Goal: Task Accomplishment & Management: Use online tool/utility

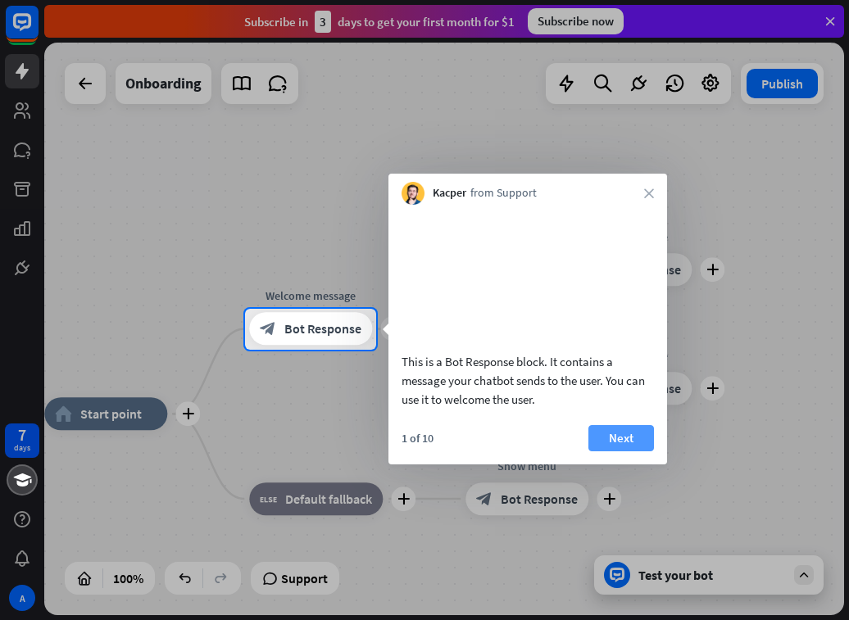
click at [618, 452] on button "Next" at bounding box center [621, 438] width 66 height 26
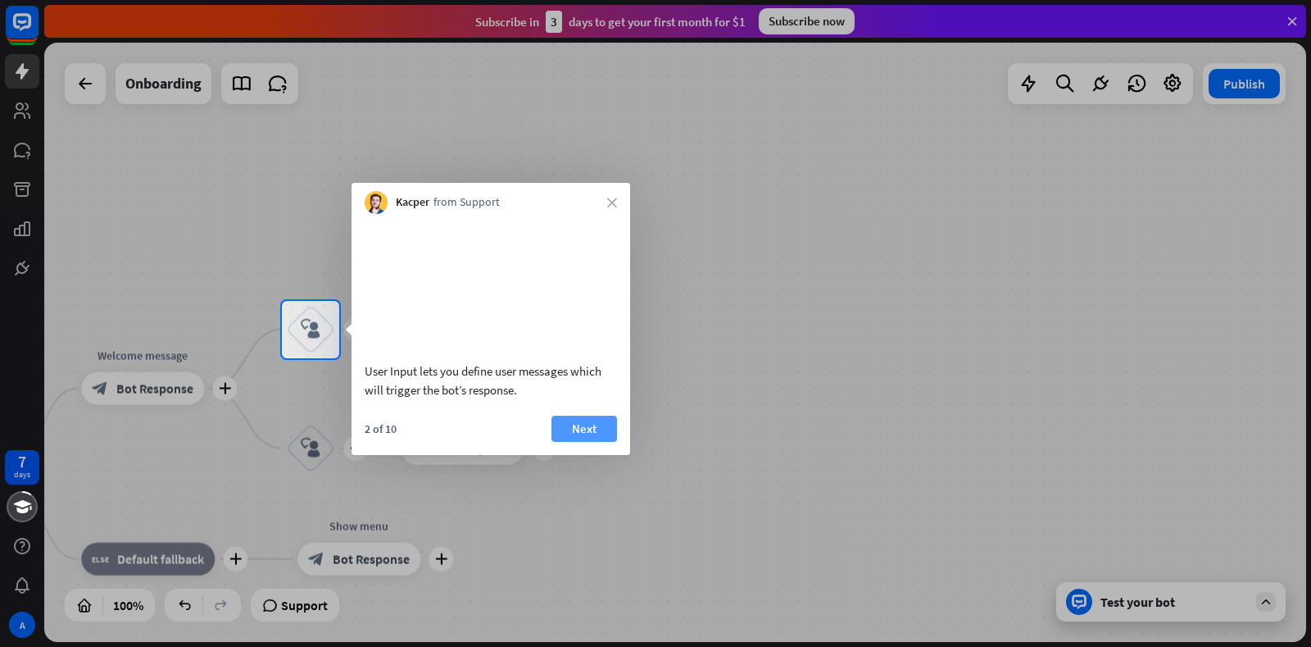
click at [585, 442] on button "Next" at bounding box center [585, 429] width 66 height 26
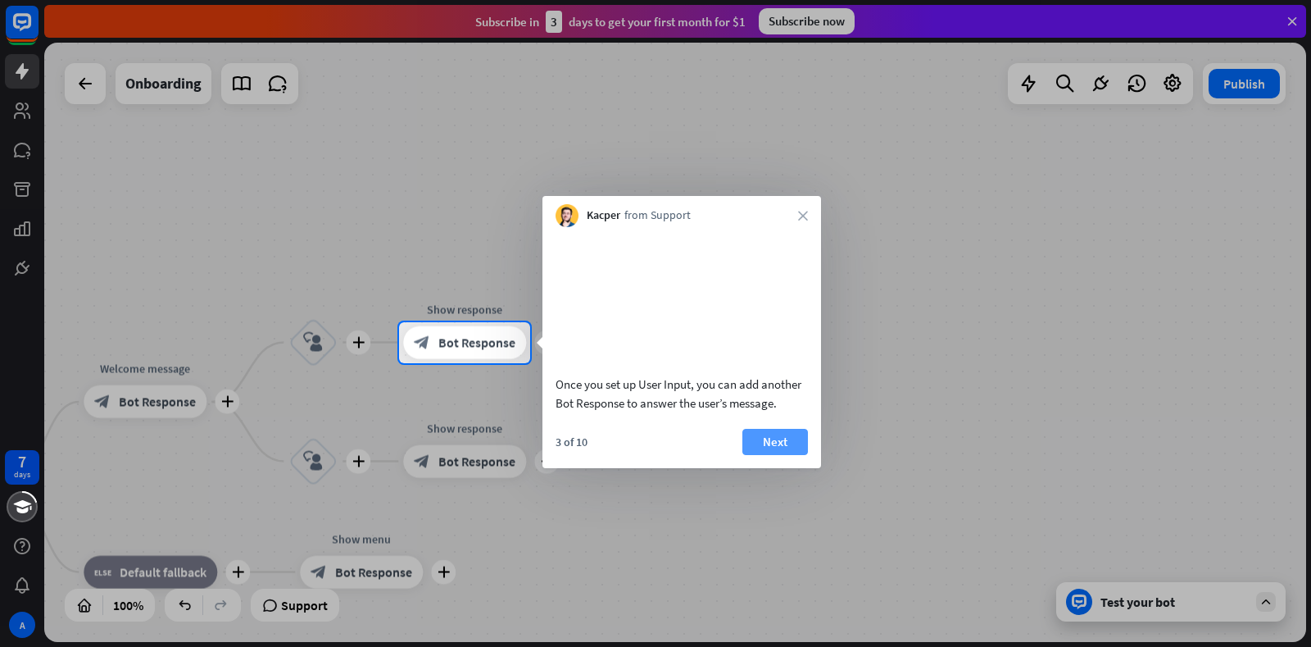
click at [773, 455] on button "Next" at bounding box center [776, 442] width 66 height 26
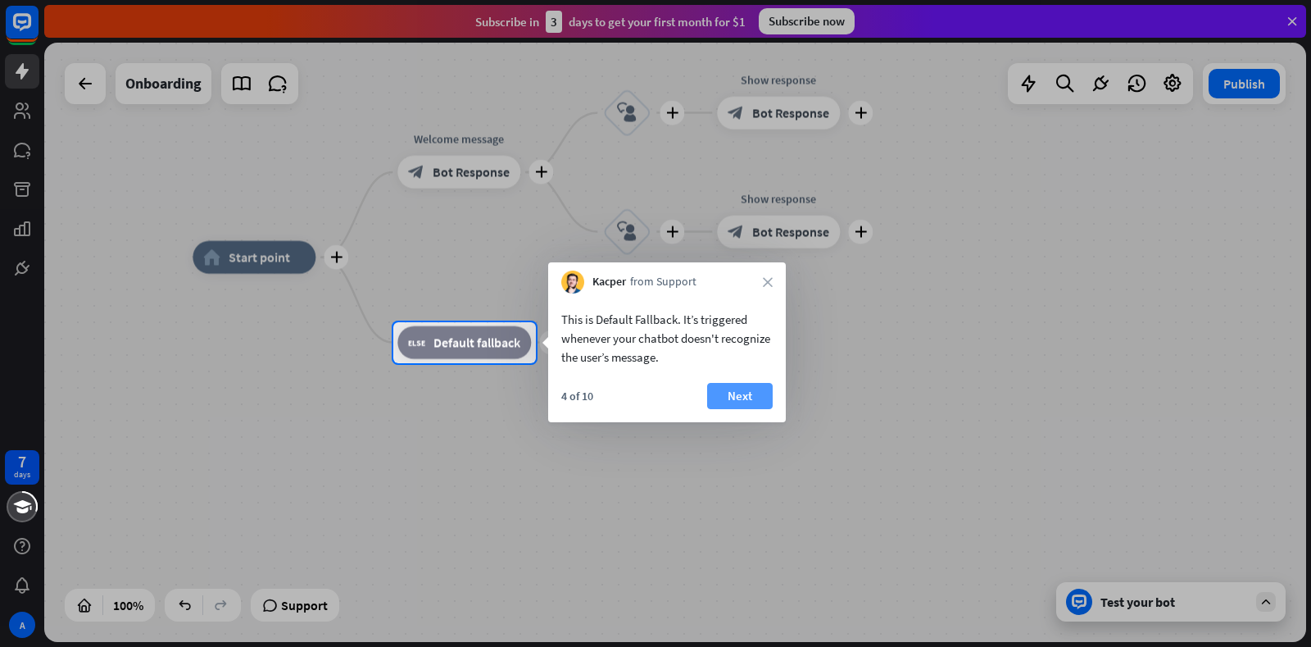
click at [741, 395] on button "Next" at bounding box center [740, 396] width 66 height 26
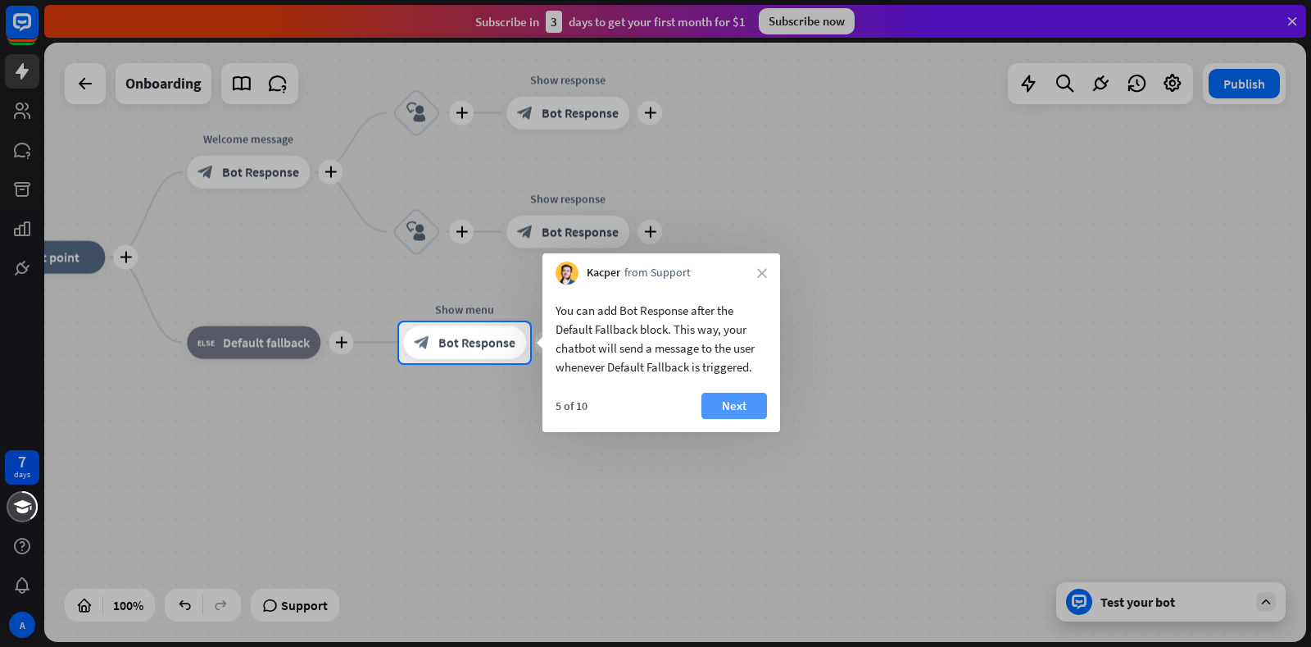
click at [739, 399] on button "Next" at bounding box center [735, 406] width 66 height 26
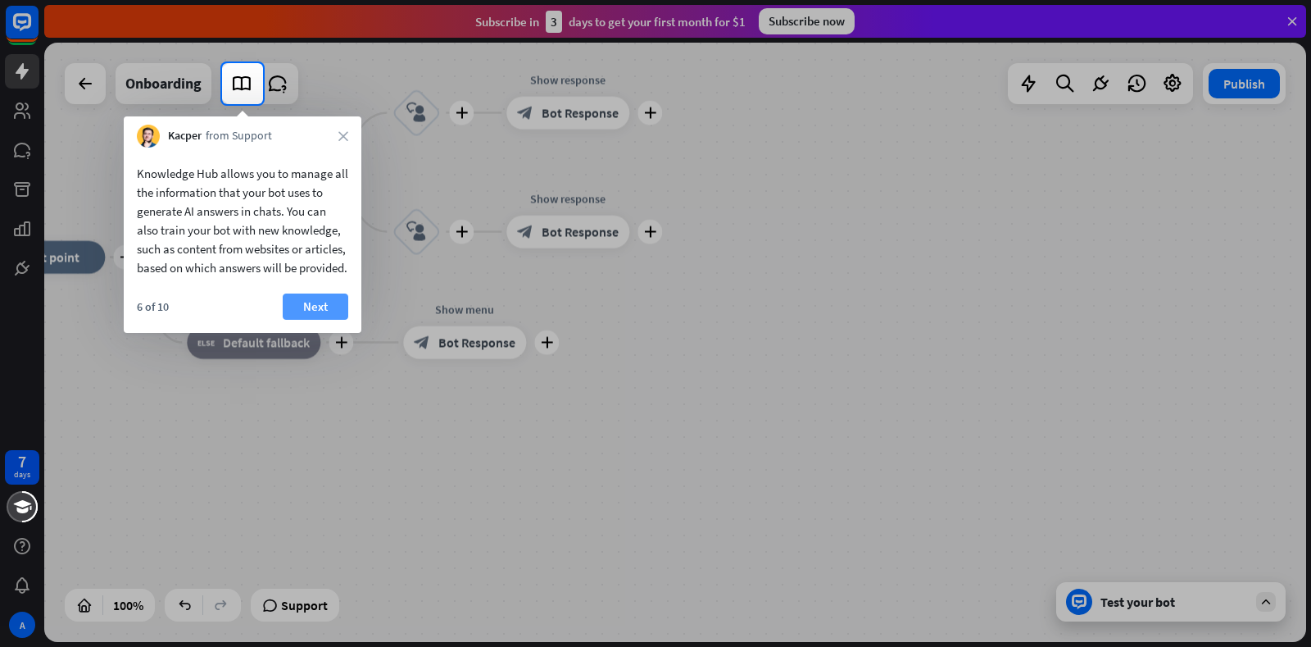
click at [329, 320] on button "Next" at bounding box center [316, 306] width 66 height 26
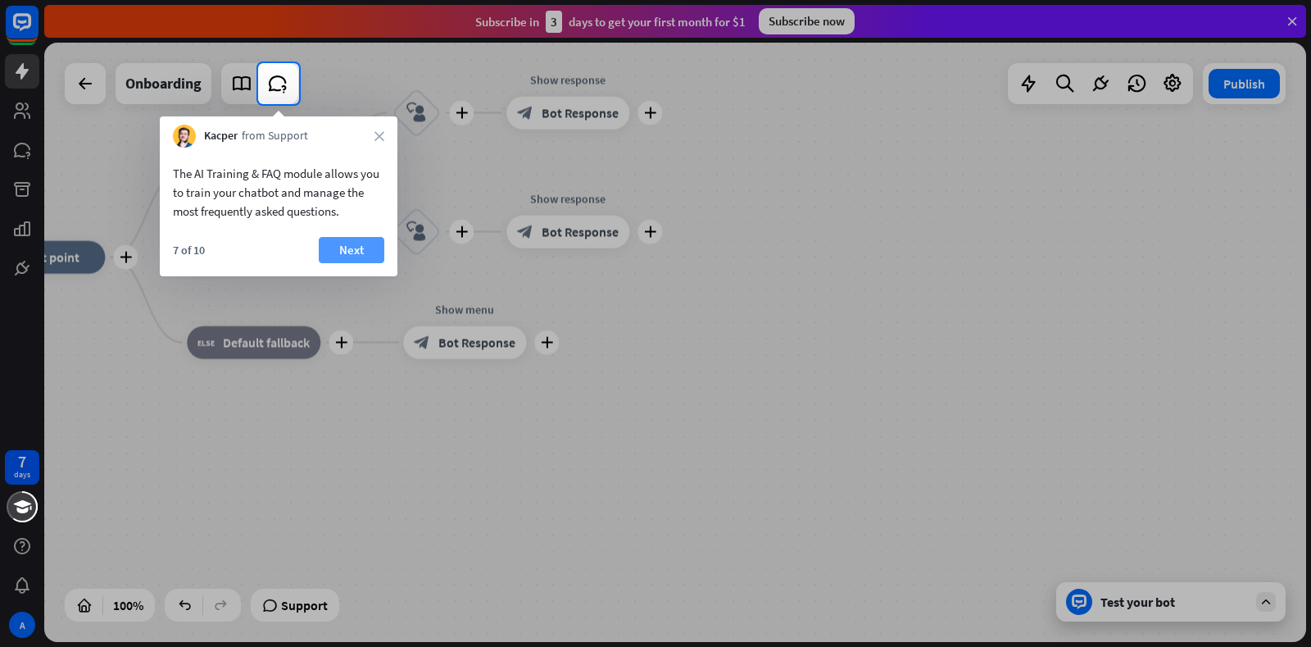
click at [329, 258] on button "Next" at bounding box center [352, 250] width 66 height 26
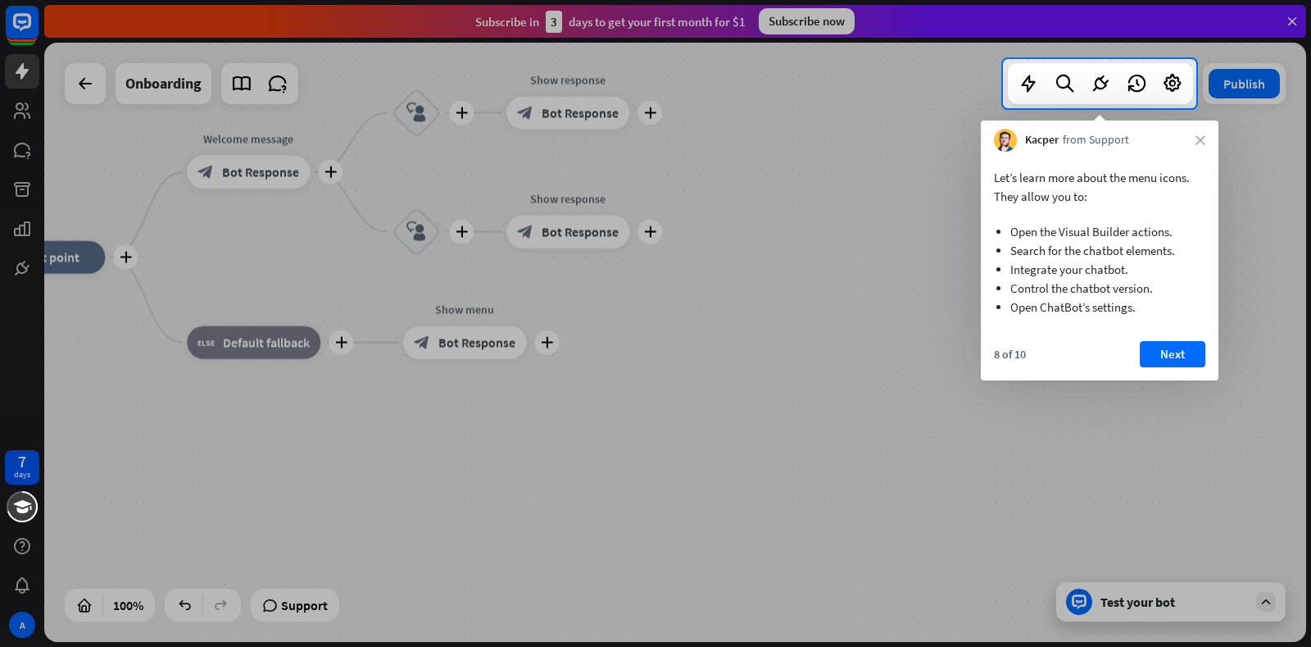
click at [848, 353] on div "8 of 10 Next" at bounding box center [1100, 360] width 238 height 39
click at [848, 356] on button "Next" at bounding box center [1173, 354] width 66 height 26
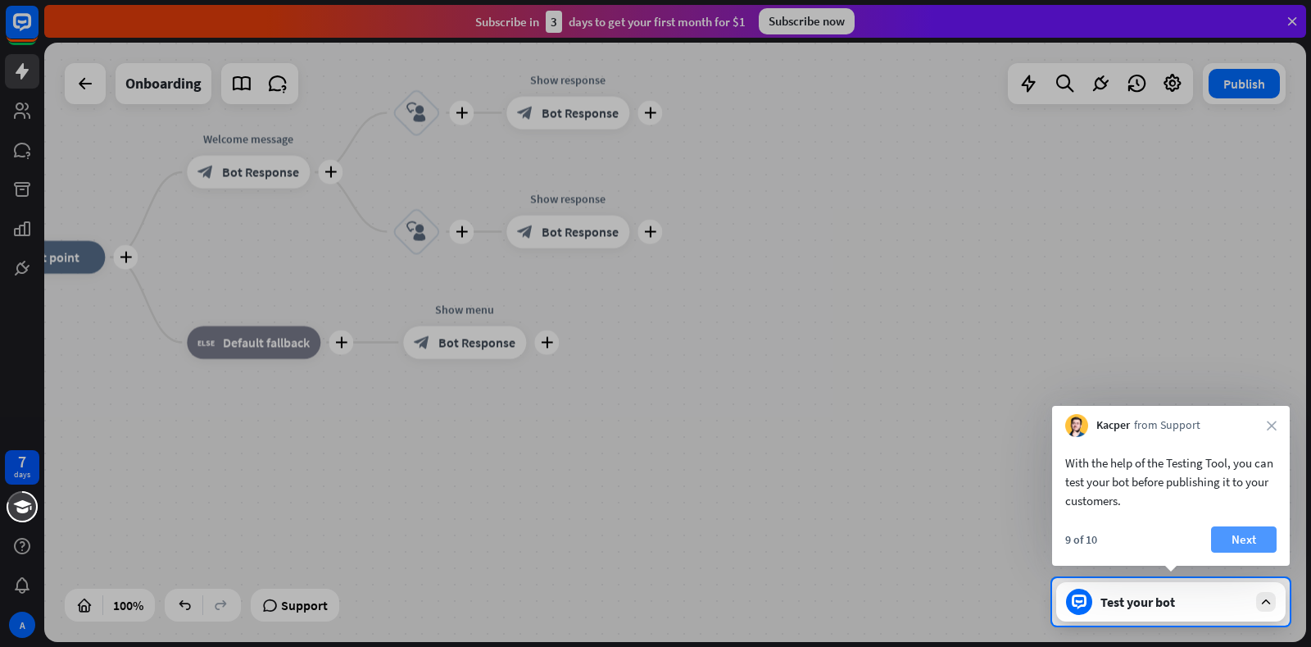
click at [848, 543] on button "Next" at bounding box center [1244, 539] width 66 height 26
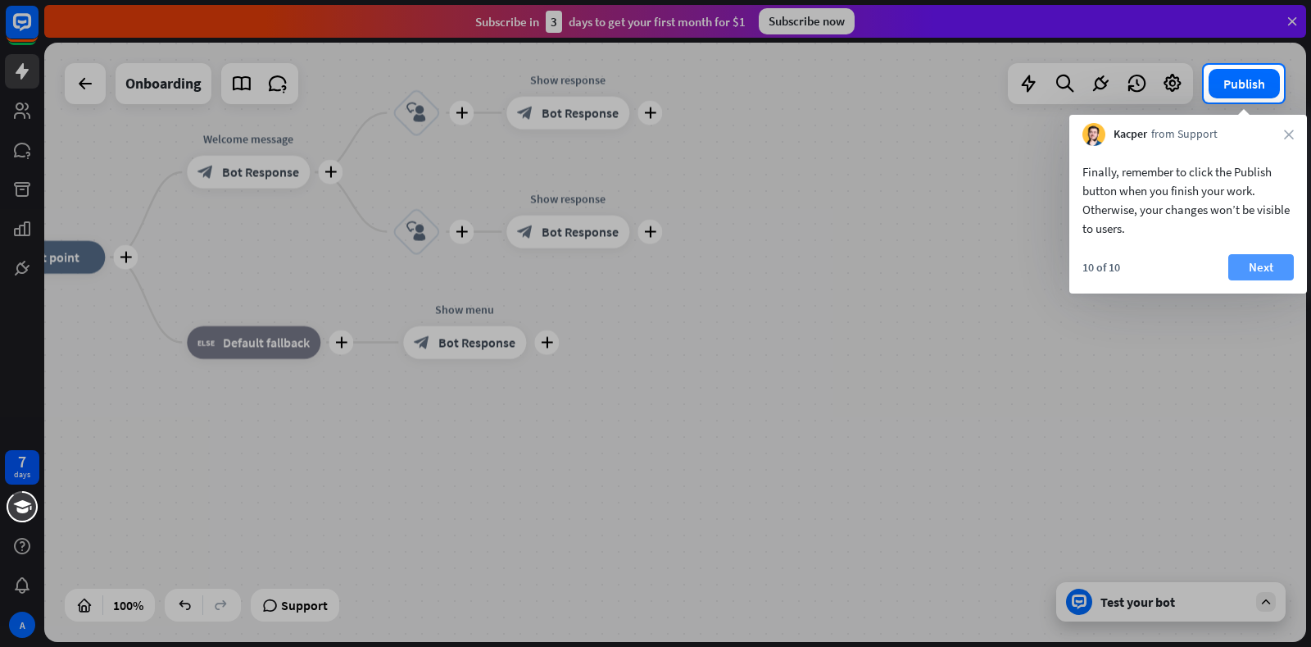
click at [848, 265] on button "Next" at bounding box center [1262, 267] width 66 height 26
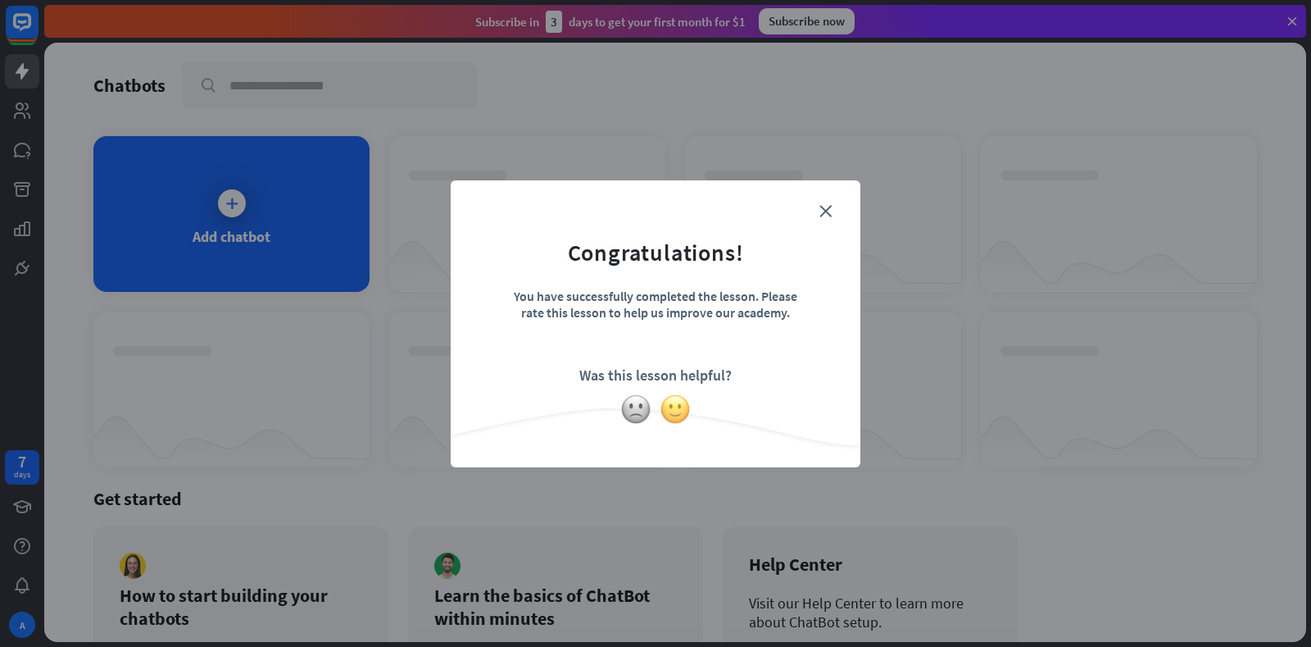
click at [676, 414] on img at bounding box center [675, 408] width 31 height 31
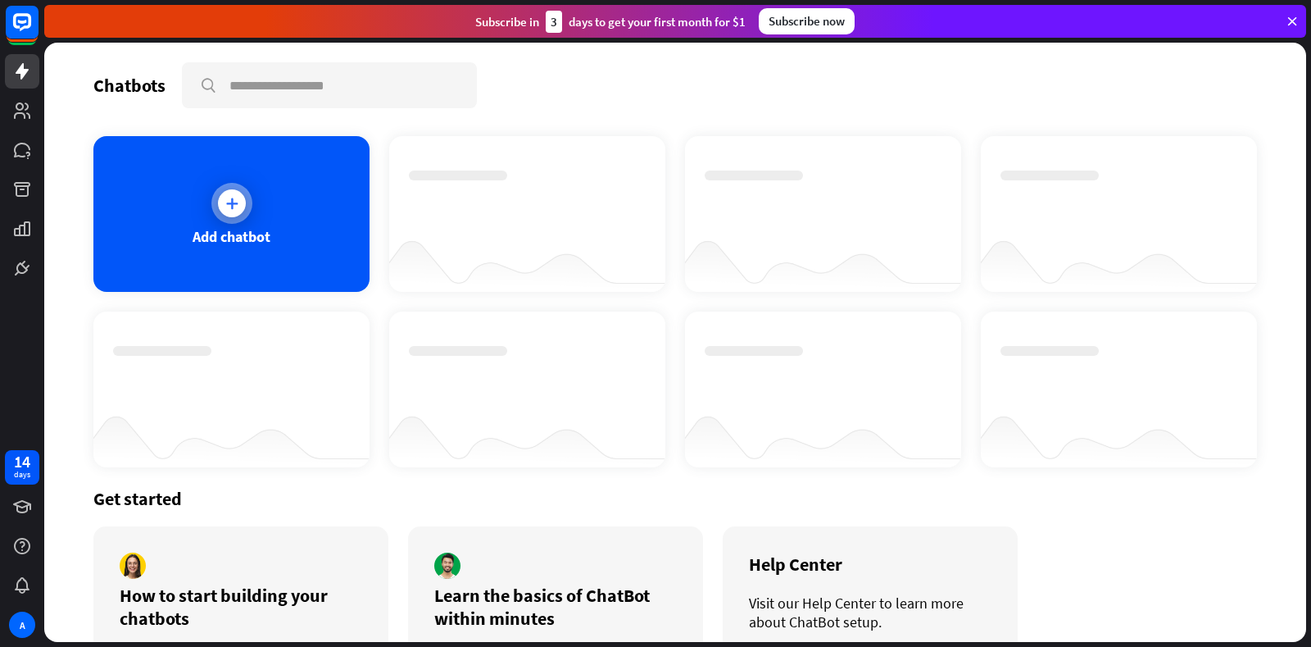
click at [236, 217] on div at bounding box center [231, 203] width 41 height 41
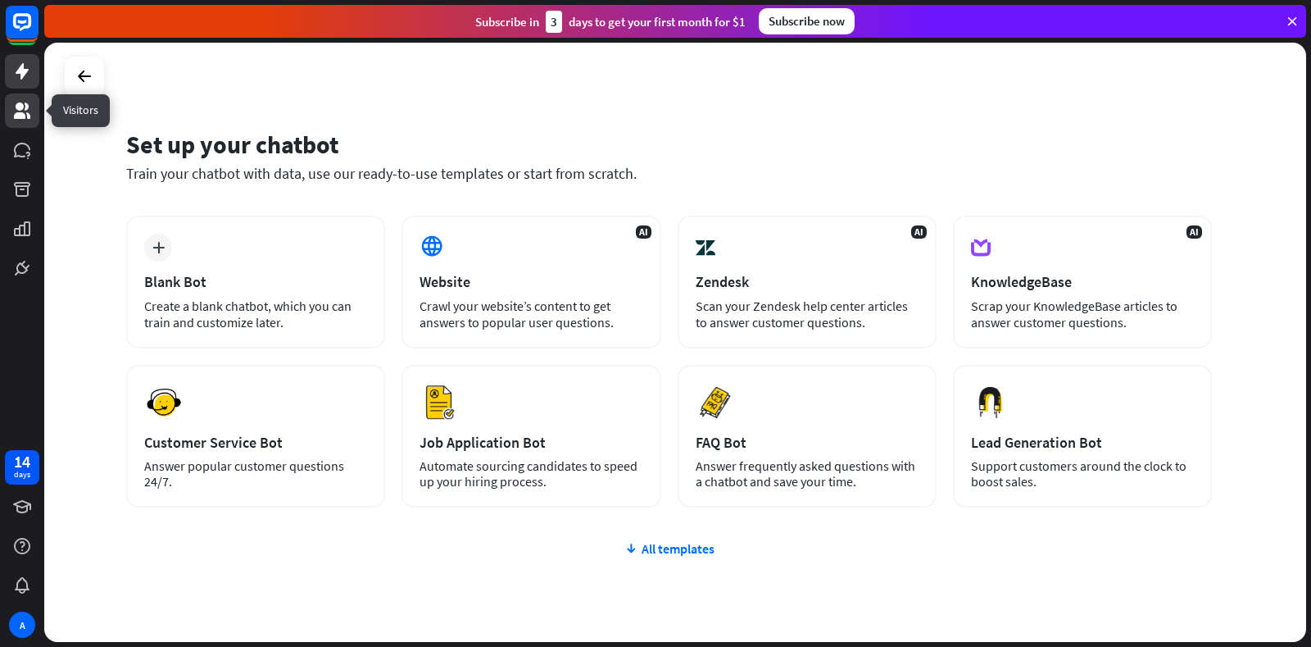
click at [21, 112] on icon at bounding box center [22, 110] width 16 height 16
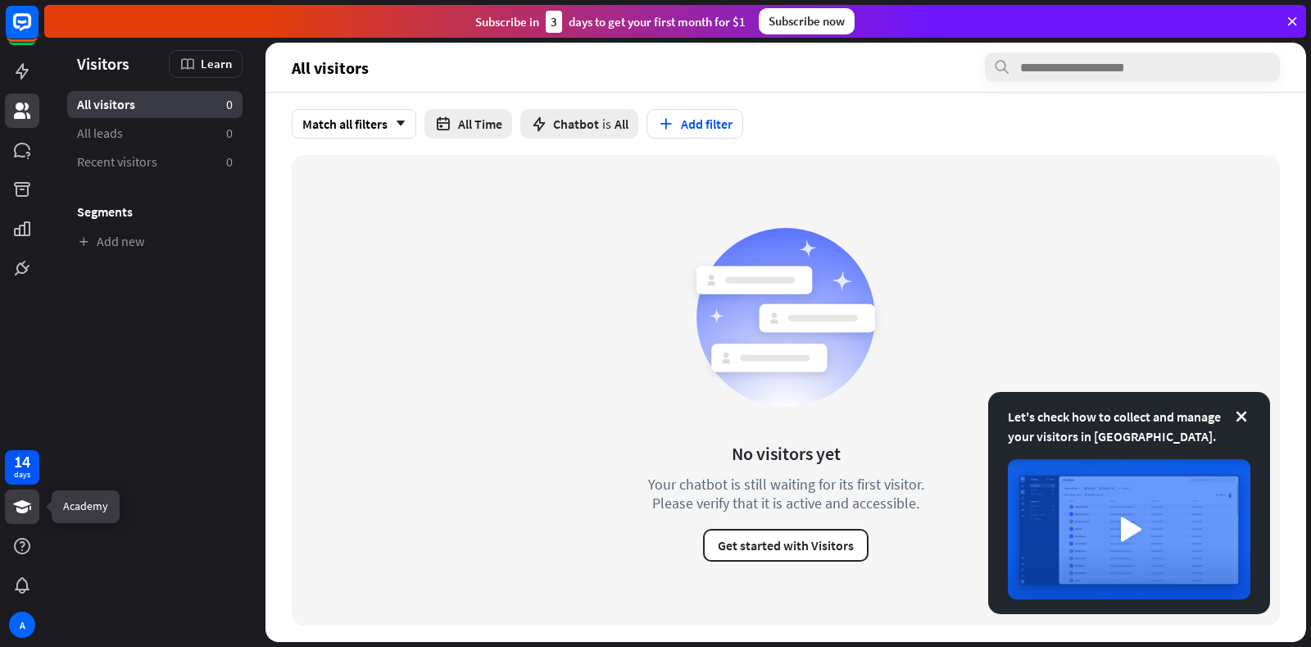
click at [18, 511] on icon at bounding box center [22, 506] width 18 height 13
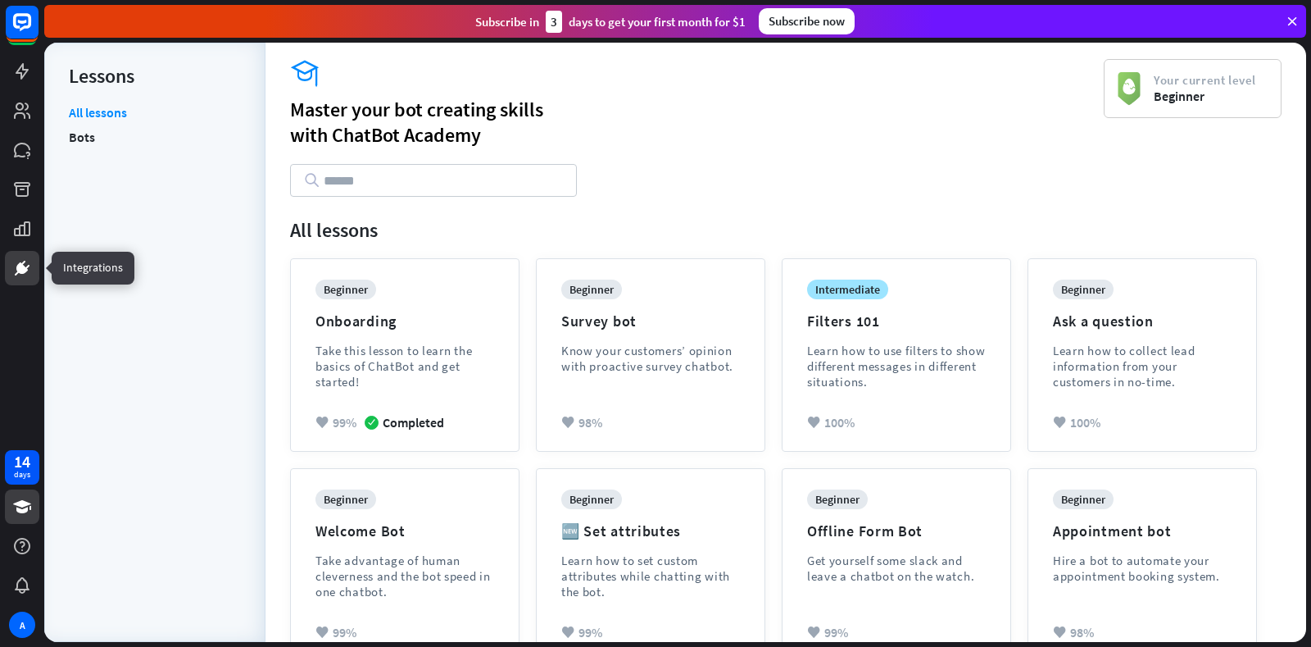
click at [17, 268] on icon at bounding box center [21, 267] width 11 height 11
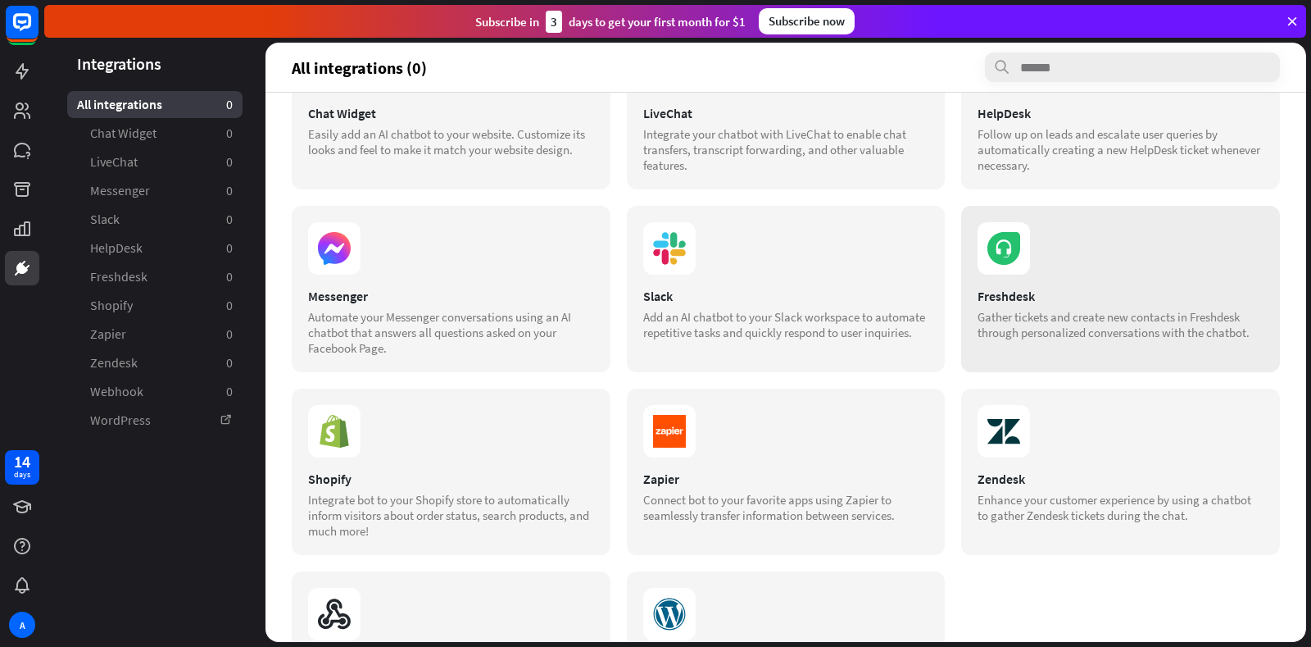
scroll to position [218, 0]
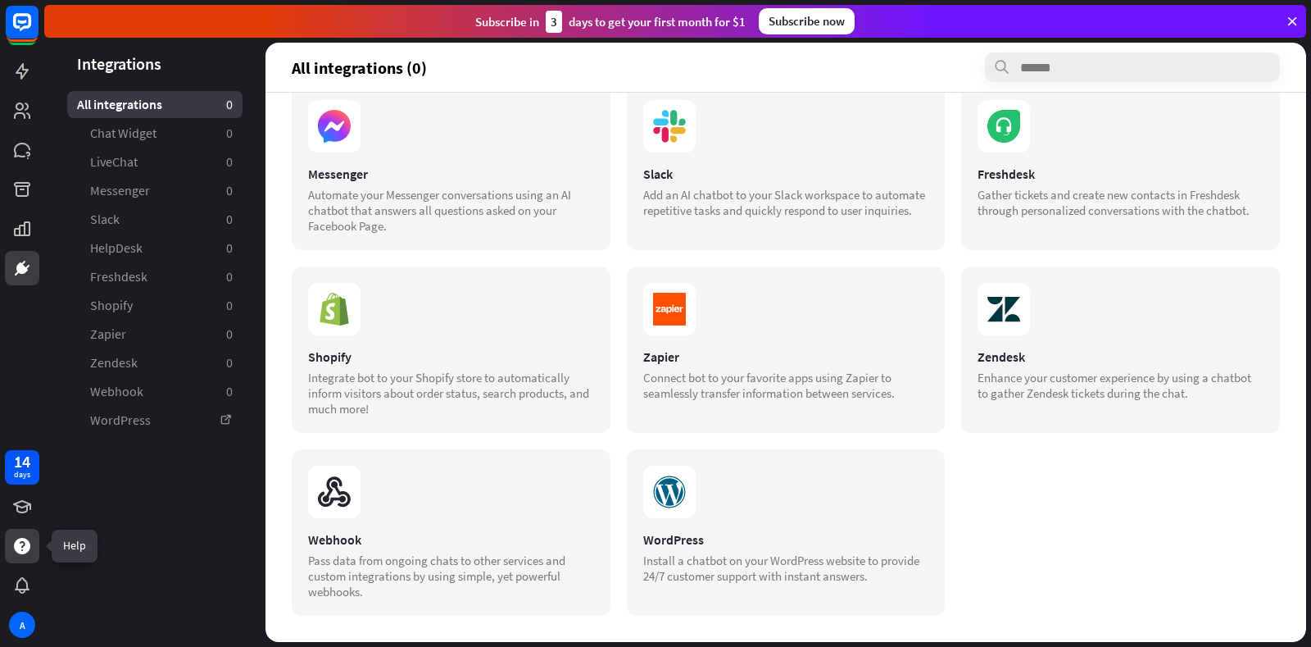
click at [17, 548] on icon at bounding box center [22, 546] width 16 height 16
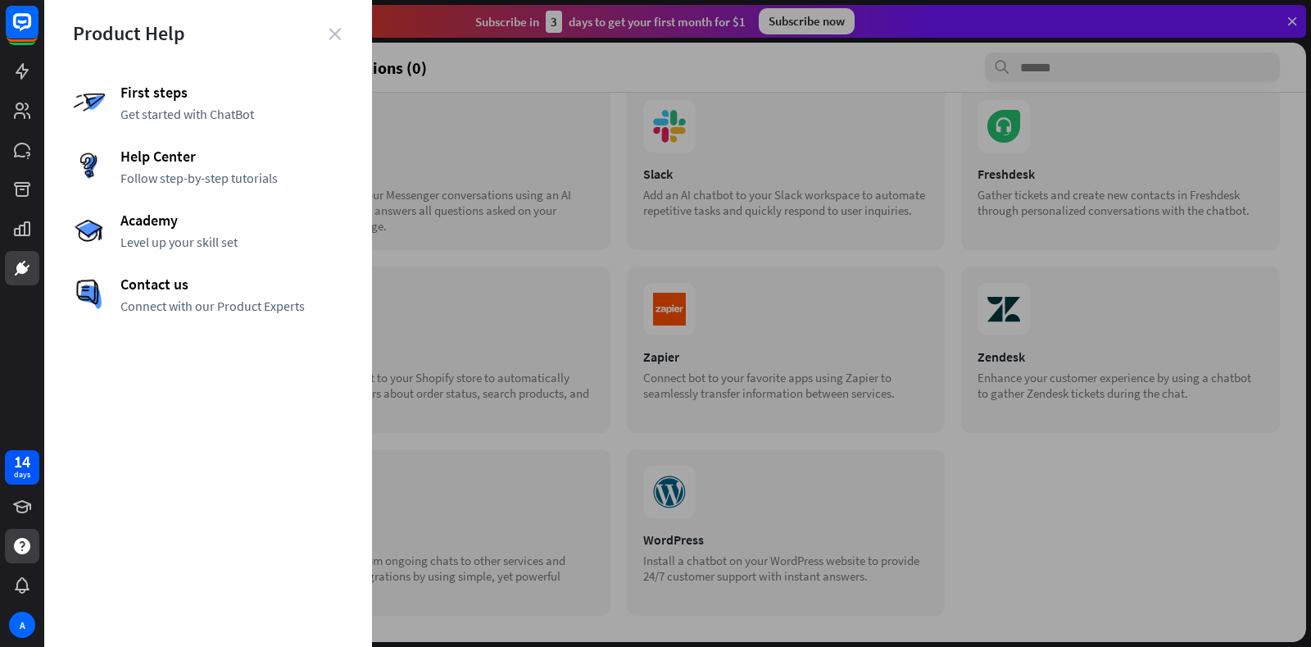
click at [334, 31] on icon "close" at bounding box center [335, 34] width 12 height 12
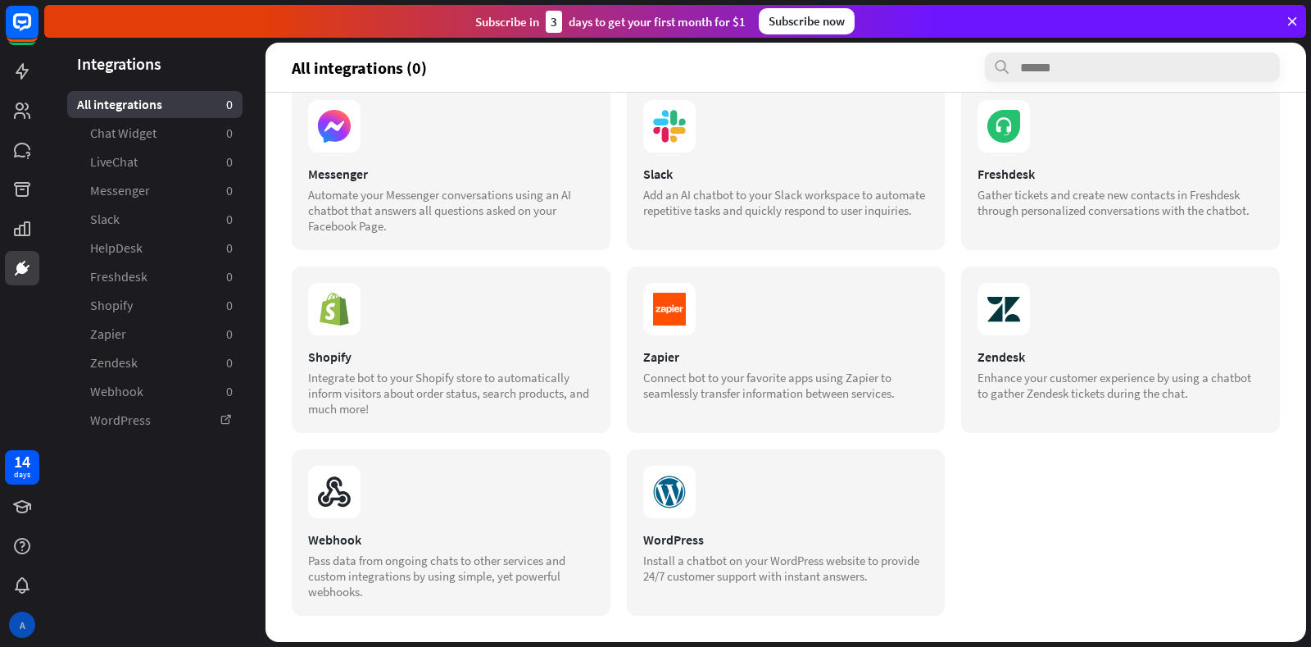
click at [19, 616] on div "A" at bounding box center [22, 624] width 26 height 26
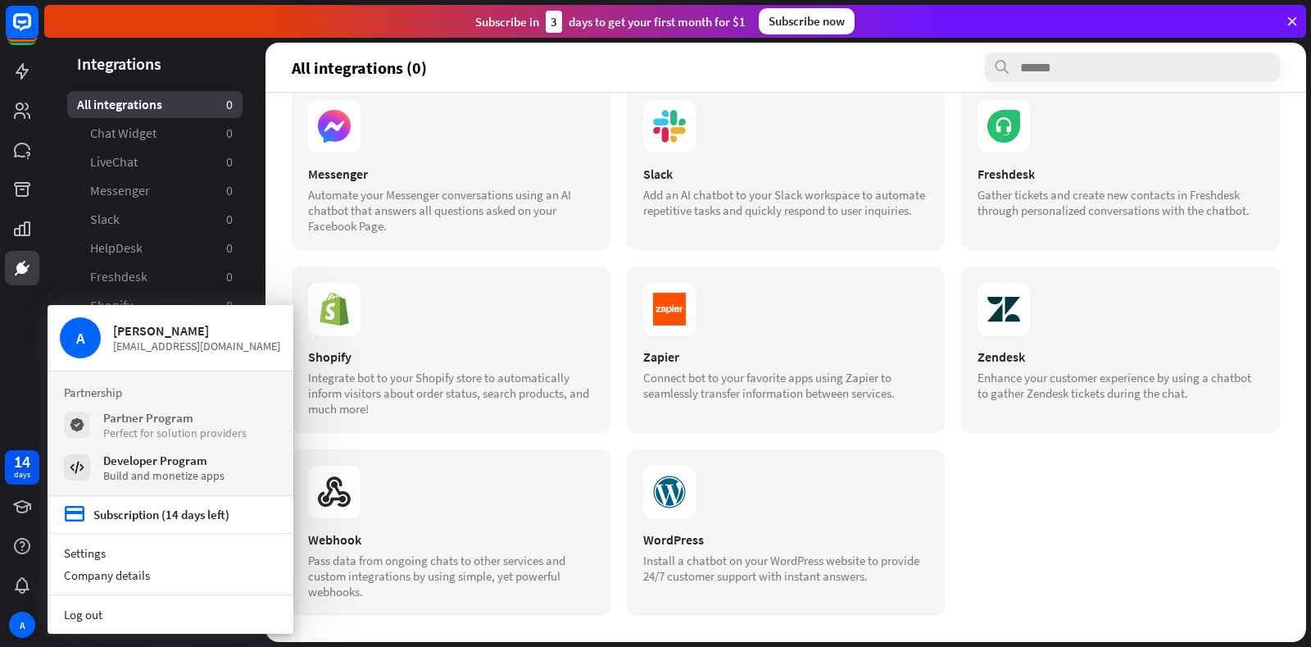
click at [145, 428] on div "Perfect for solution providers" at bounding box center [174, 432] width 143 height 15
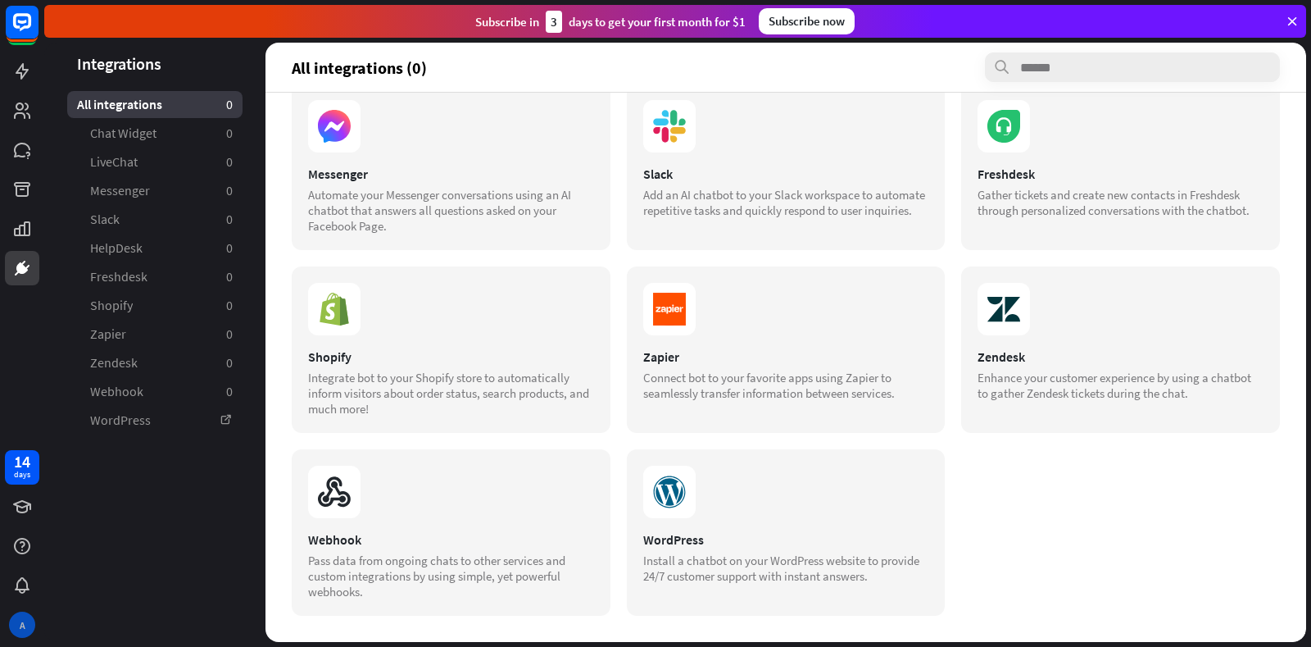
click at [23, 620] on div "A" at bounding box center [22, 624] width 26 height 26
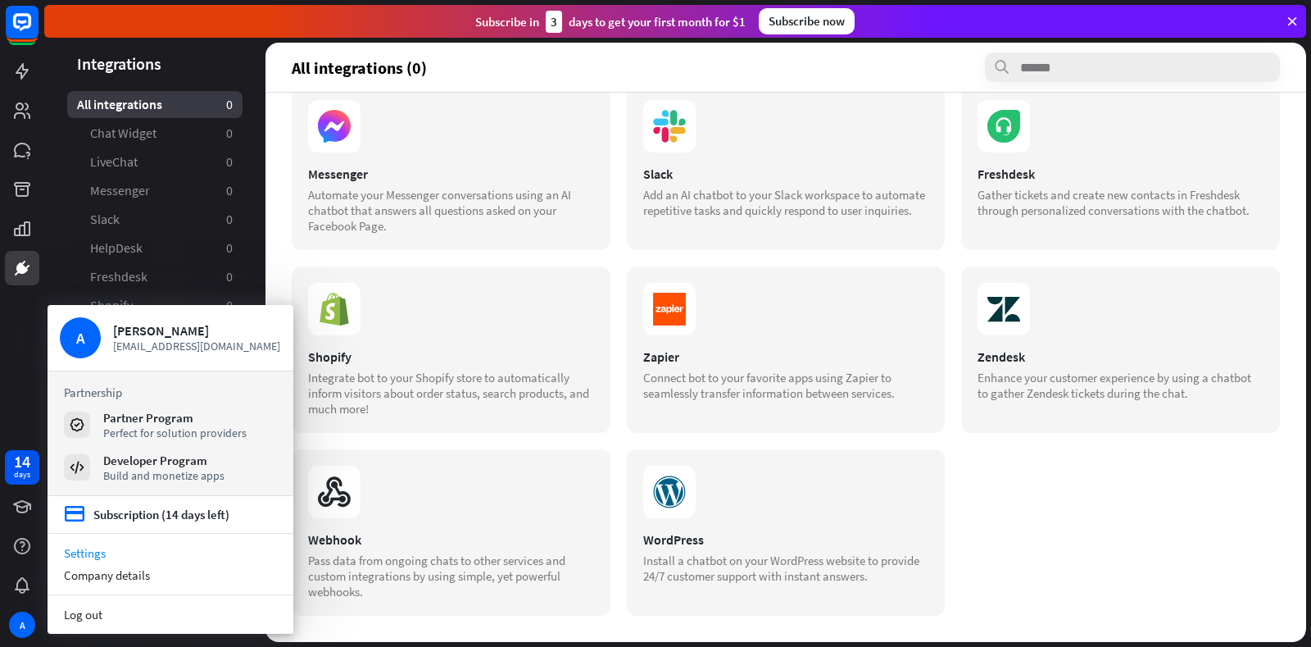
click at [126, 548] on link "Settings" at bounding box center [171, 553] width 246 height 22
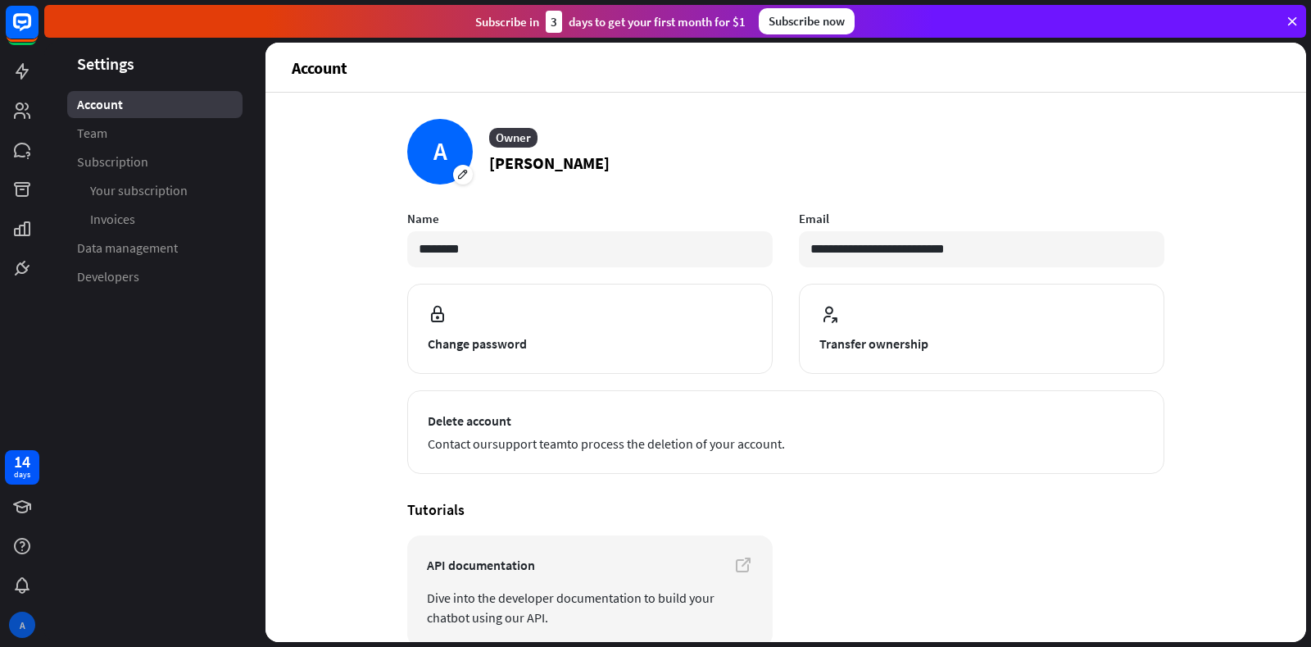
click at [22, 618] on div "A" at bounding box center [22, 624] width 26 height 26
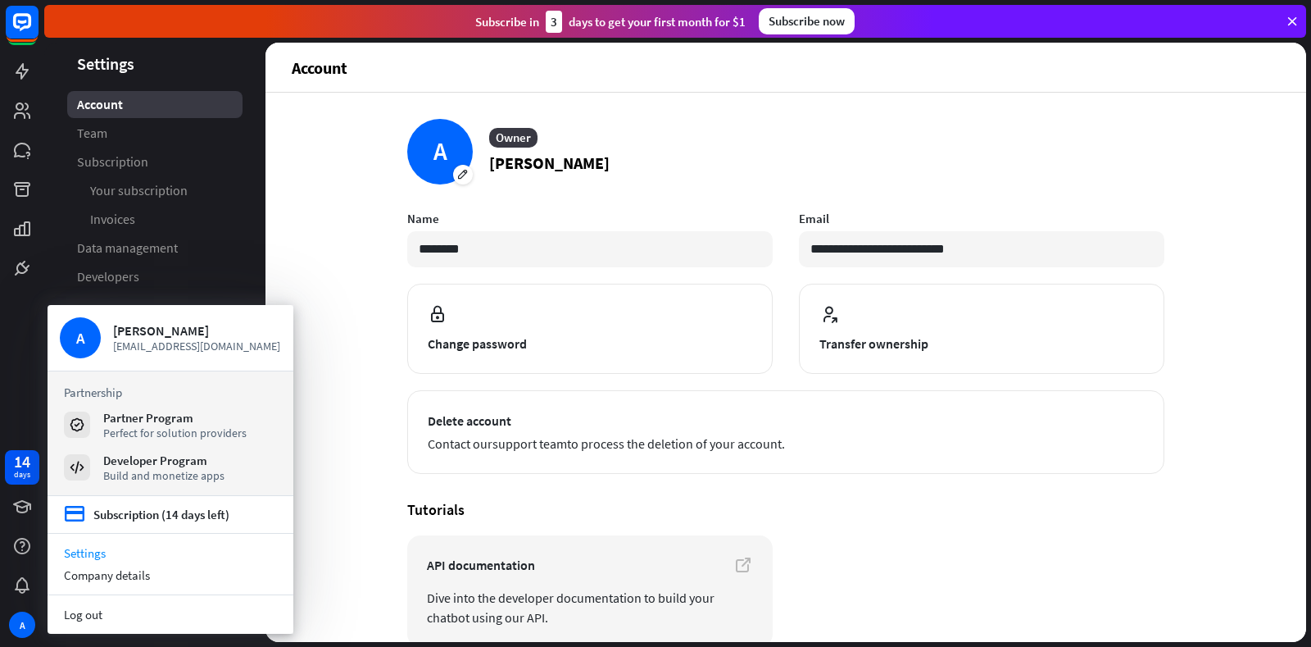
click at [32, 311] on div "14 days A" at bounding box center [22, 323] width 44 height 647
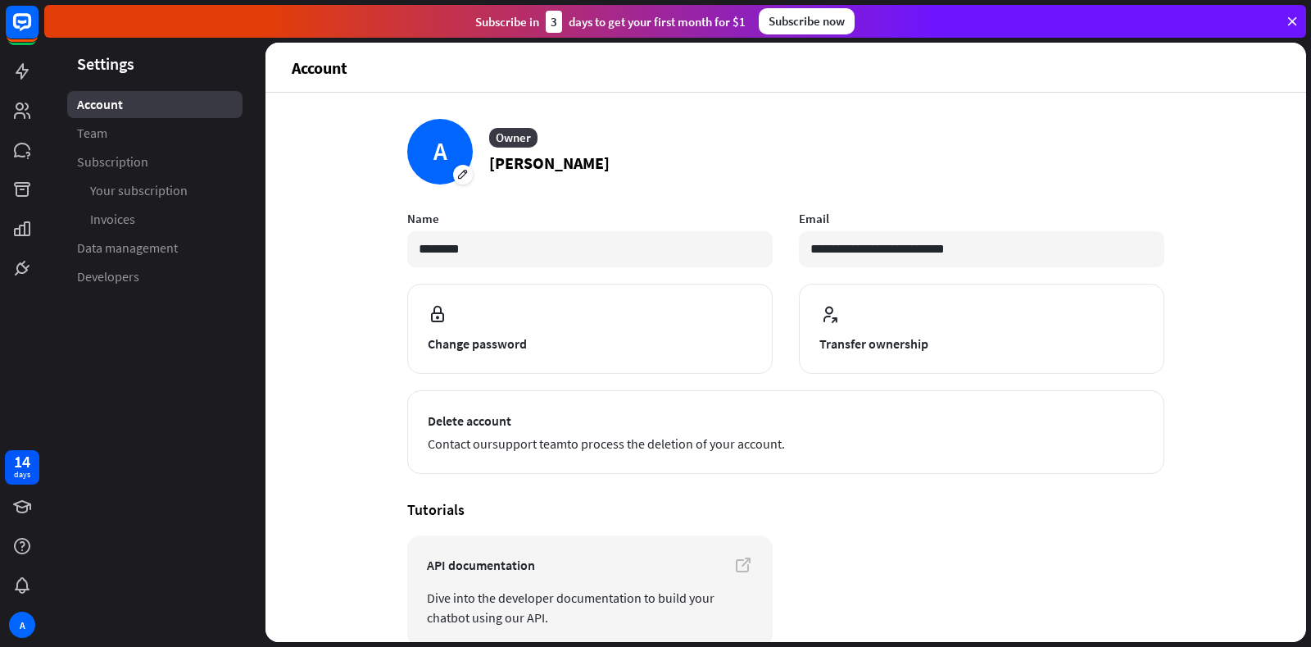
click at [170, 370] on aside "Settings Account Team Subscription Your subscription Invoices Data management D…" at bounding box center [154, 342] width 221 height 599
click at [161, 252] on span "Data management" at bounding box center [127, 247] width 101 height 17
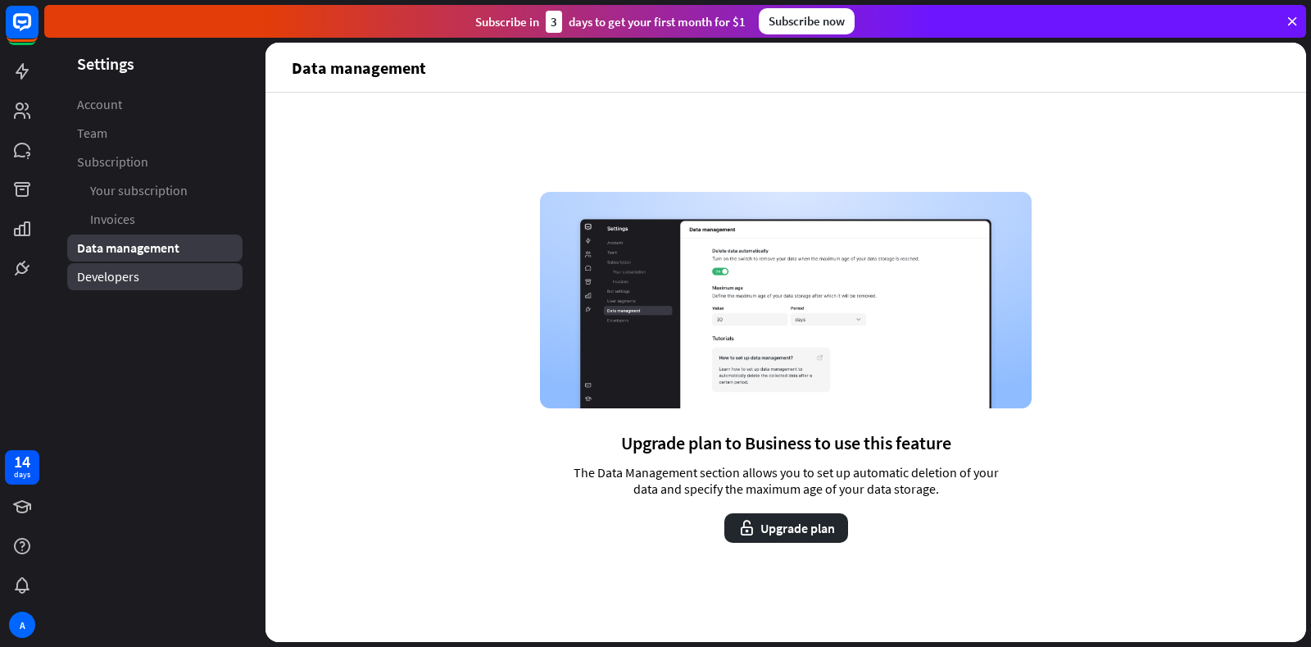
click at [134, 276] on span "Developers" at bounding box center [108, 276] width 62 height 17
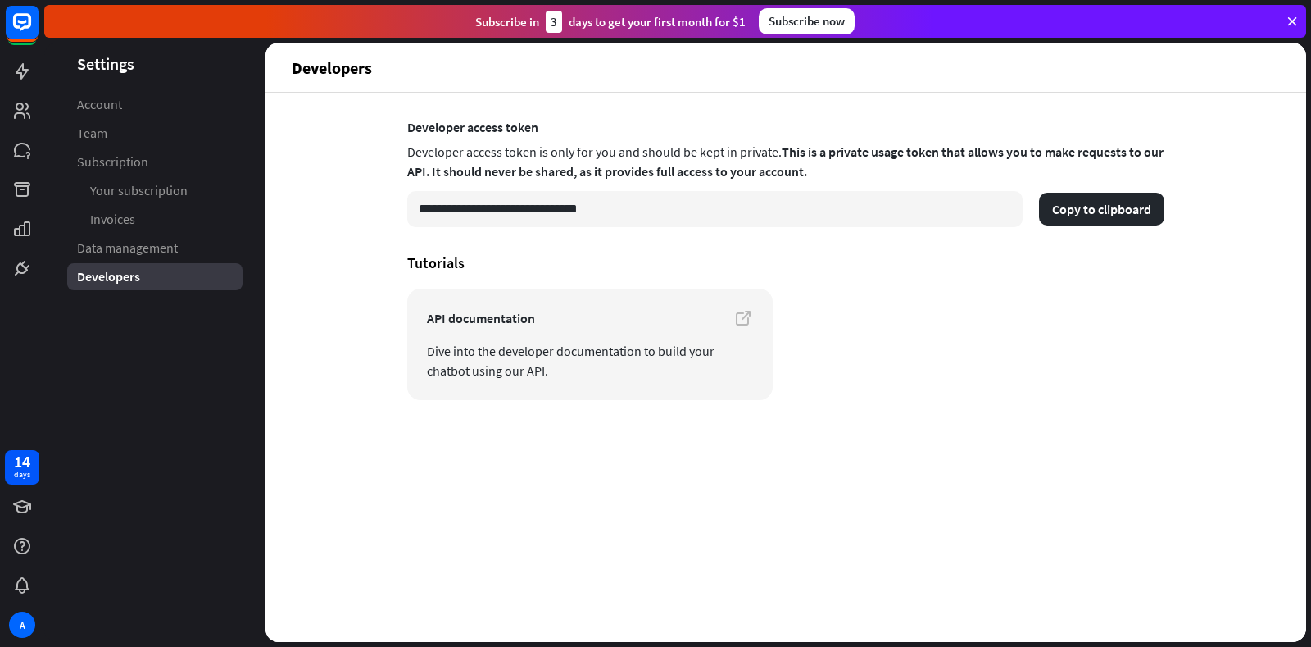
click at [130, 282] on span "Developers" at bounding box center [108, 276] width 63 height 17
click at [848, 14] on icon at bounding box center [1292, 21] width 15 height 15
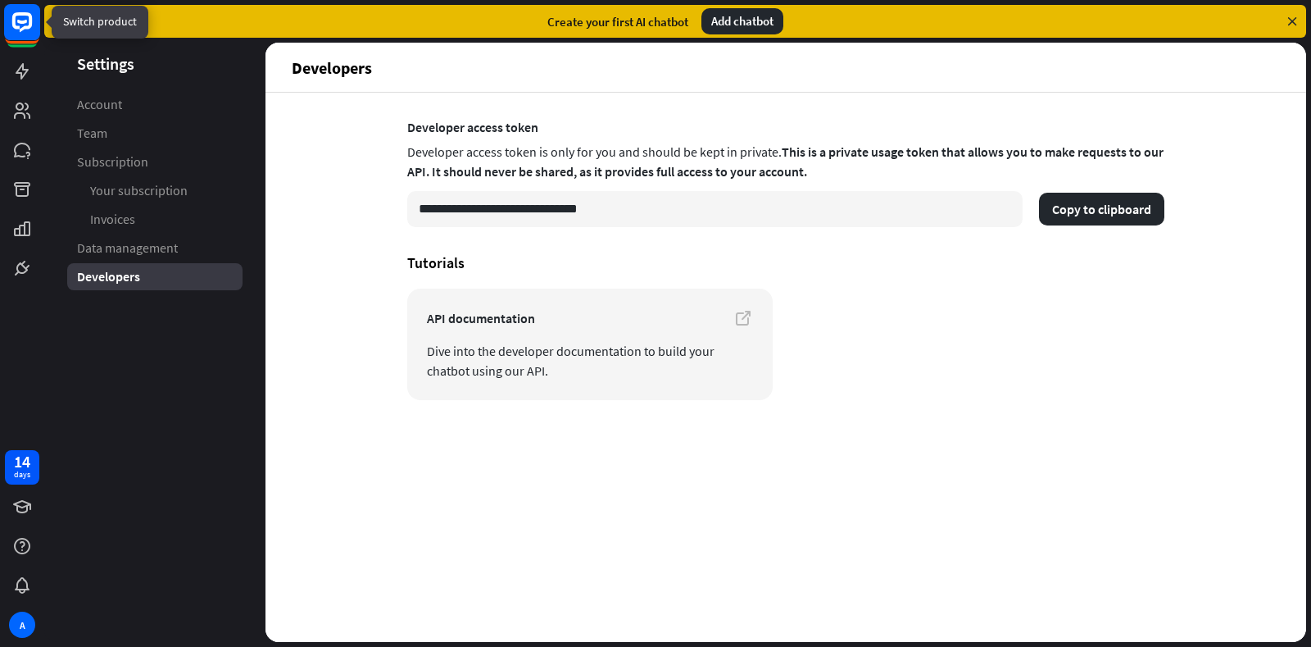
click at [16, 31] on rect at bounding box center [22, 22] width 36 height 36
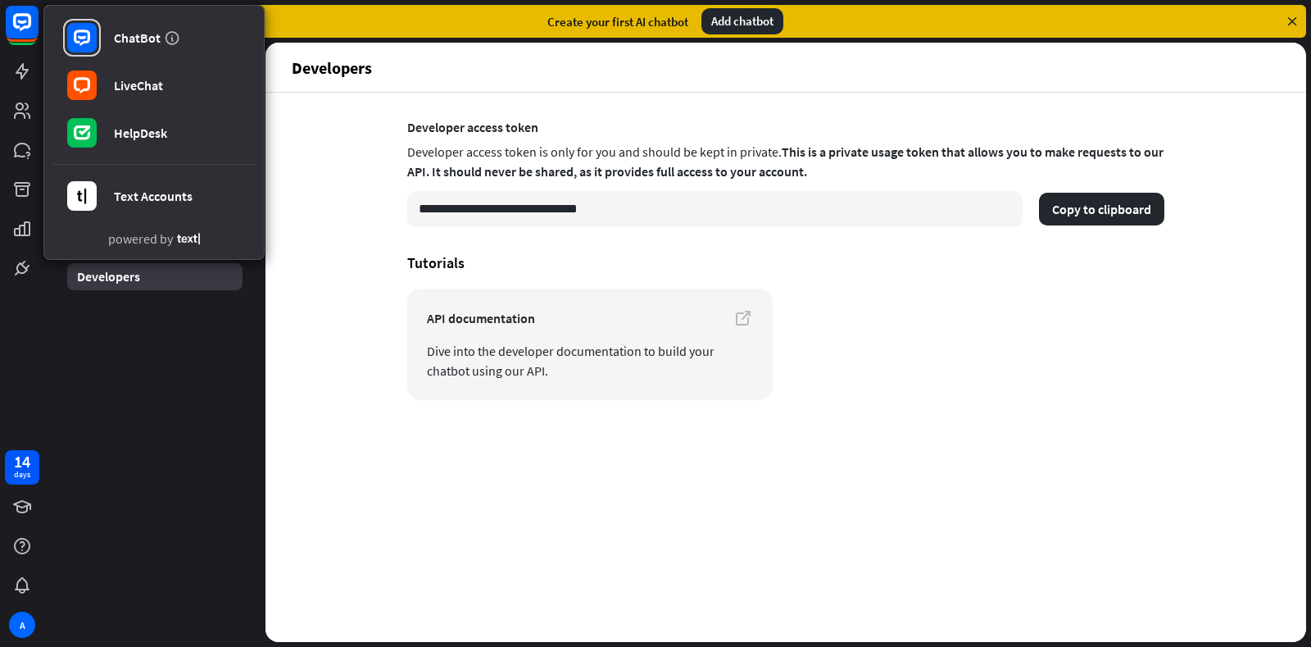
click at [178, 334] on aside "Settings Account Team Subscription Your subscription Invoices Data management D…" at bounding box center [154, 342] width 221 height 599
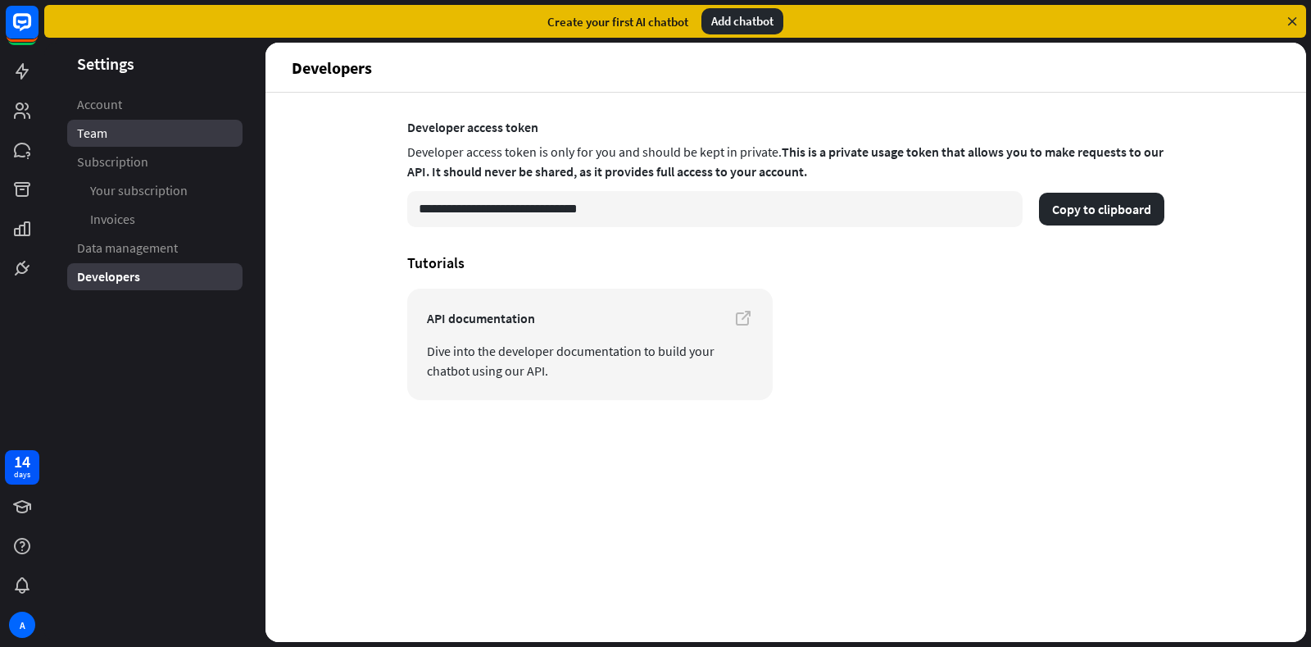
click at [93, 133] on span "Team" at bounding box center [92, 133] width 30 height 17
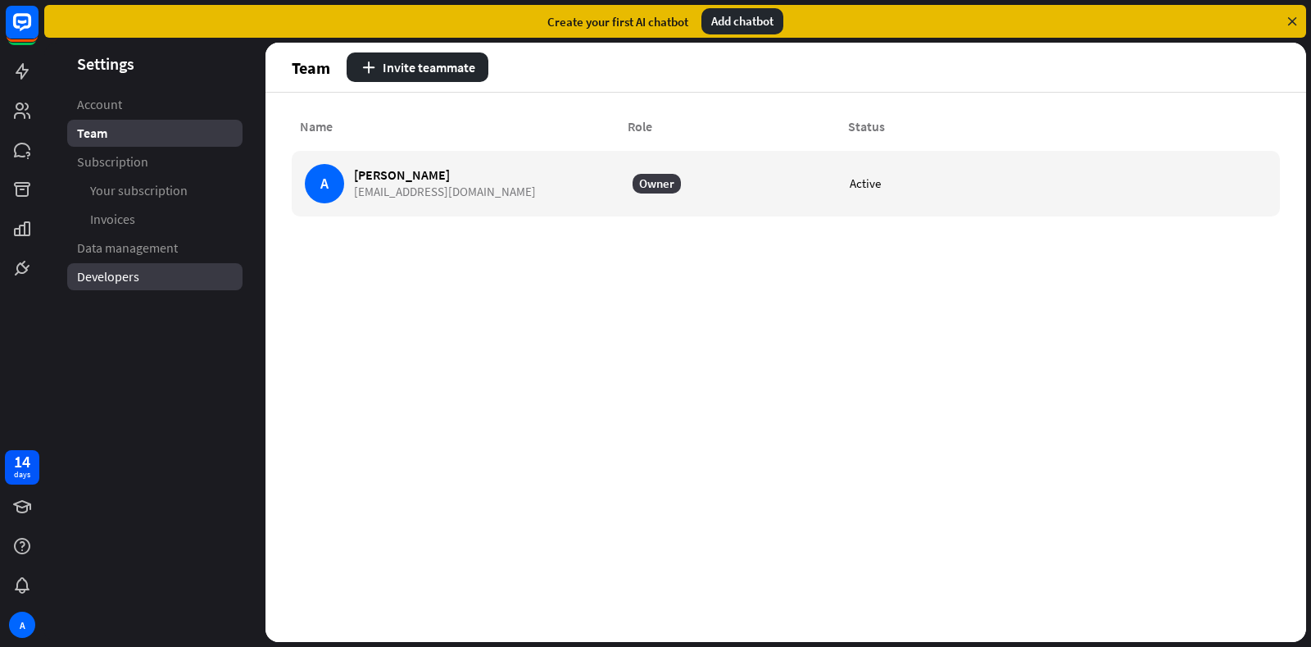
click at [114, 274] on span "Developers" at bounding box center [108, 276] width 62 height 17
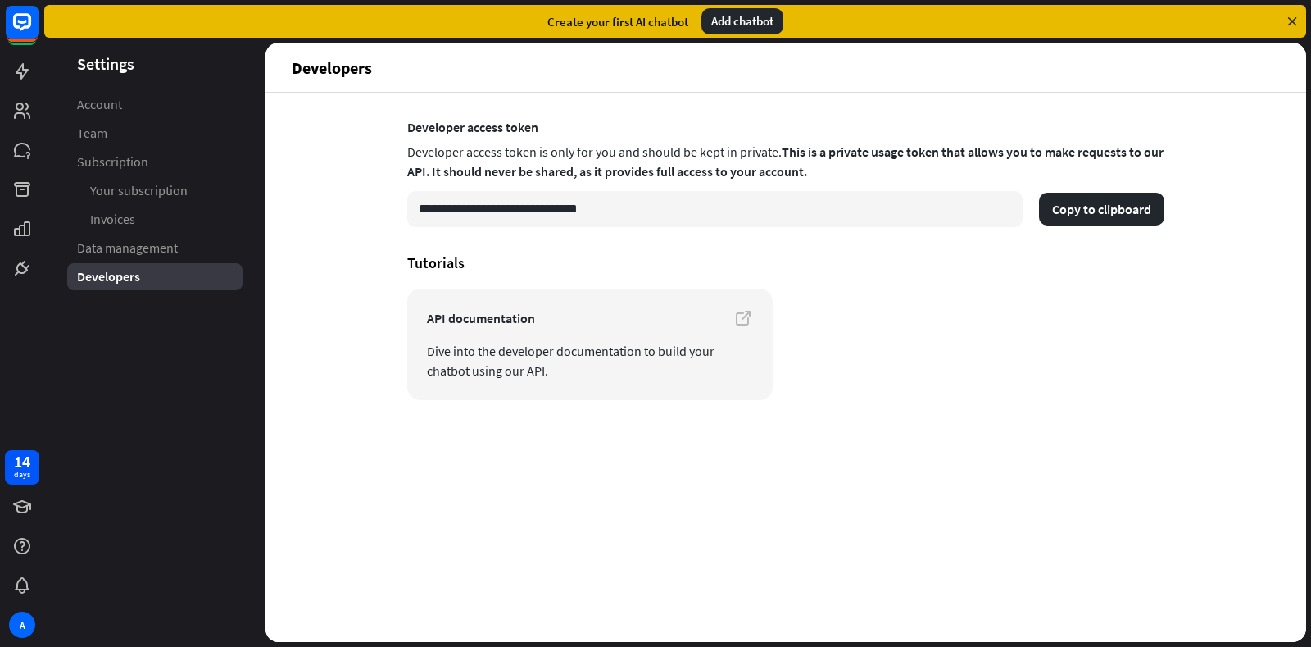
click at [123, 63] on header "Settings" at bounding box center [154, 63] width 221 height 22
click at [21, 73] on icon at bounding box center [22, 71] width 13 height 16
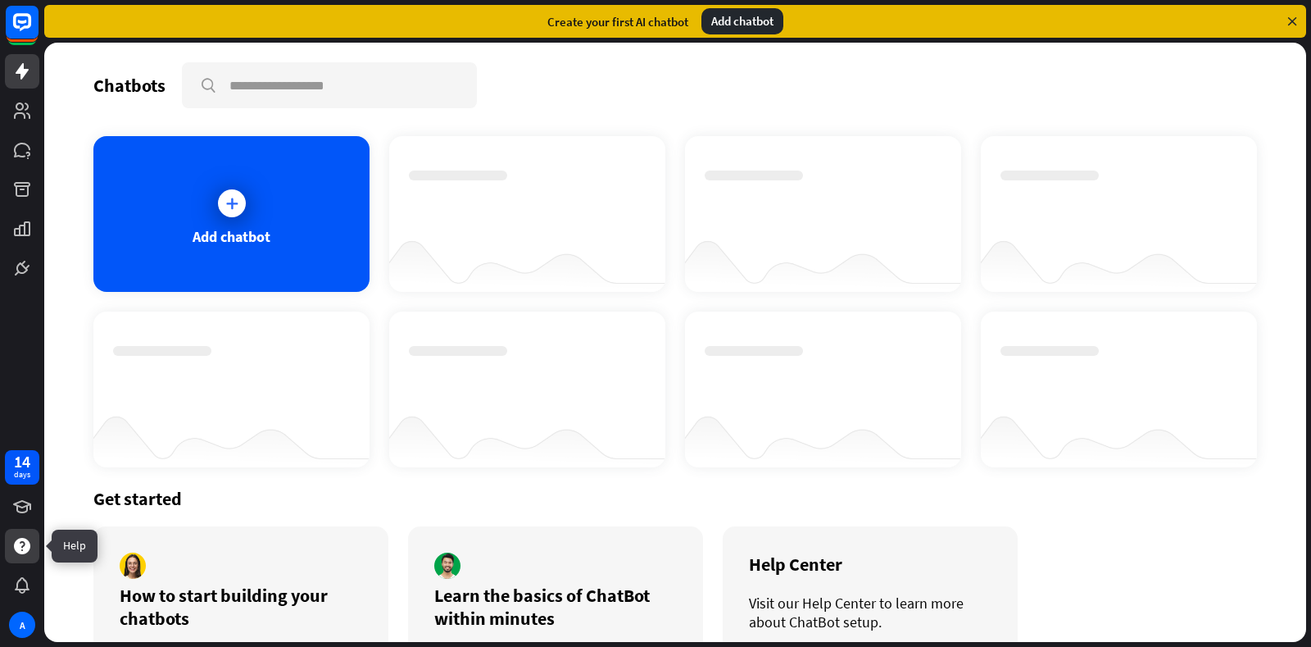
click at [21, 547] on icon at bounding box center [22, 546] width 16 height 16
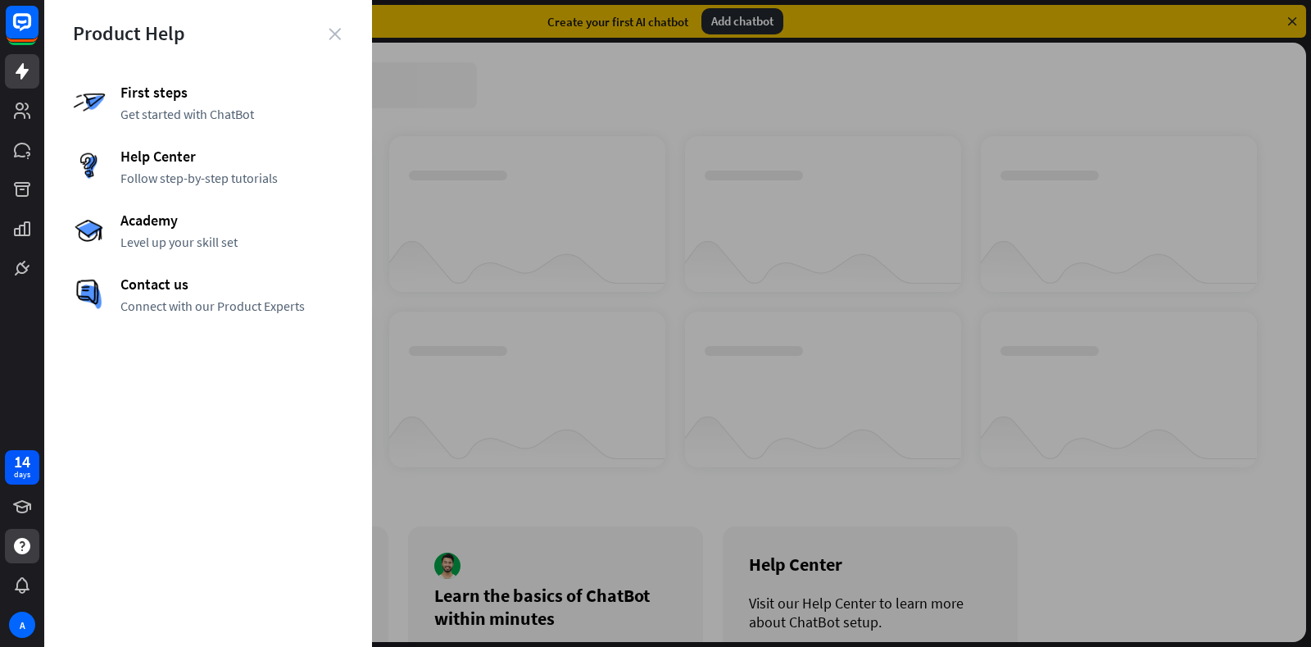
click at [332, 34] on icon "close" at bounding box center [335, 34] width 12 height 12
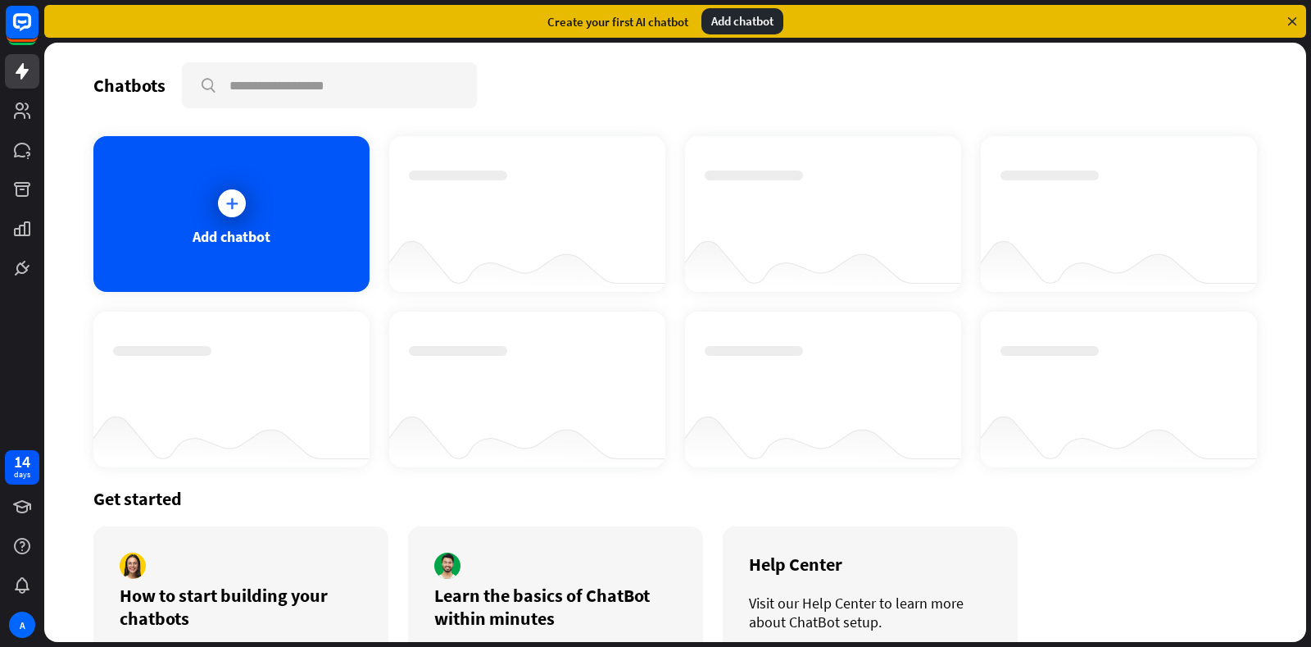
click at [848, 20] on icon at bounding box center [1292, 21] width 15 height 15
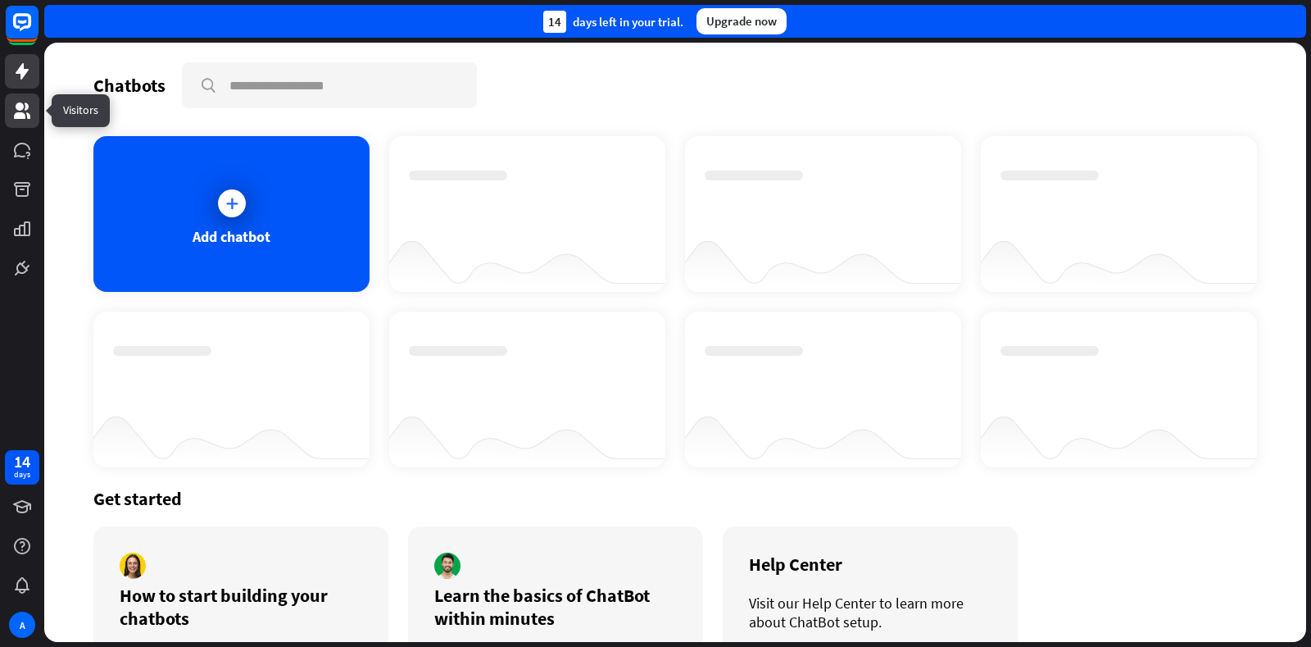
click at [30, 113] on icon at bounding box center [22, 111] width 20 height 20
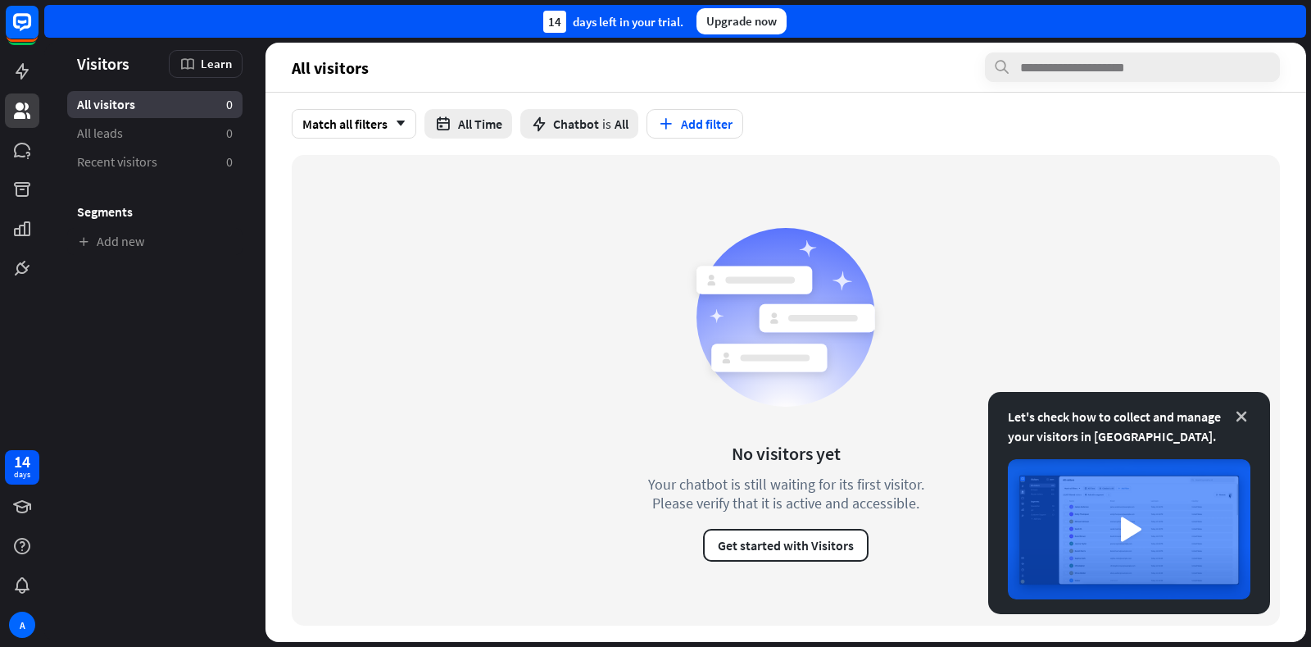
click at [848, 415] on icon at bounding box center [1241, 416] width 16 height 16
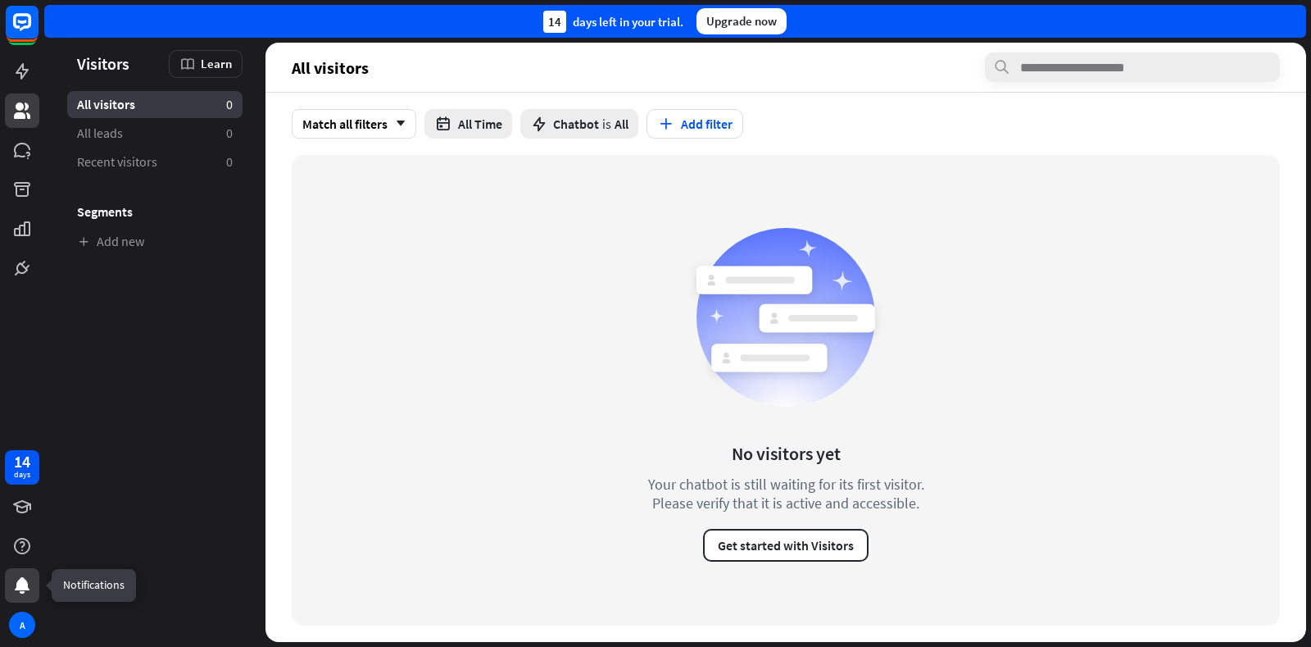
click at [23, 585] on icon at bounding box center [22, 585] width 15 height 16
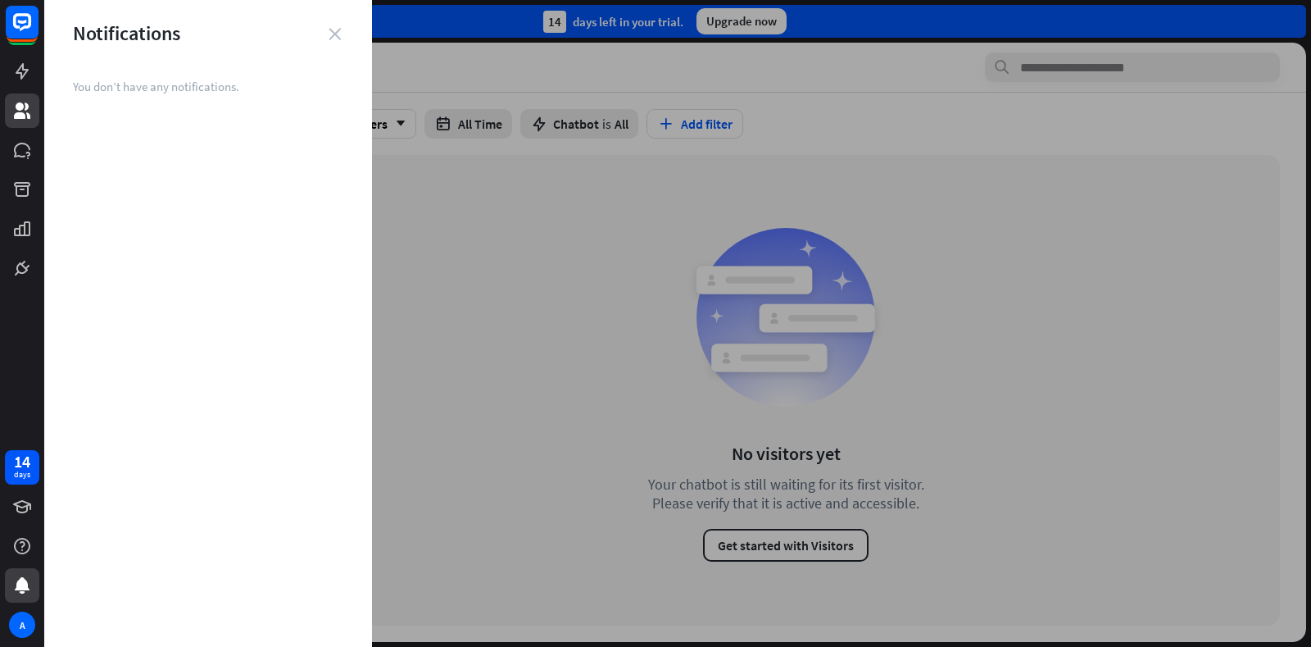
click at [333, 34] on icon "close" at bounding box center [335, 34] width 12 height 12
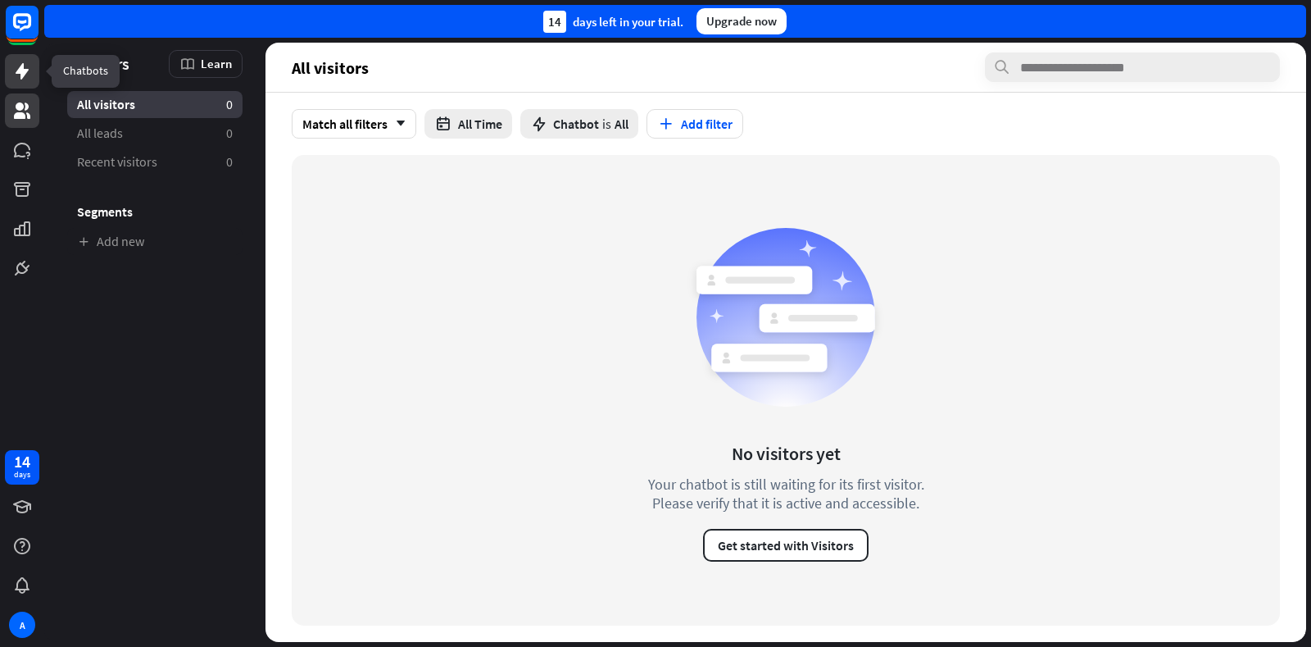
click at [10, 64] on link at bounding box center [22, 71] width 34 height 34
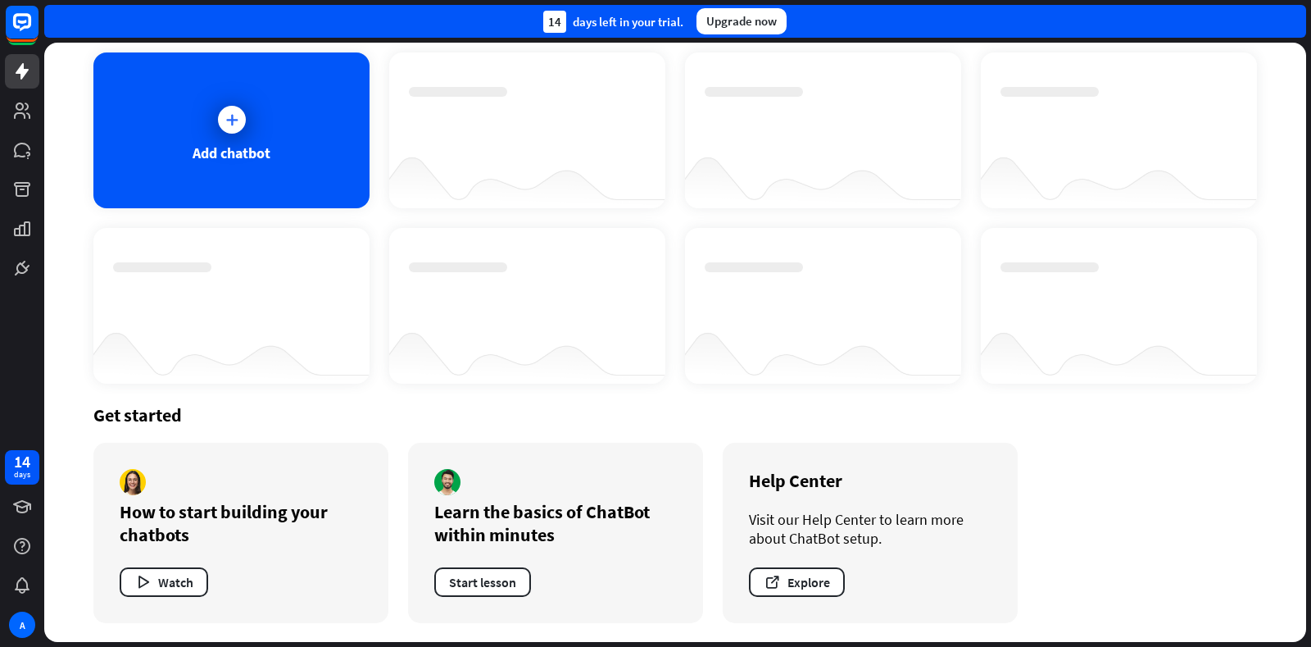
scroll to position [84, 0]
click at [229, 139] on div at bounding box center [231, 118] width 41 height 41
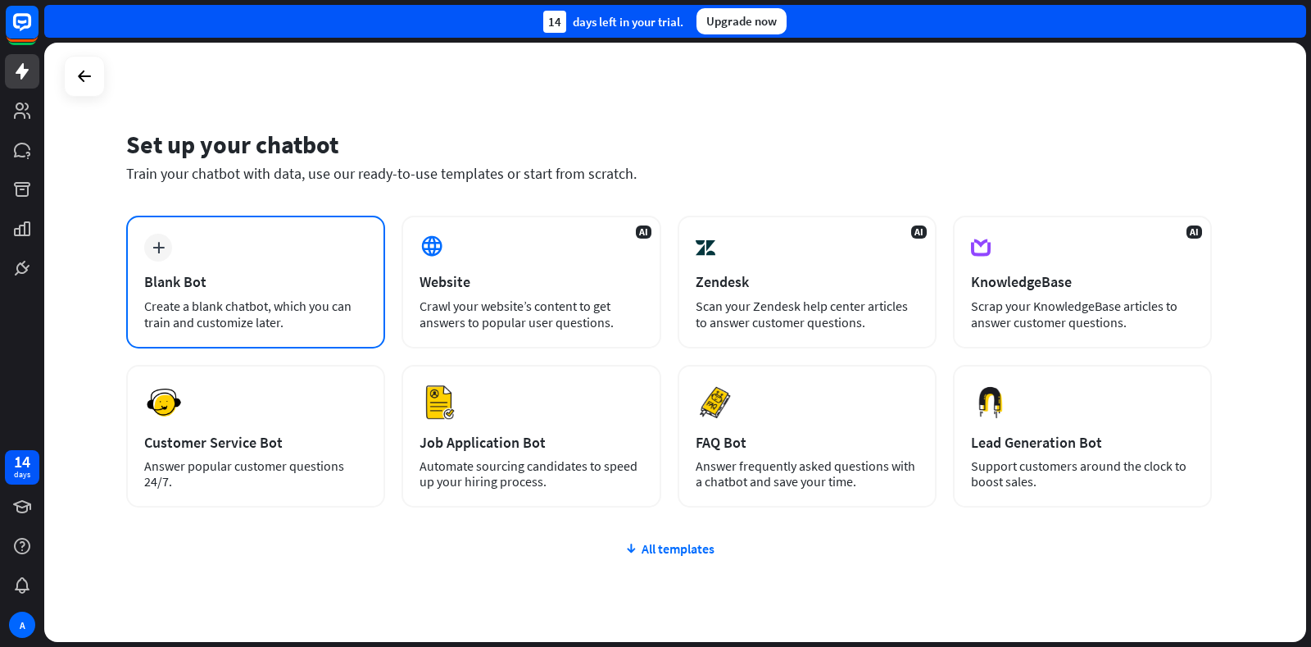
click at [252, 276] on div "Blank Bot" at bounding box center [255, 281] width 223 height 19
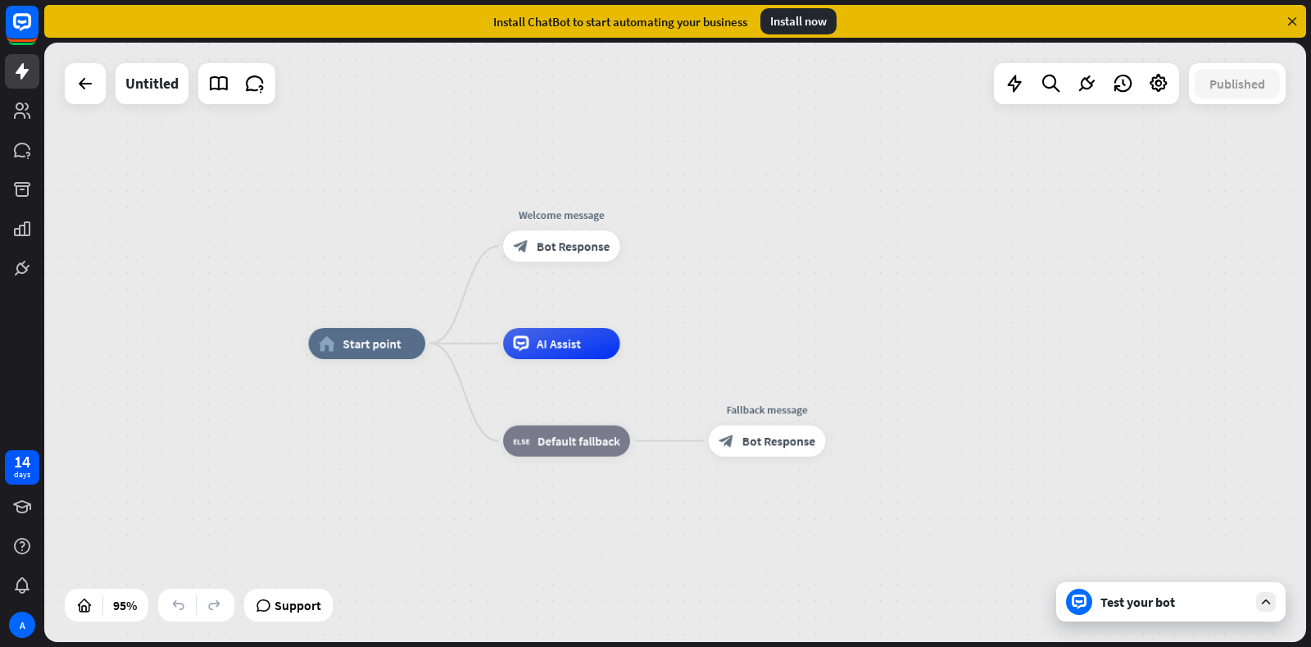
click at [848, 605] on div "Test your bot" at bounding box center [1175, 601] width 148 height 16
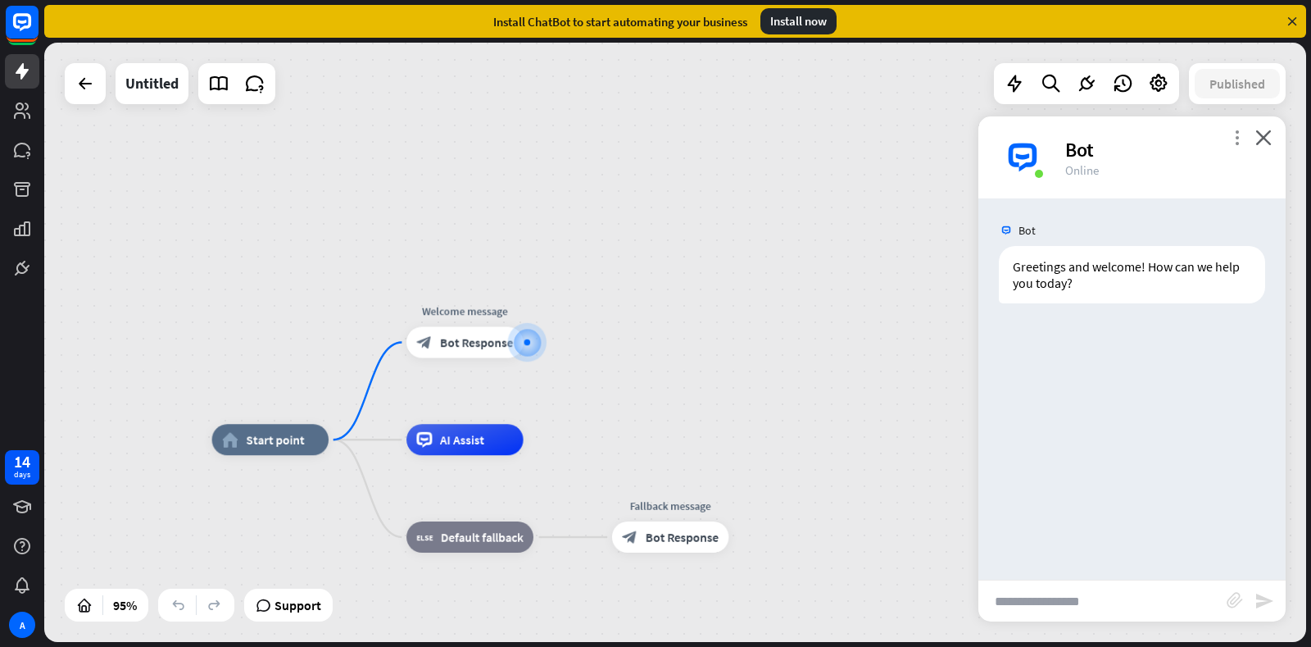
click at [848, 137] on icon "more_vert" at bounding box center [1237, 137] width 16 height 16
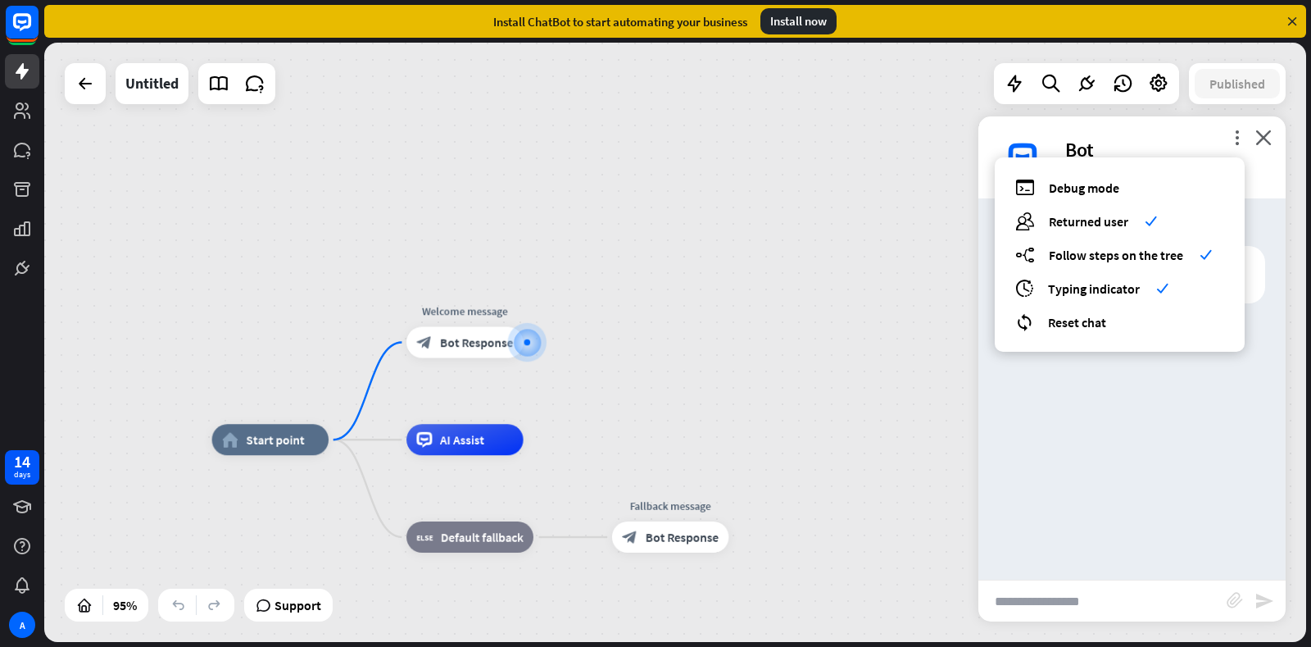
click at [826, 244] on div "home_2 Start point Welcome message block_bot_response Bot Response AI Assist bl…" at bounding box center [675, 342] width 1262 height 599
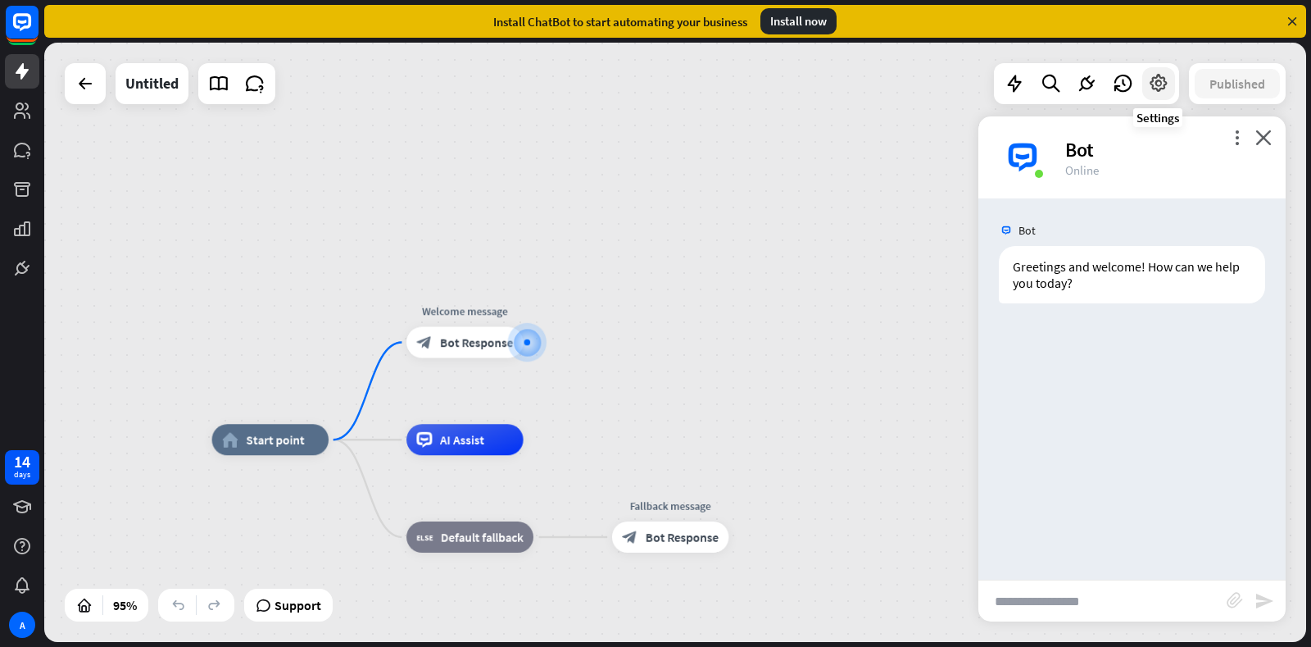
click at [848, 90] on icon at bounding box center [1158, 83] width 21 height 21
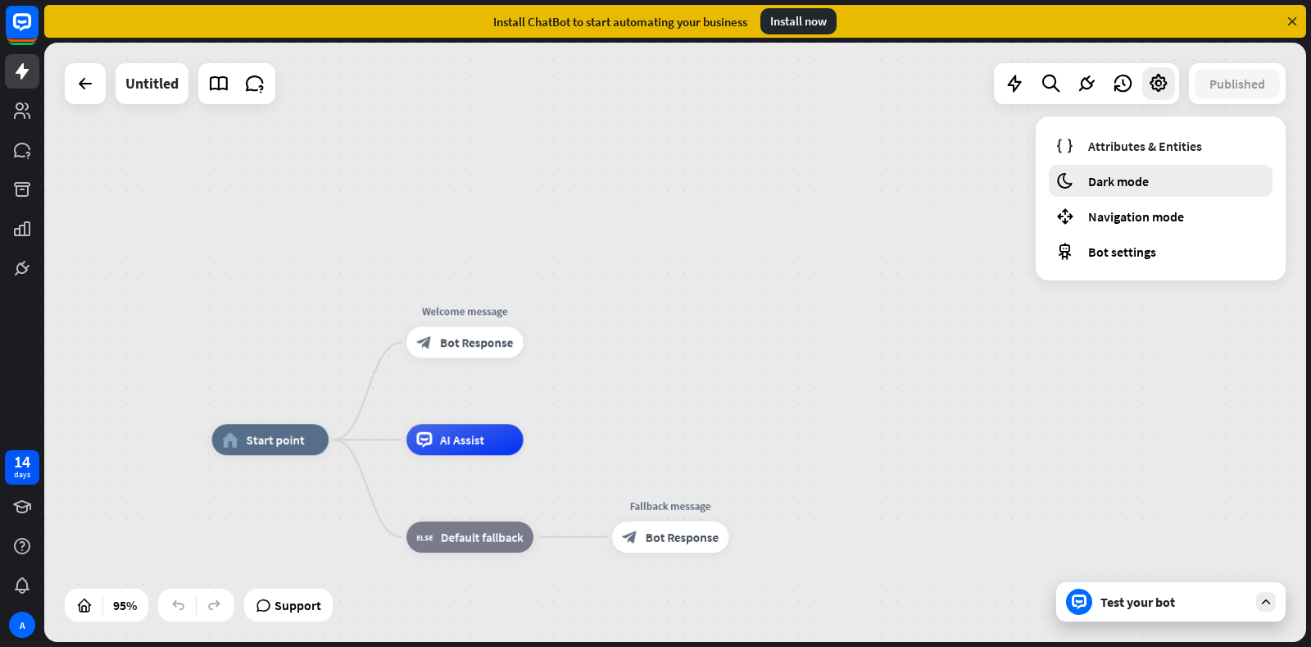
click at [848, 180] on span "Dark mode" at bounding box center [1118, 181] width 61 height 16
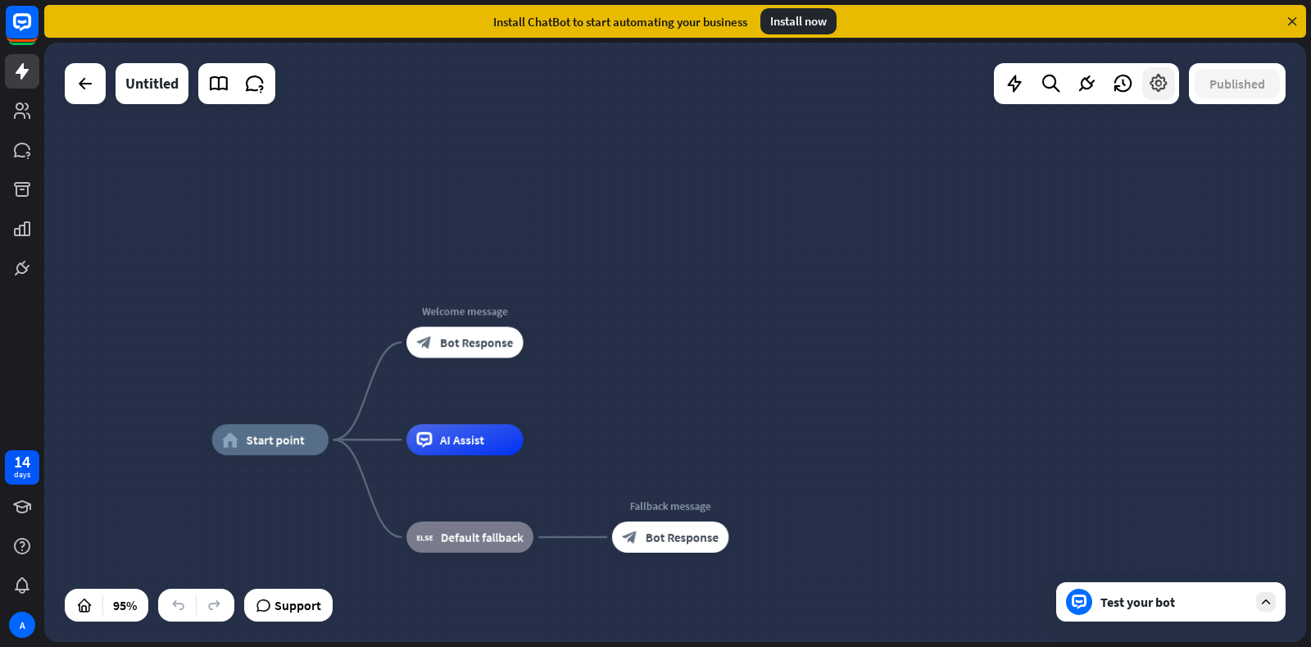
click at [848, 87] on icon at bounding box center [1158, 83] width 21 height 21
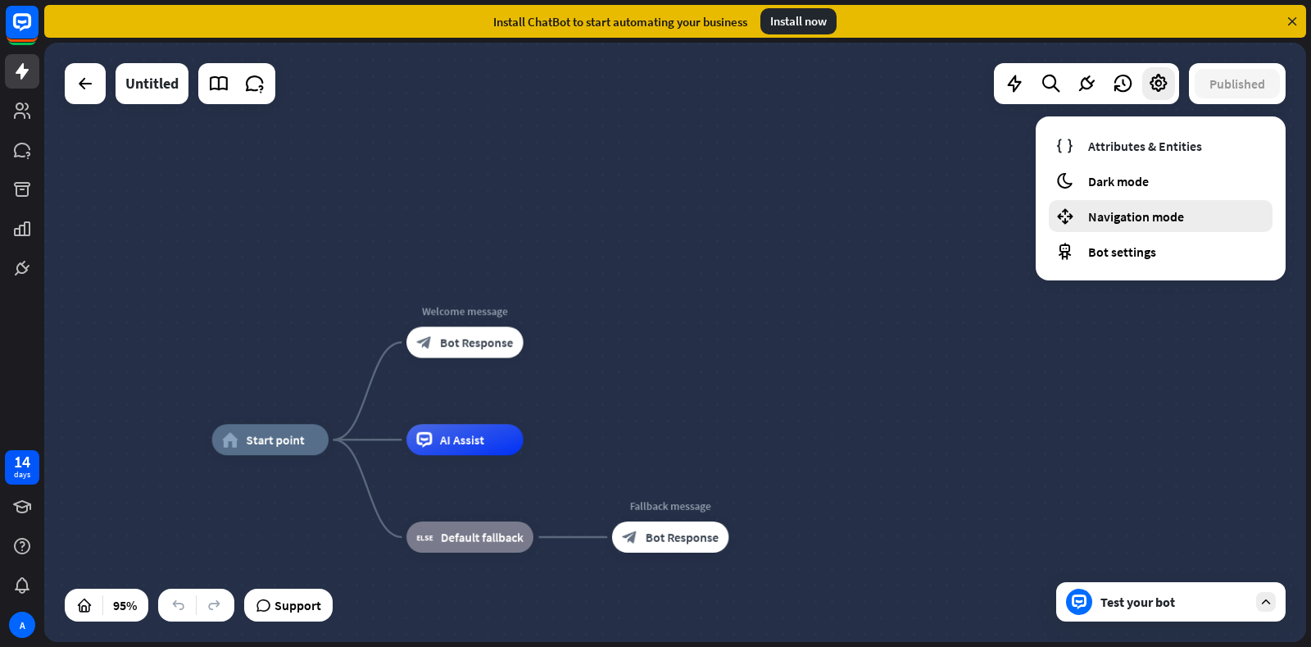
click at [848, 219] on span "Navigation mode" at bounding box center [1136, 216] width 96 height 16
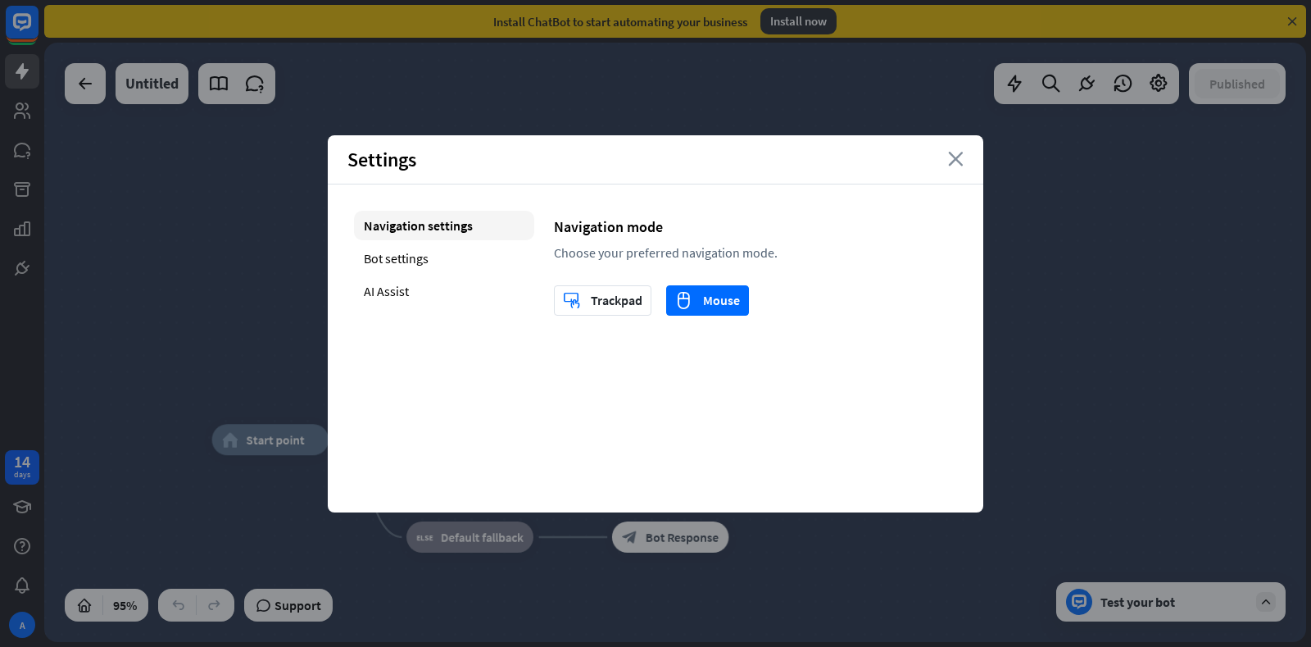
click at [848, 159] on icon "close" at bounding box center [956, 159] width 16 height 15
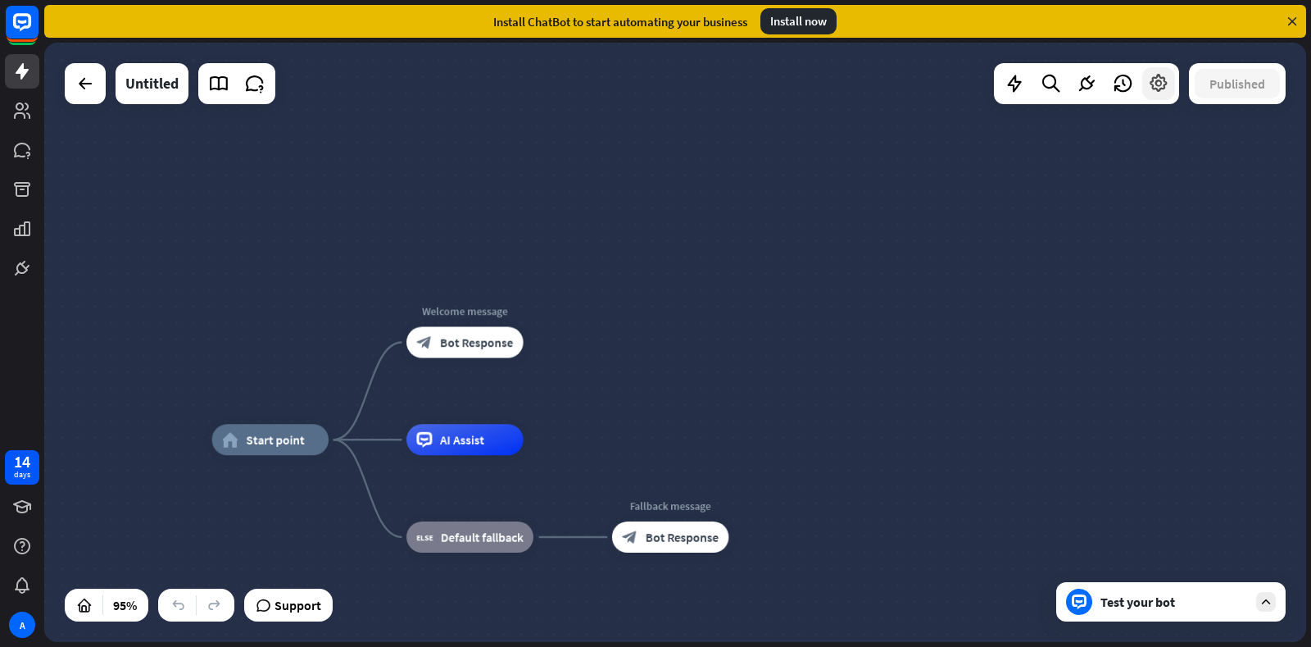
click at [848, 84] on icon at bounding box center [1158, 83] width 21 height 21
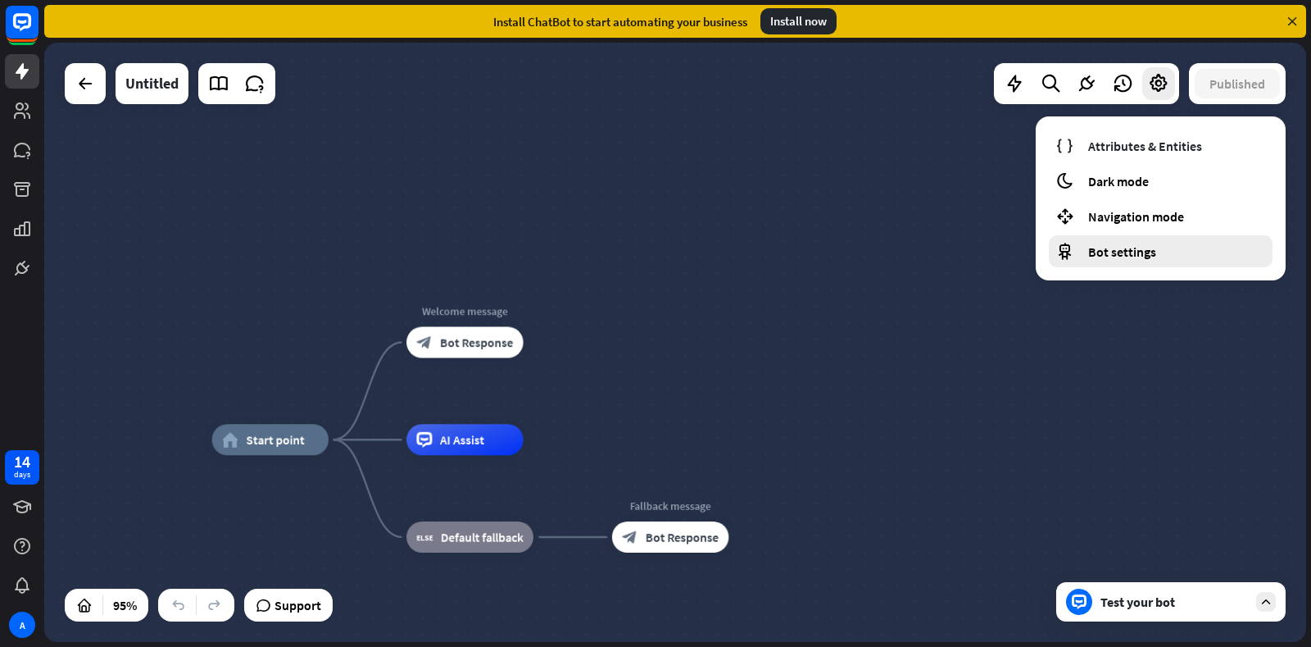
click at [848, 252] on span "Bot settings" at bounding box center [1122, 251] width 68 height 16
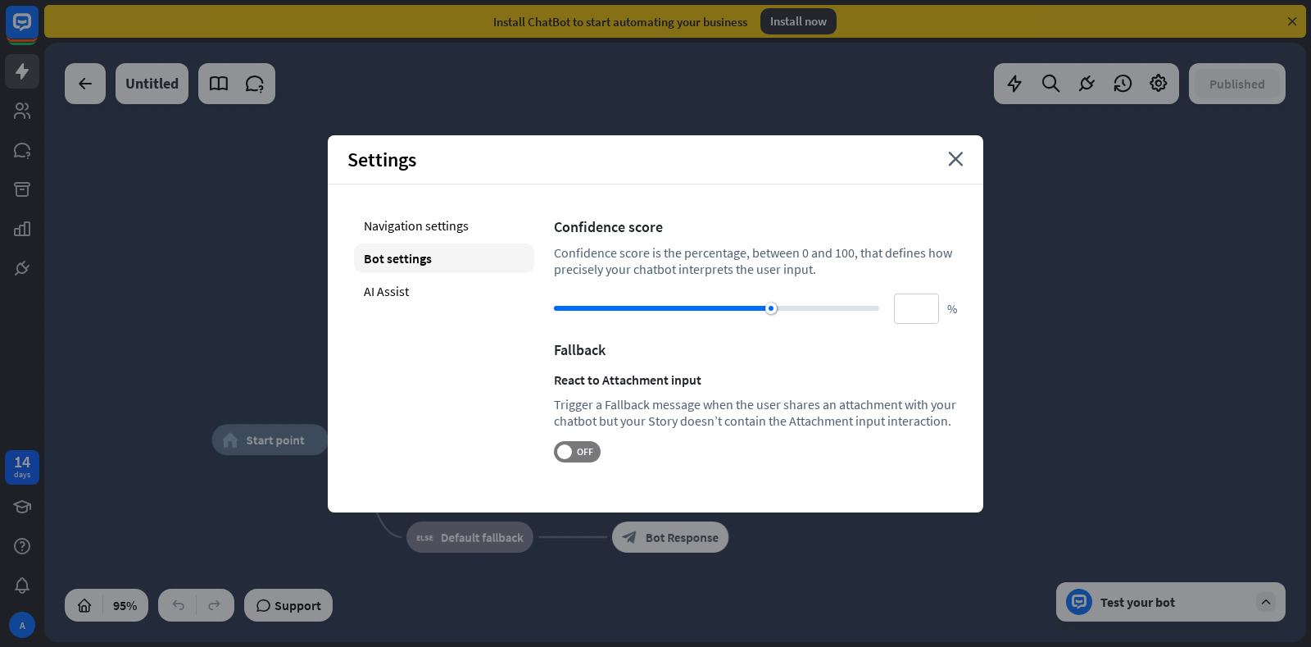
click at [829, 310] on div at bounding box center [716, 308] width 325 height 5
type input "**"
drag, startPoint x: 862, startPoint y: 306, endPoint x: 908, endPoint y: 303, distance: 46.0
click at [848, 303] on div "** %" at bounding box center [755, 308] width 403 height 30
click at [471, 228] on div "Navigation settings" at bounding box center [444, 226] width 180 height 30
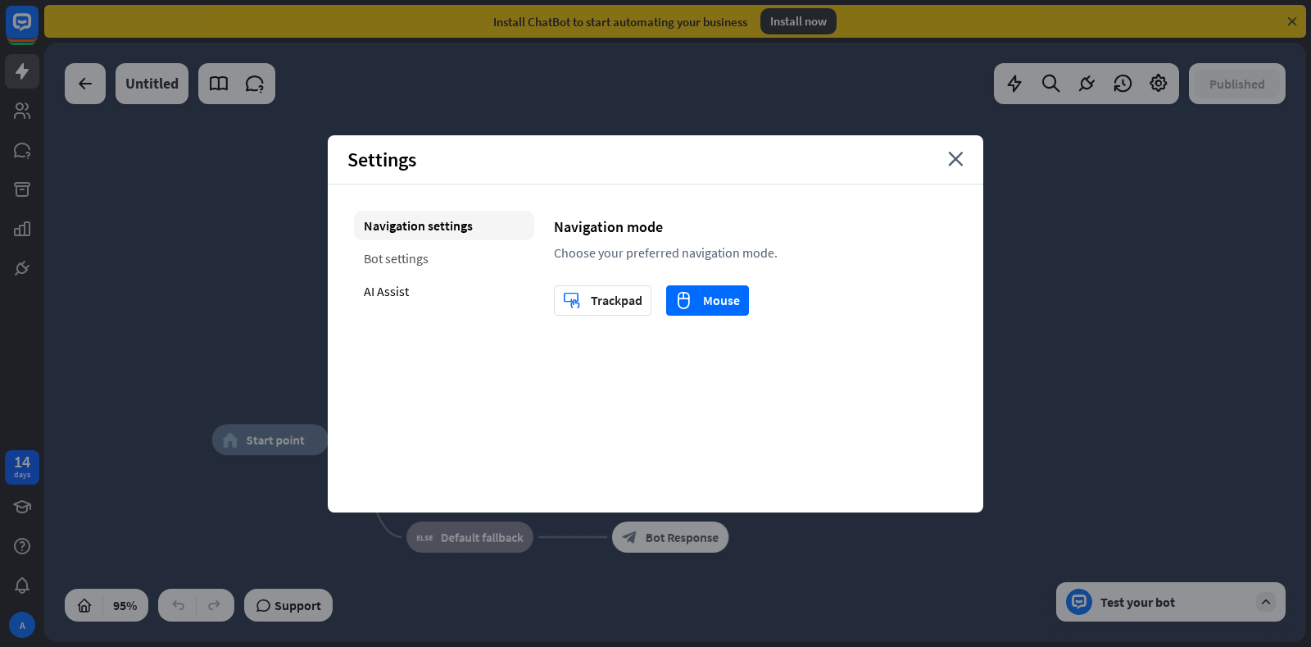
click at [449, 256] on div "Bot settings" at bounding box center [444, 258] width 180 height 30
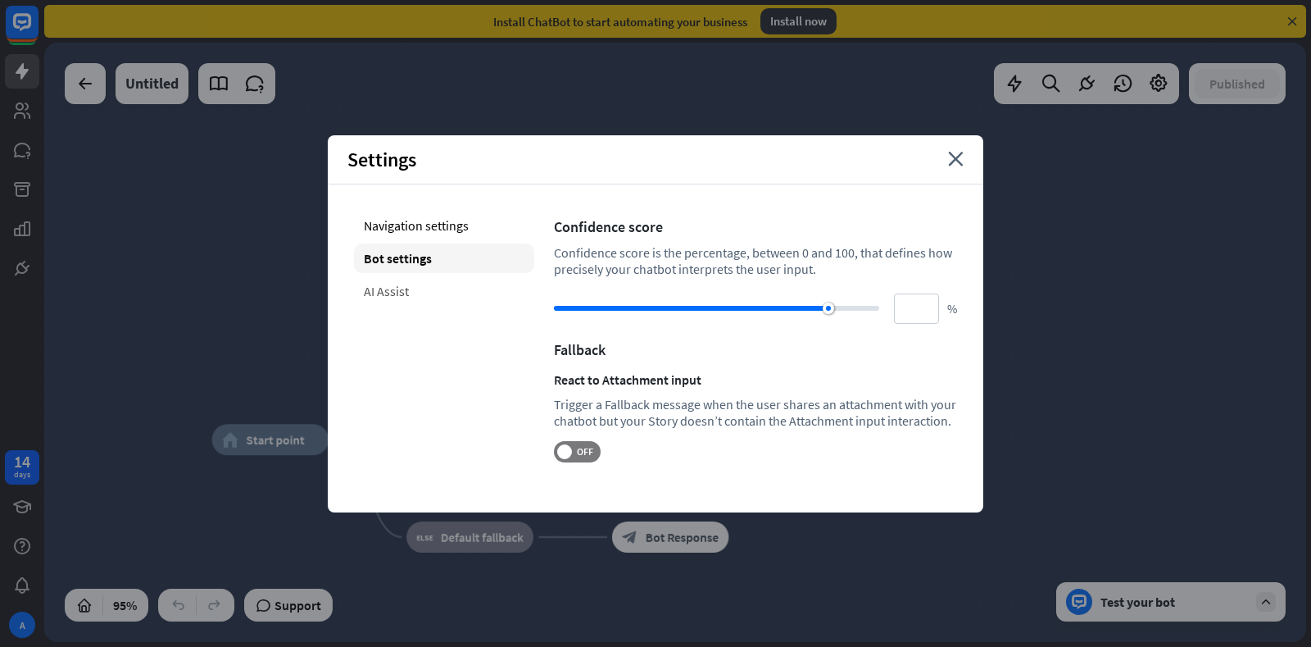
click at [415, 286] on div "AI Assist" at bounding box center [444, 291] width 180 height 30
type input "**"
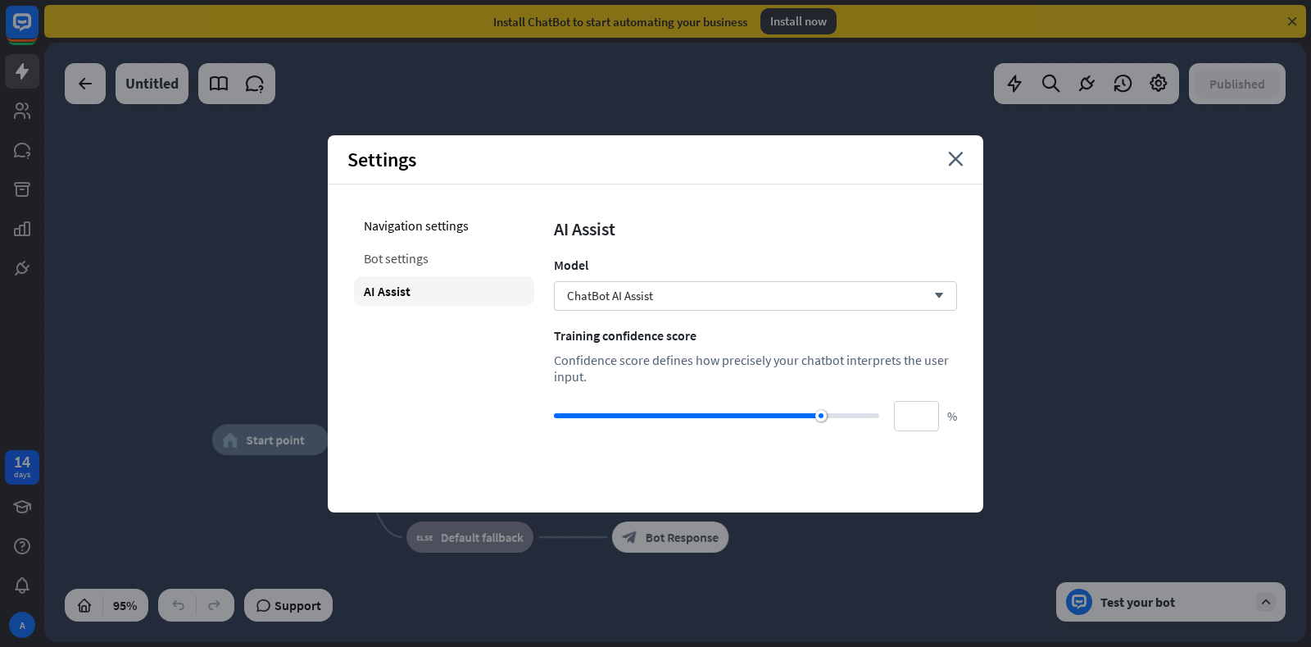
click at [434, 262] on div "Bot settings" at bounding box center [444, 258] width 180 height 30
type input "**"
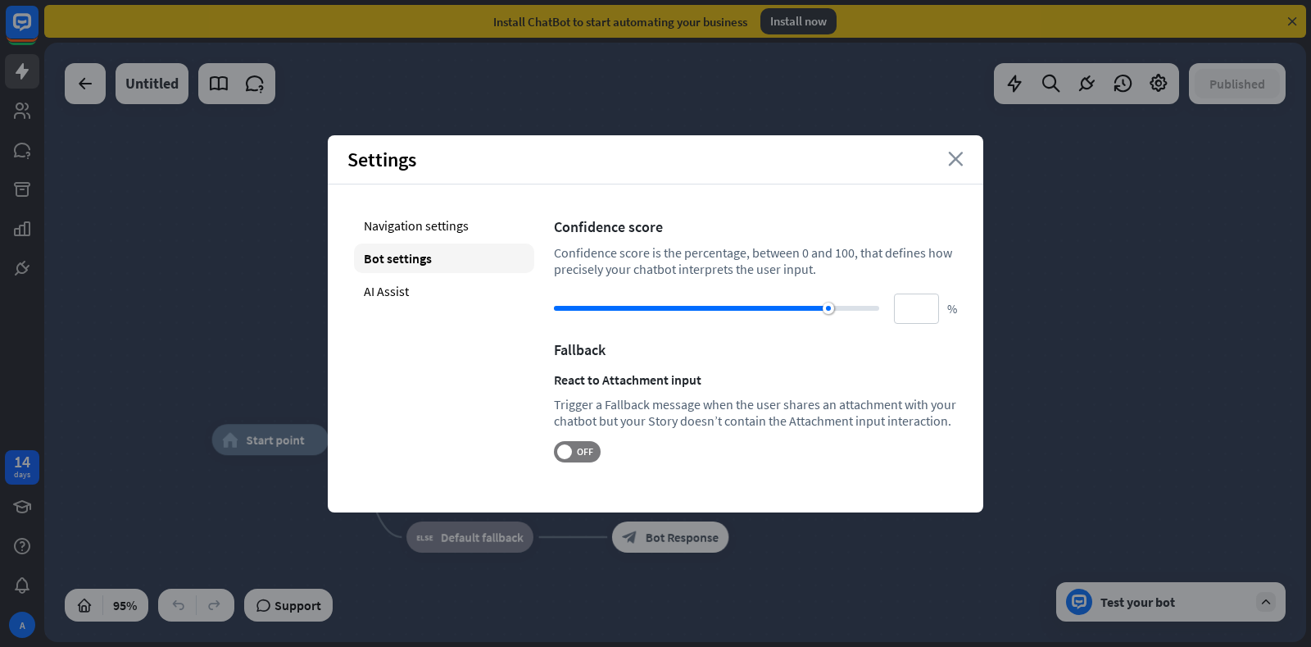
click at [848, 161] on icon "close" at bounding box center [956, 159] width 16 height 15
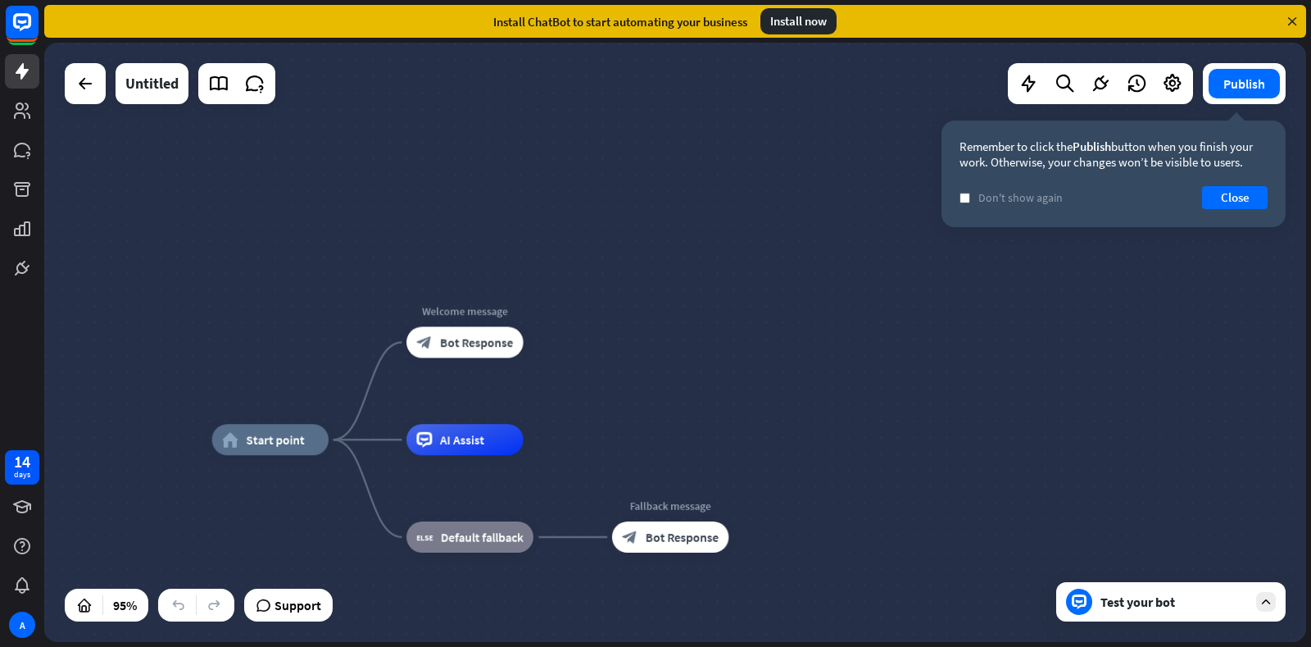
click at [848, 601] on div "Test your bot" at bounding box center [1175, 601] width 148 height 16
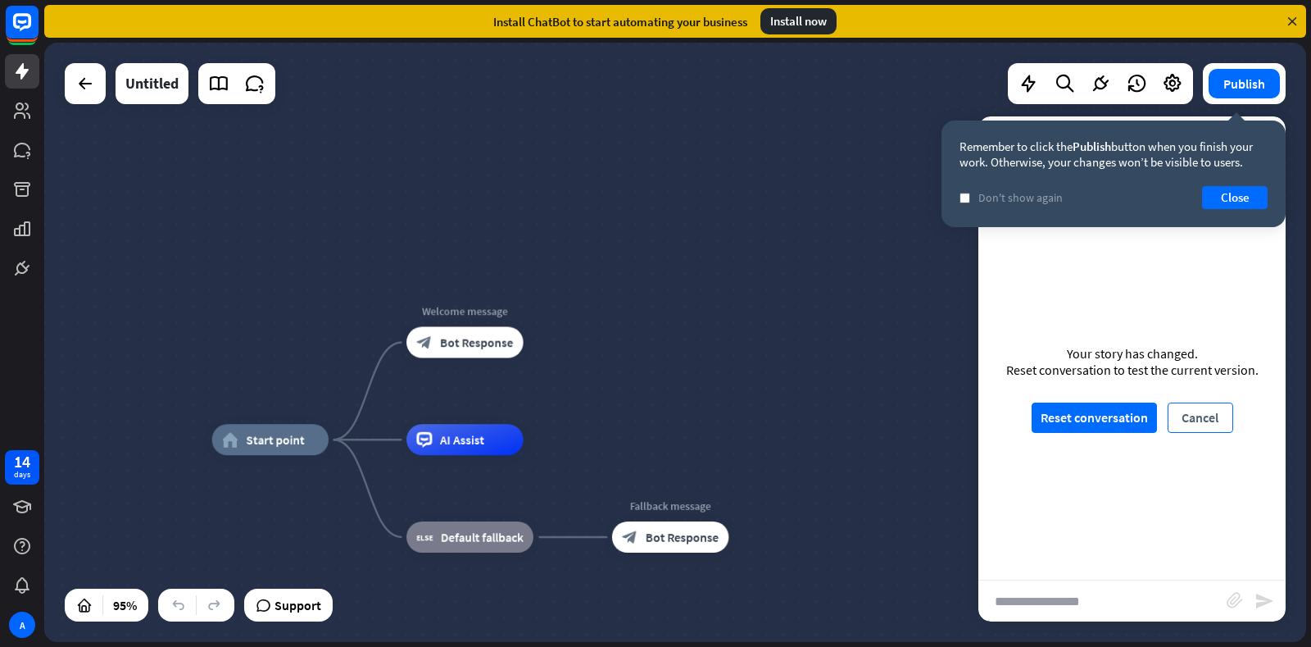
click at [848, 416] on button "Cancel" at bounding box center [1201, 417] width 66 height 30
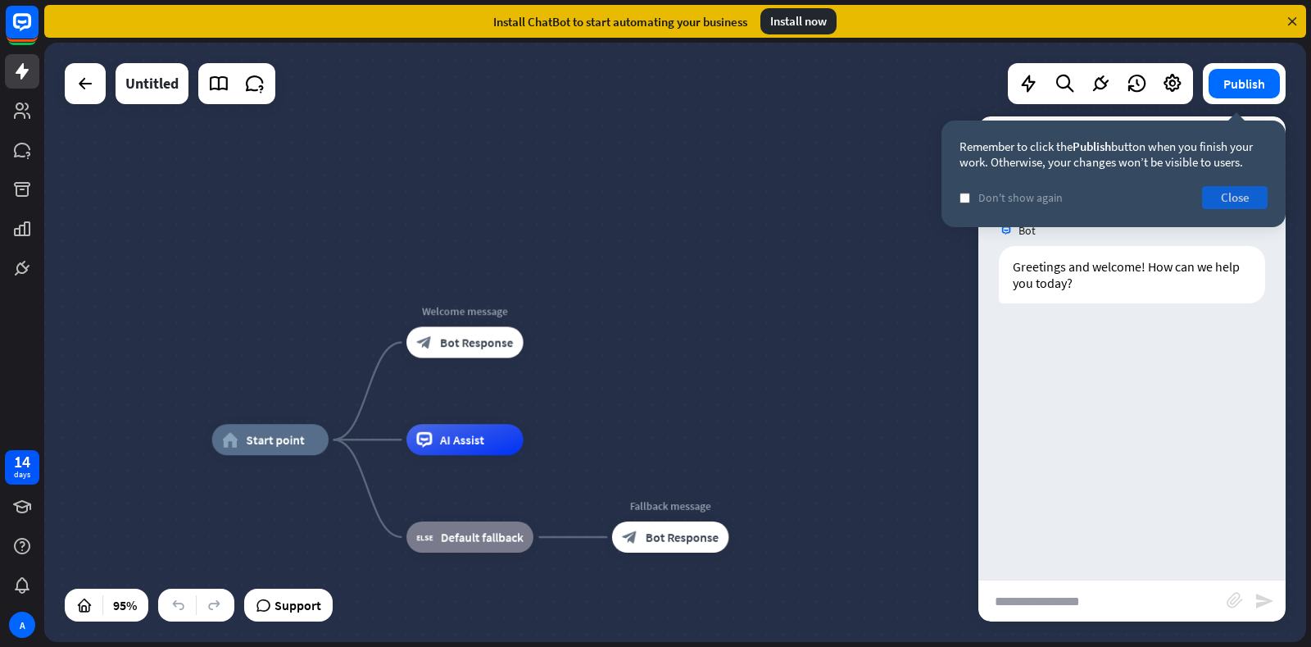
click at [848, 192] on button "Close" at bounding box center [1235, 197] width 66 height 23
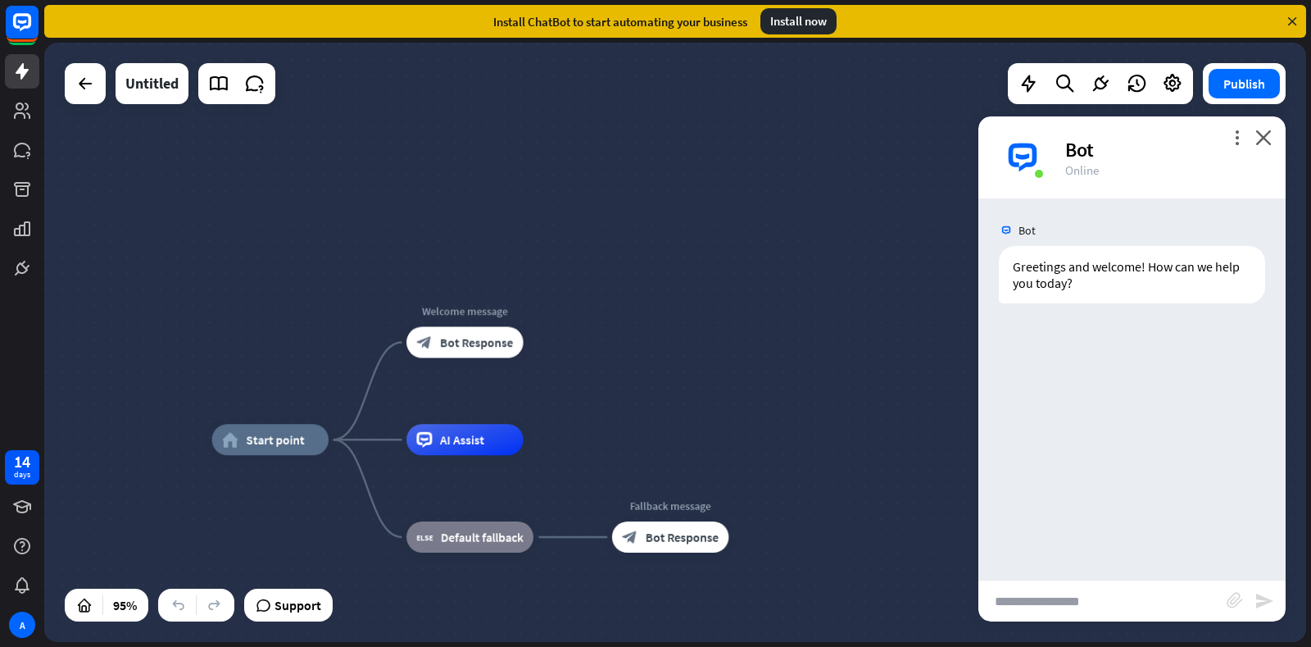
click at [848, 604] on input "text" at bounding box center [1103, 600] width 248 height 41
drag, startPoint x: 1270, startPoint y: 0, endPoint x: 830, endPoint y: 224, distance: 493.7
click at [830, 224] on div "home_2 Start point Welcome message block_bot_response Bot Response AI Assist bl…" at bounding box center [675, 342] width 1262 height 599
click at [848, 134] on icon "more_vert" at bounding box center [1237, 137] width 16 height 16
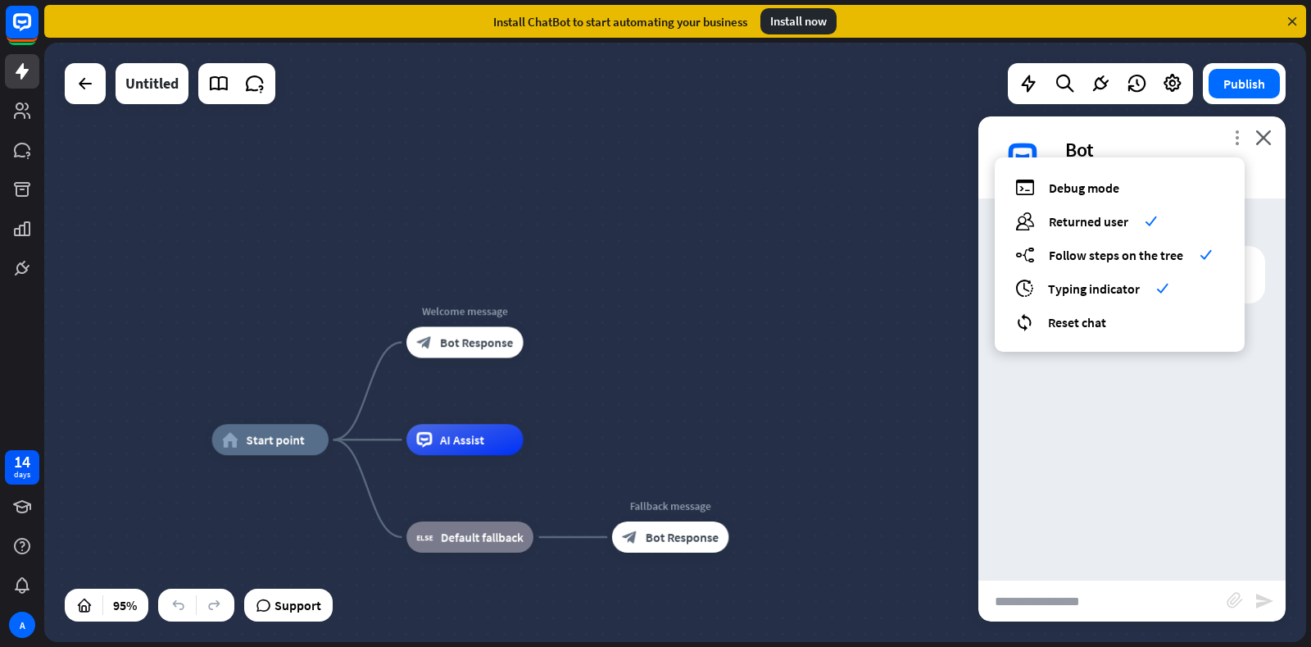
click at [848, 134] on icon "more_vert" at bounding box center [1237, 137] width 16 height 16
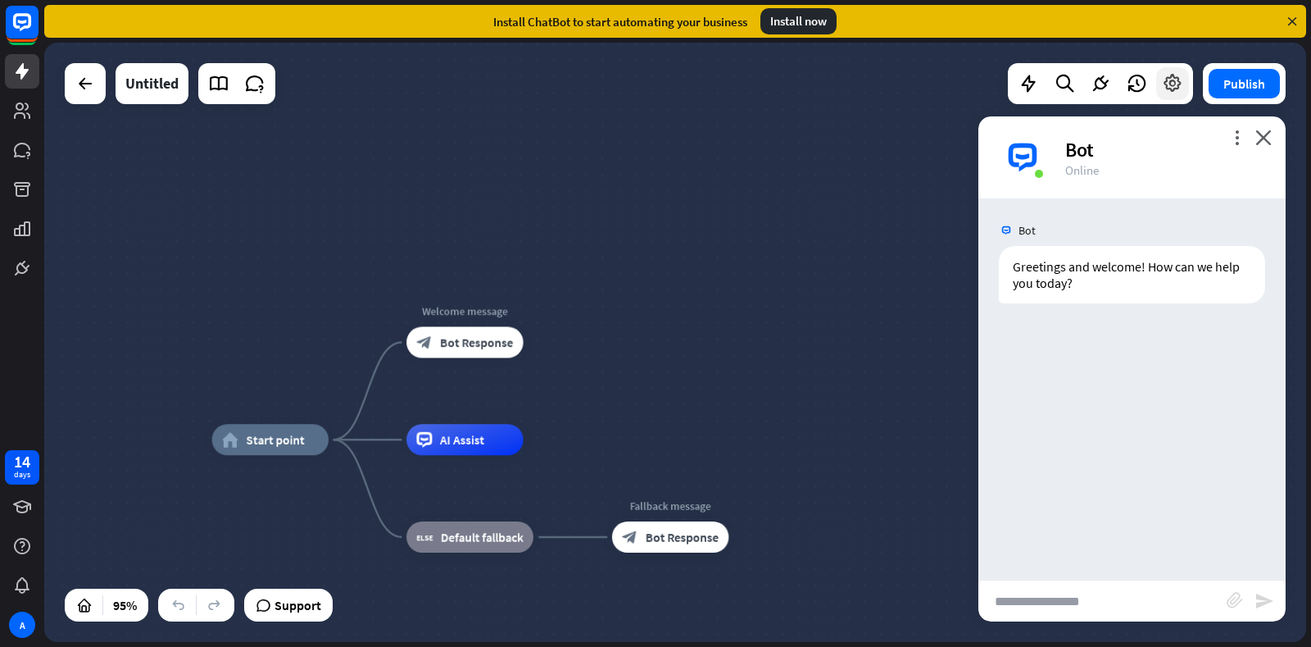
click at [848, 84] on icon at bounding box center [1172, 83] width 21 height 21
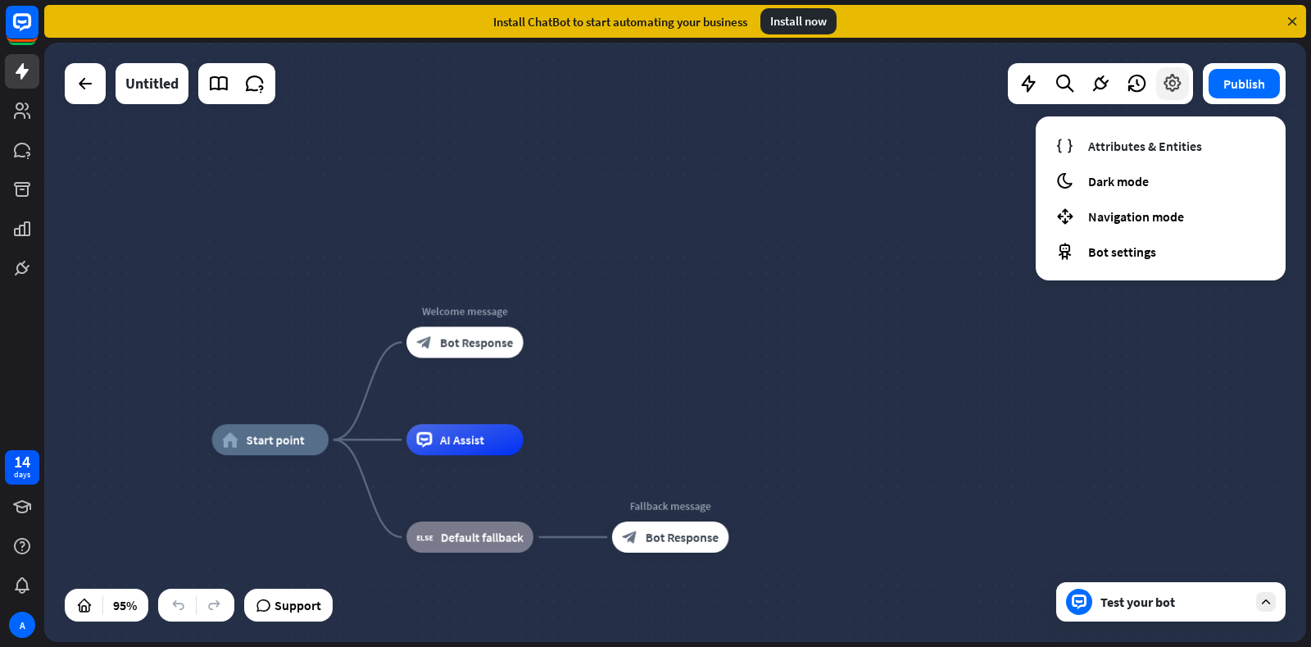
click at [848, 84] on icon at bounding box center [1172, 83] width 21 height 21
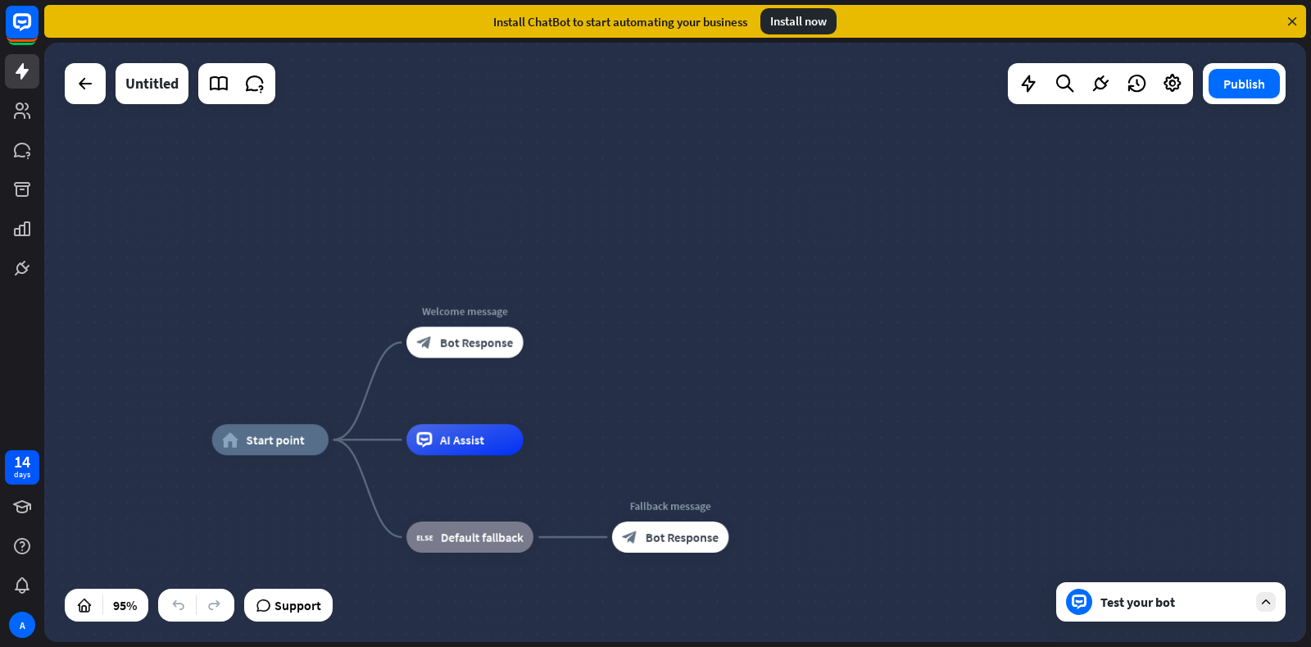
click at [848, 597] on div "Test your bot" at bounding box center [1175, 601] width 148 height 16
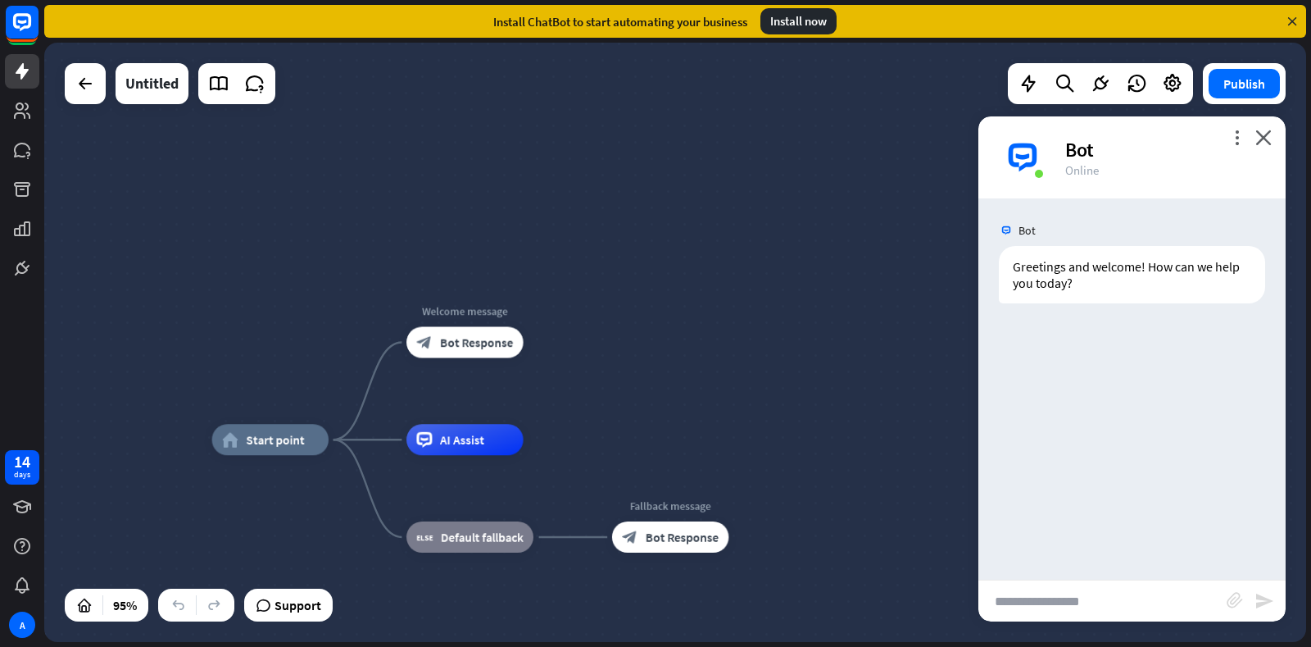
click at [848, 602] on input "text" at bounding box center [1103, 600] width 248 height 41
type input "*"
type input "**********"
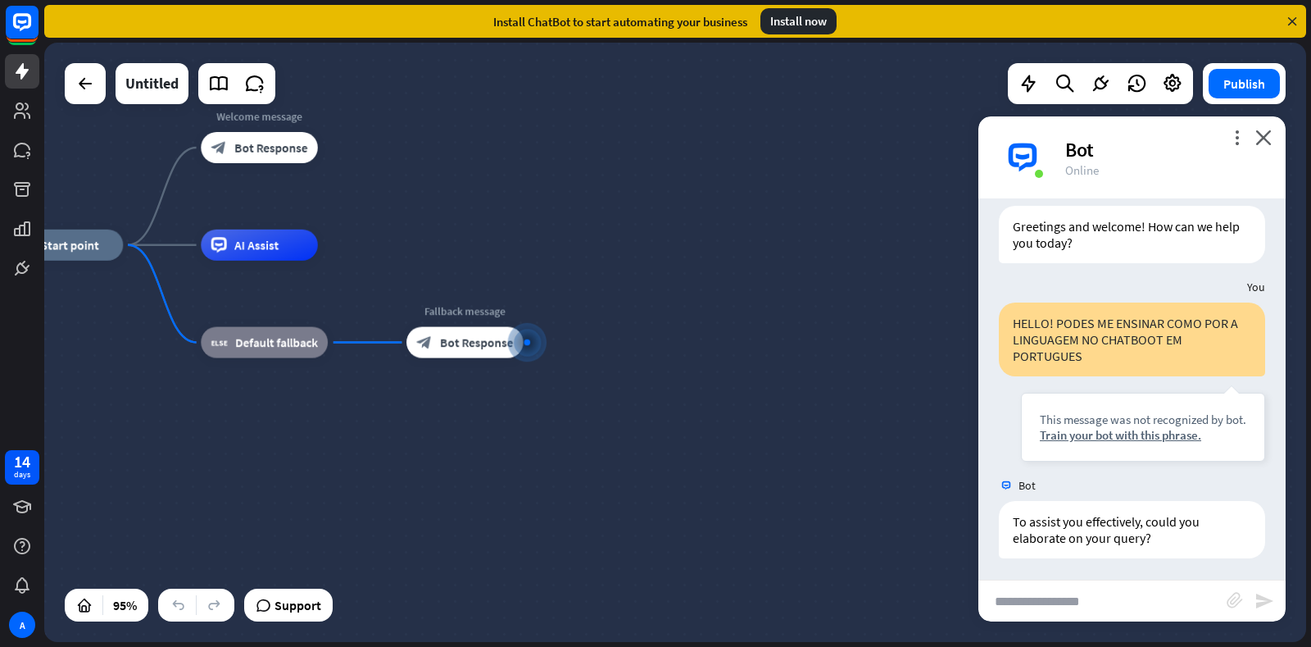
scroll to position [43, 0]
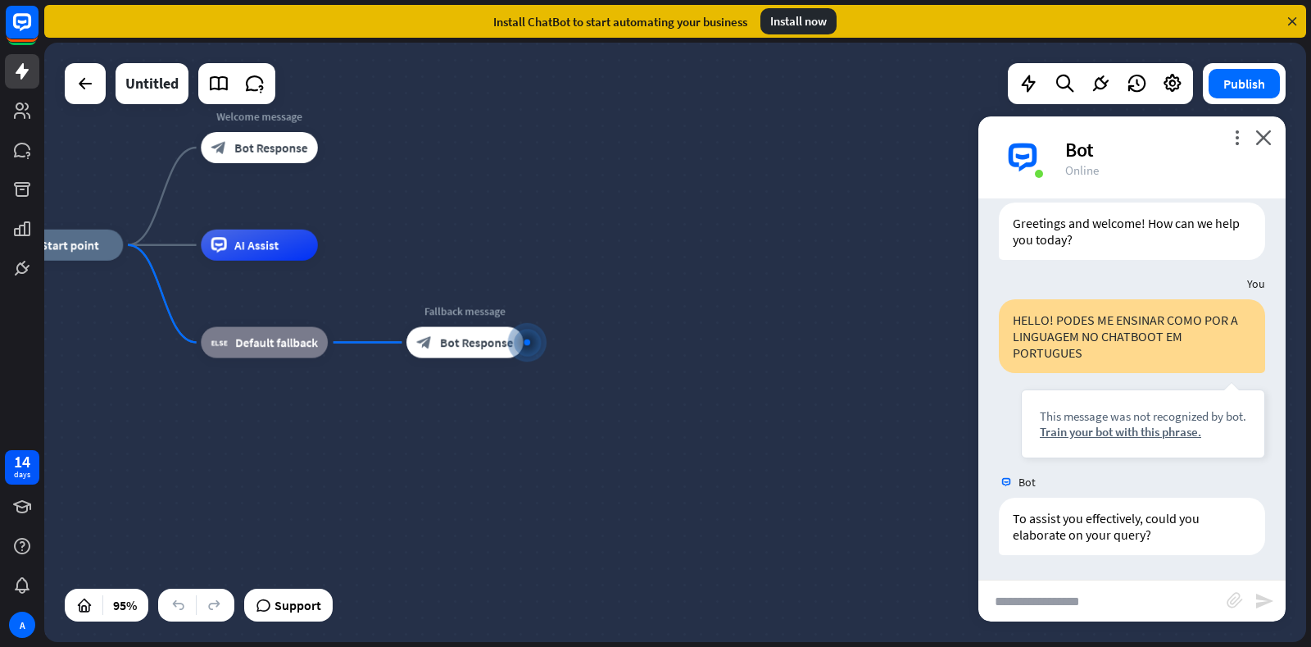
click at [848, 595] on input "text" at bounding box center [1103, 600] width 248 height 41
type input "*"
type input "***"
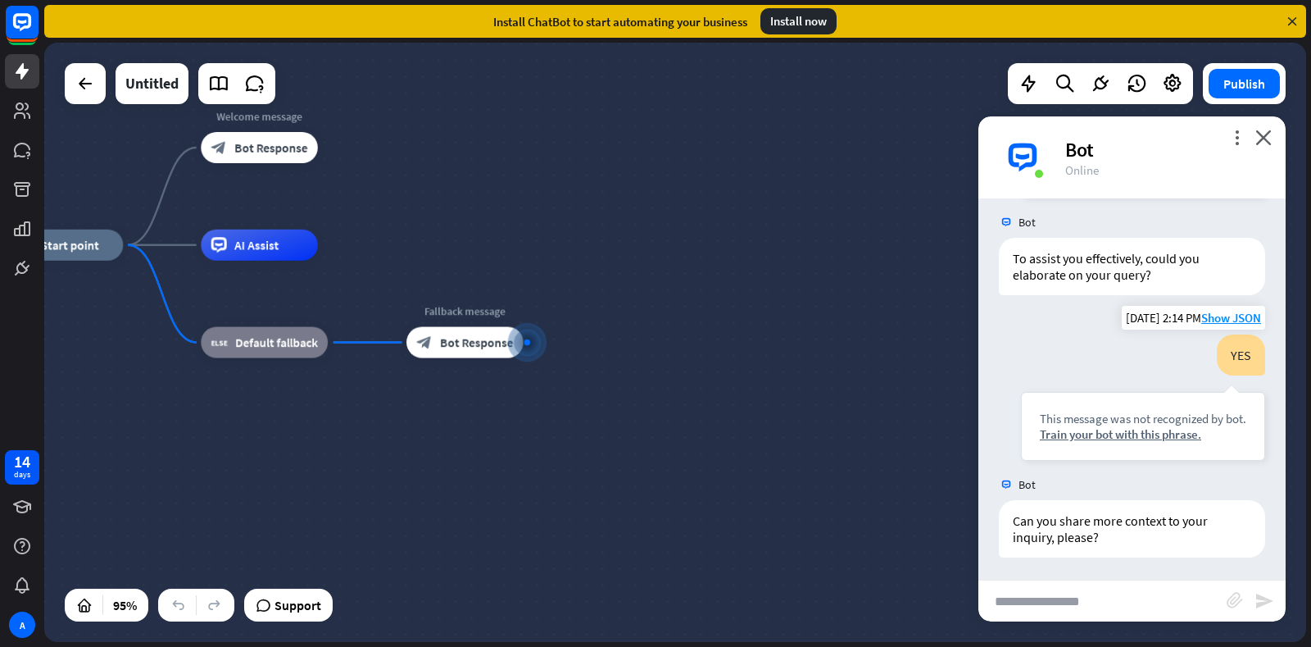
scroll to position [306, 0]
click at [848, 483] on span "Show JSON" at bounding box center [1109, 481] width 60 height 16
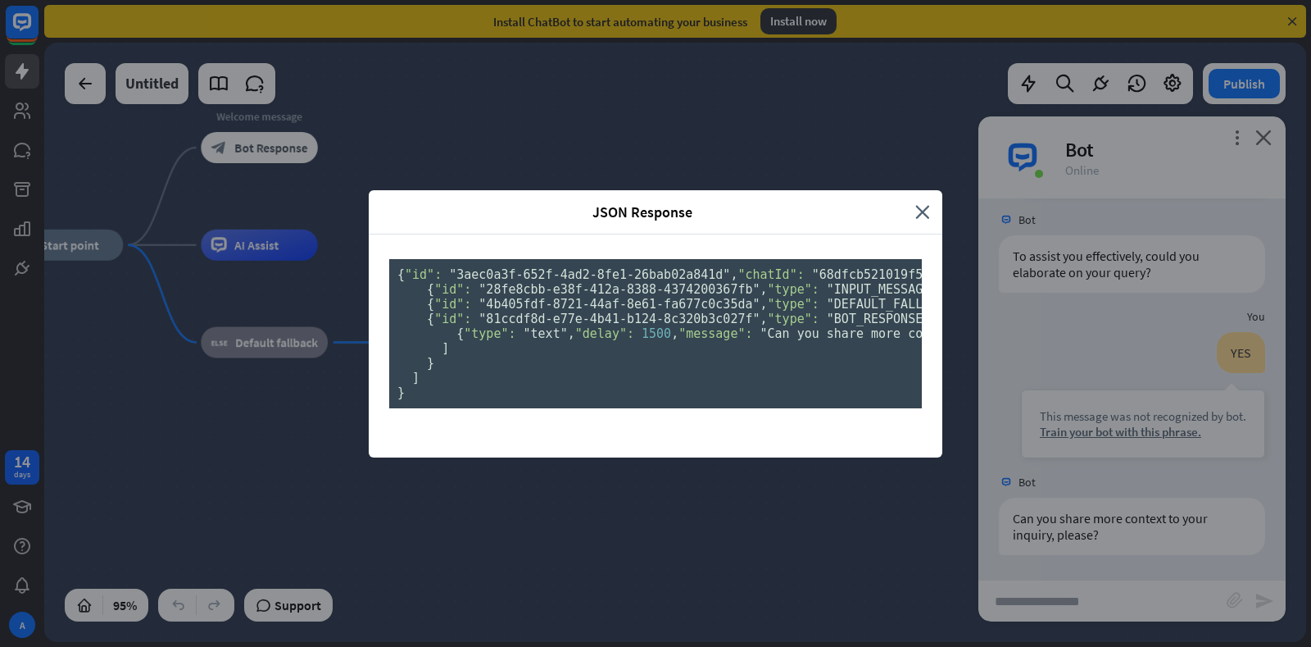
scroll to position [0, 0]
click at [848, 202] on icon "close" at bounding box center [922, 211] width 15 height 19
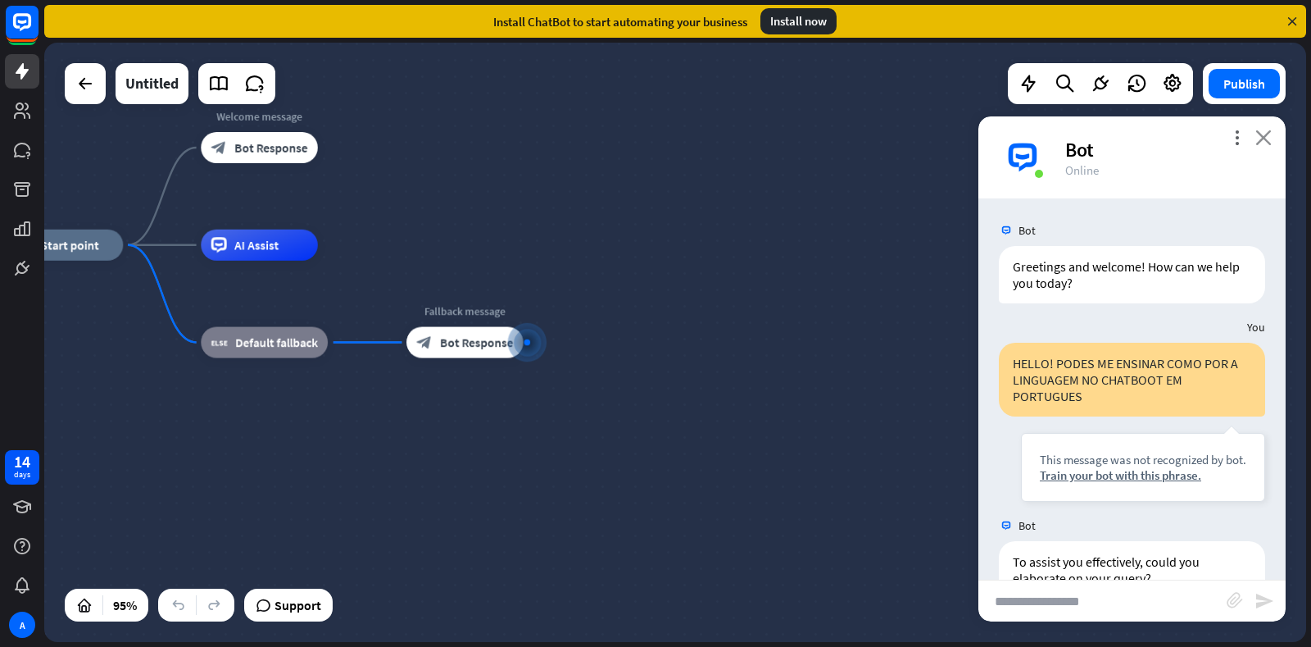
click at [848, 139] on icon "close" at bounding box center [1264, 137] width 16 height 16
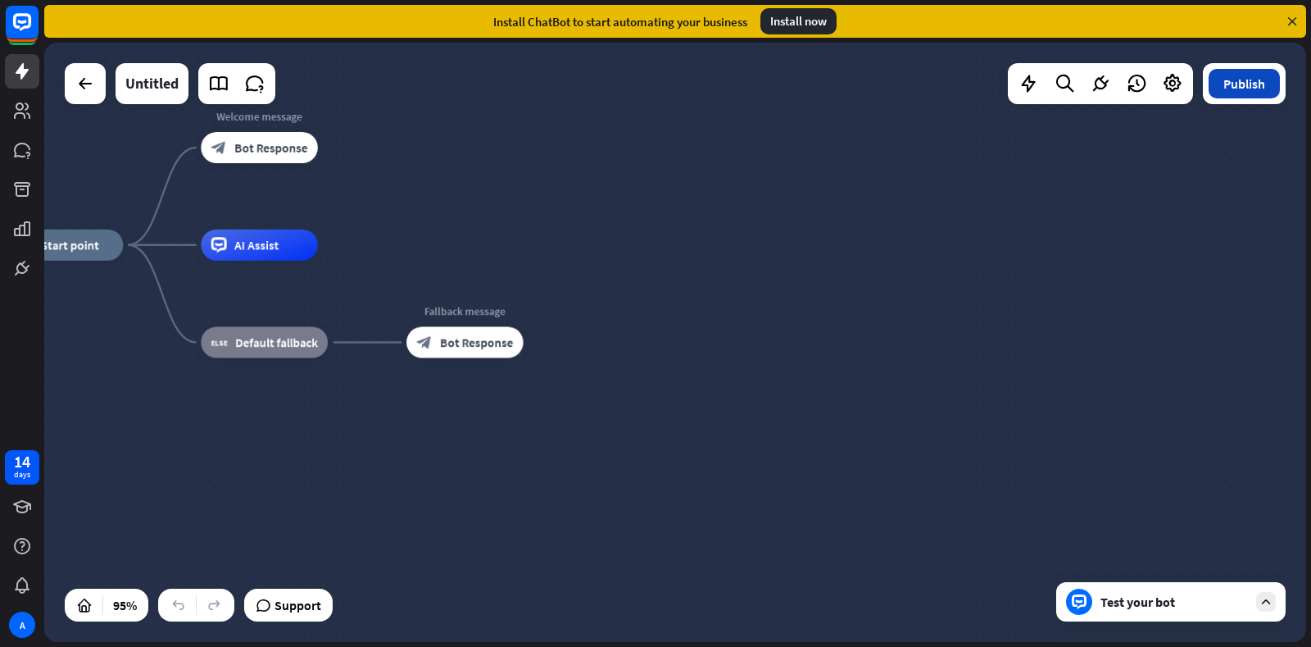
click at [848, 88] on button "Publish" at bounding box center [1244, 84] width 71 height 30
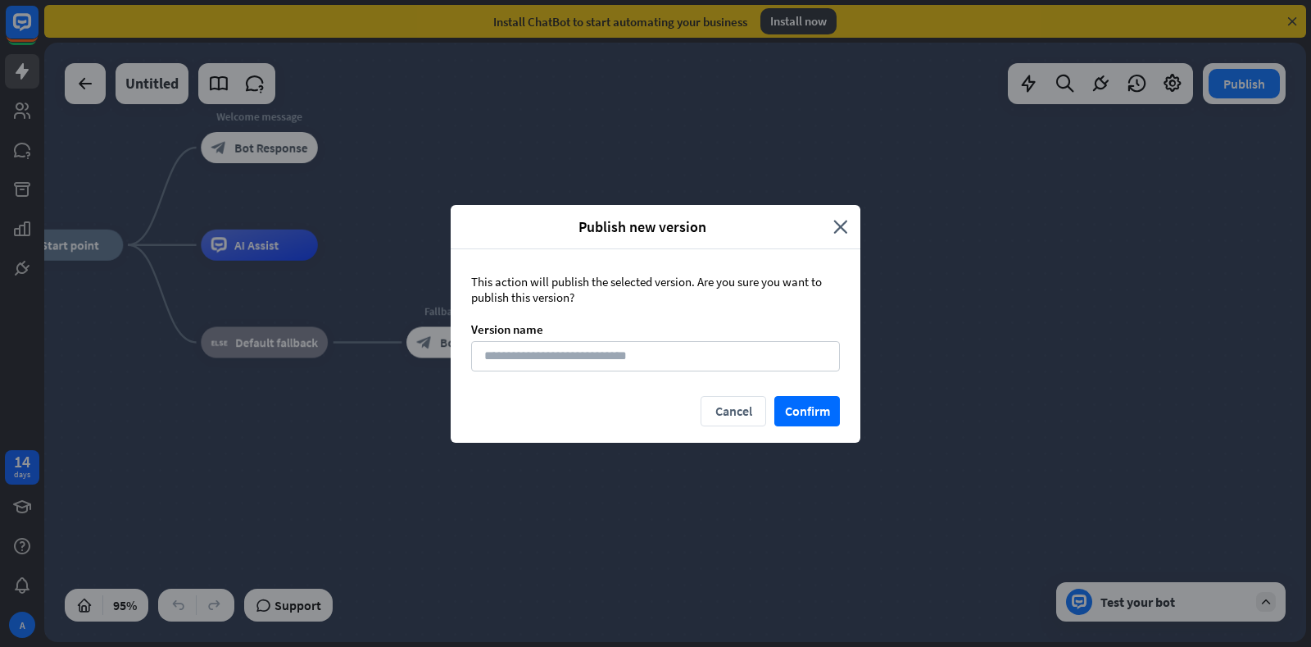
click at [848, 222] on div "Publish new version close" at bounding box center [656, 227] width 410 height 44
click at [840, 225] on icon "close" at bounding box center [841, 226] width 15 height 19
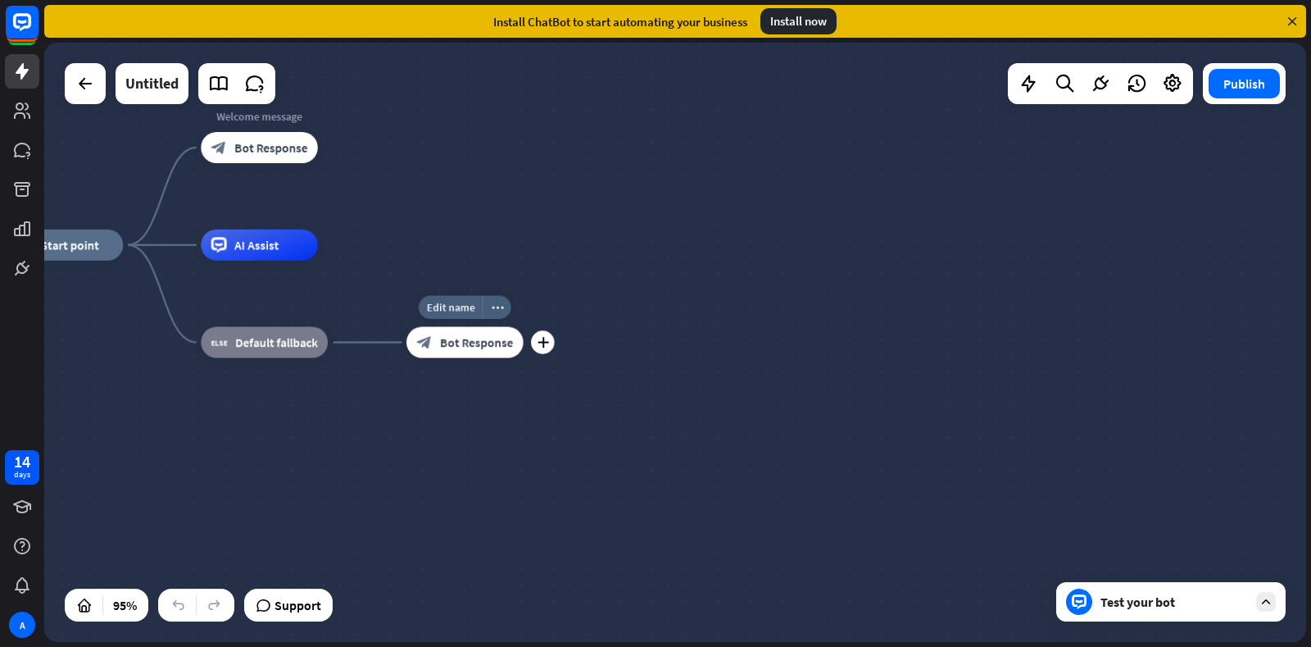
click at [433, 348] on div "block_bot_response Bot Response" at bounding box center [465, 342] width 116 height 31
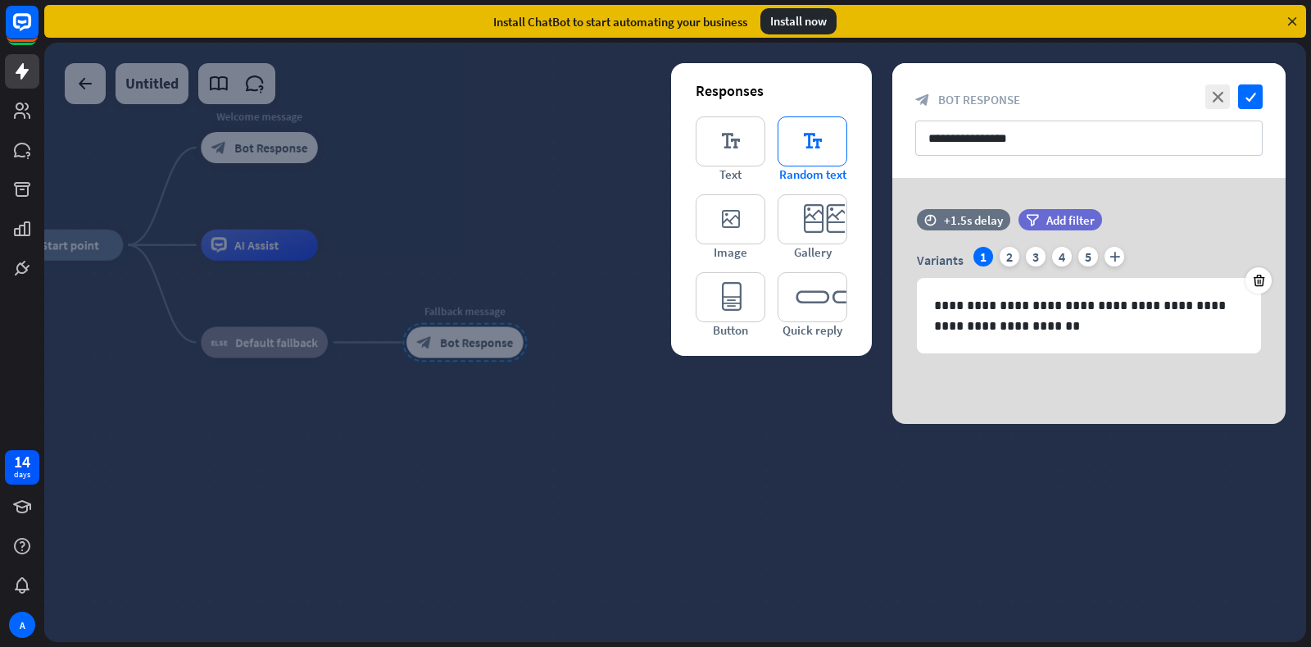
click at [818, 153] on icon "editor_text" at bounding box center [813, 141] width 70 height 50
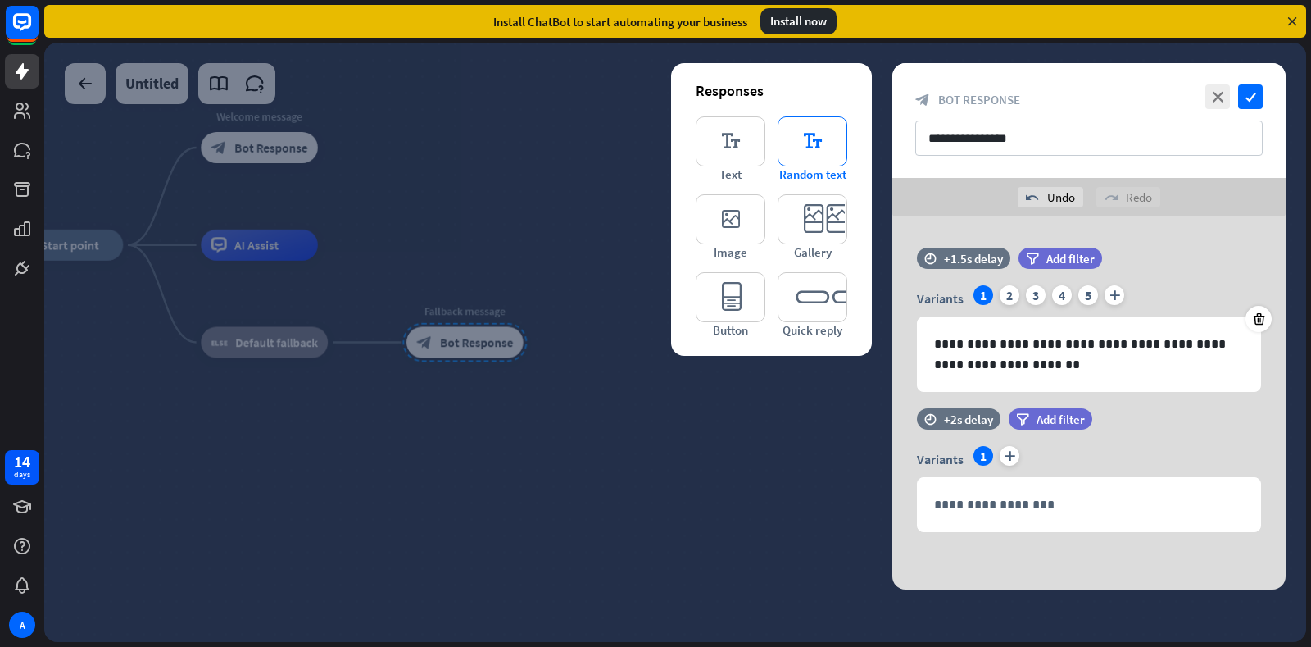
click at [822, 152] on icon "editor_text" at bounding box center [813, 141] width 70 height 50
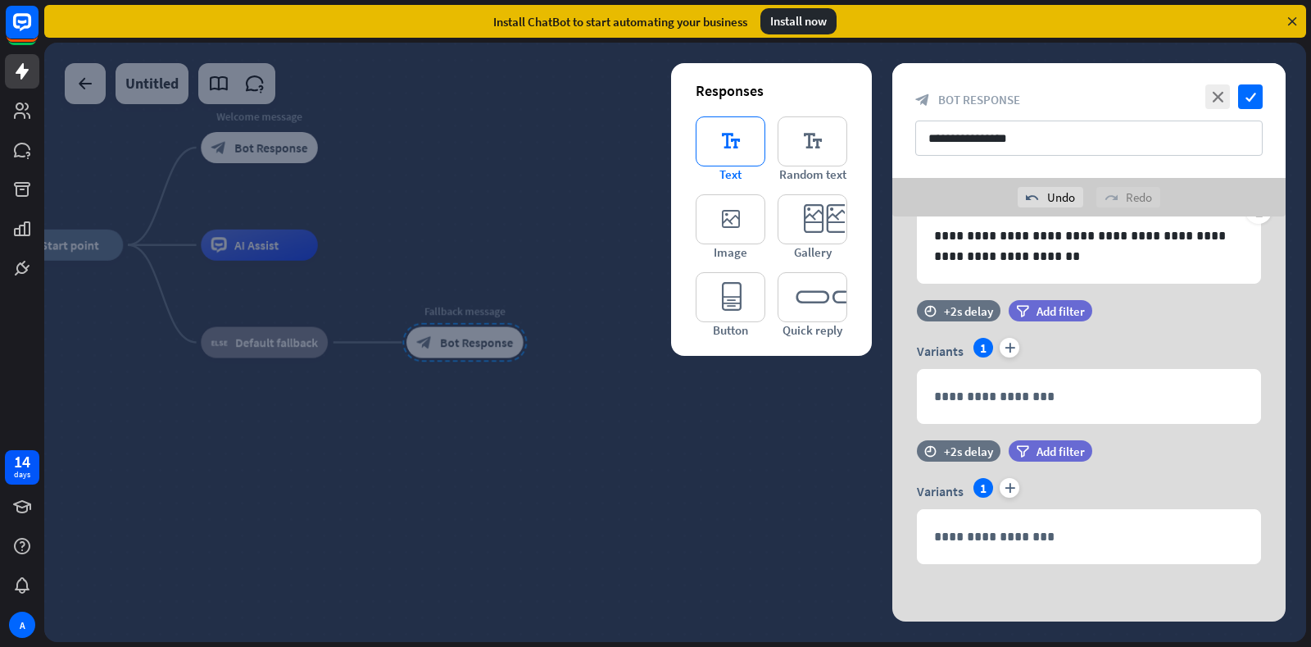
click at [720, 142] on icon "editor_text" at bounding box center [731, 141] width 70 height 50
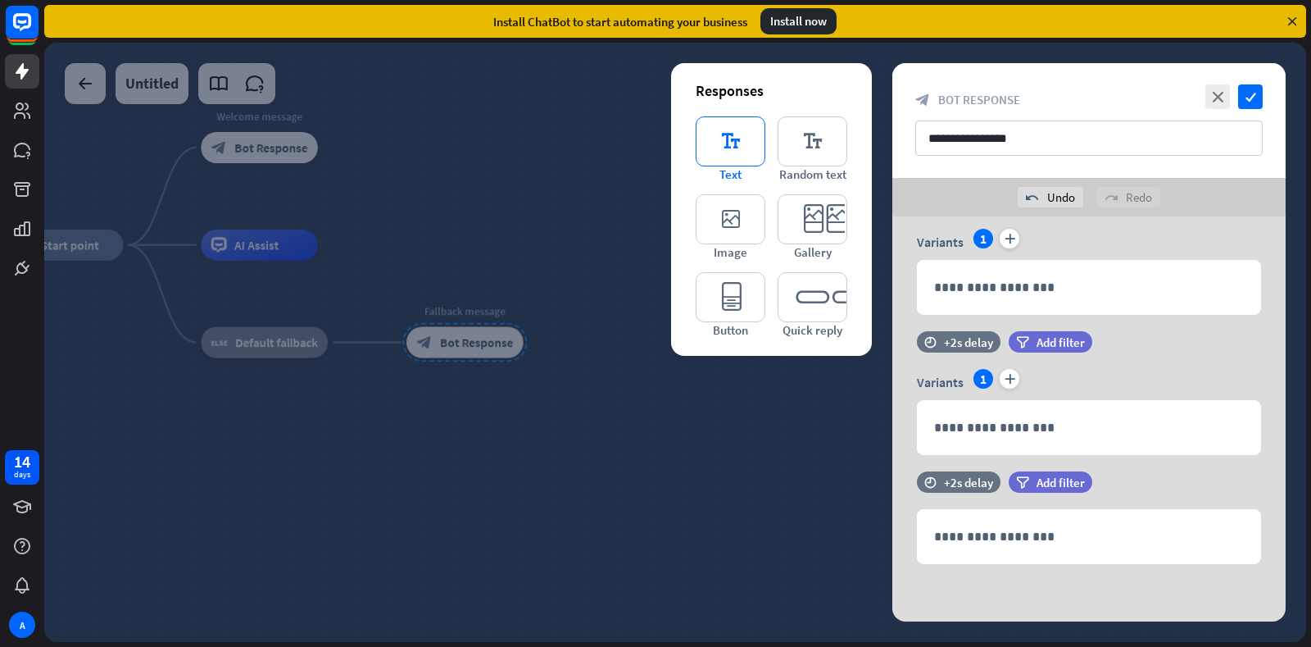
click at [720, 142] on icon "editor_text" at bounding box center [731, 141] width 70 height 50
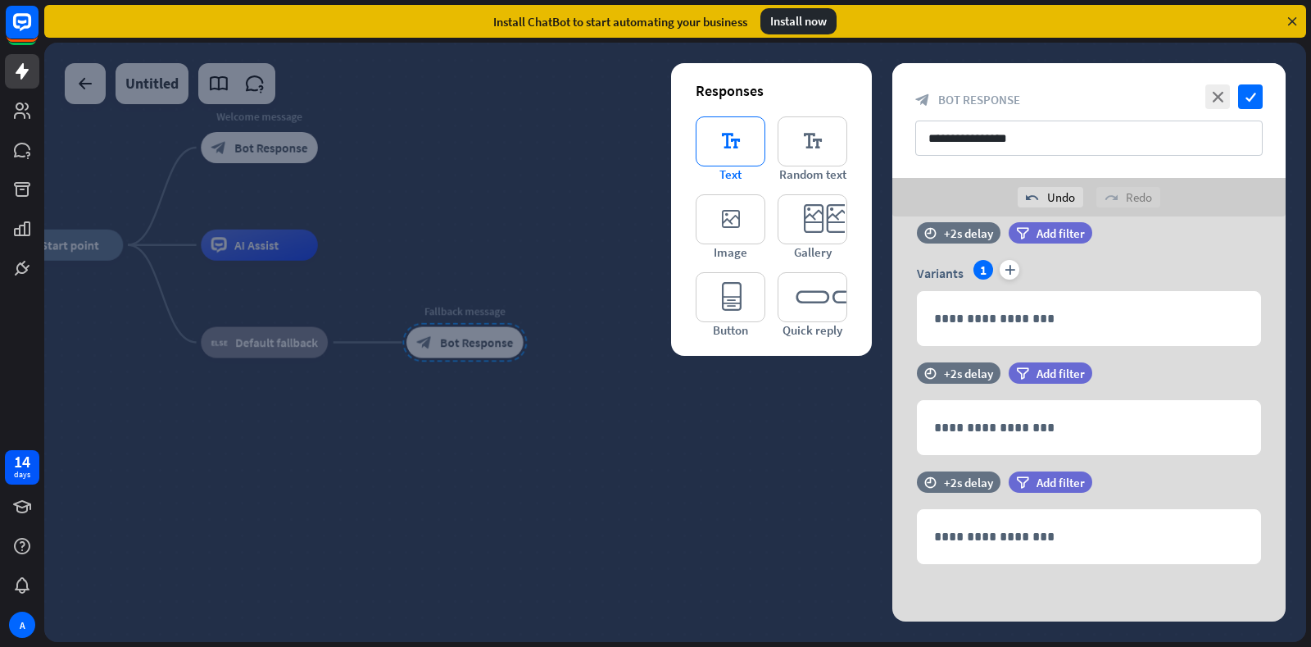
click at [720, 142] on icon "editor_text" at bounding box center [731, 141] width 70 height 50
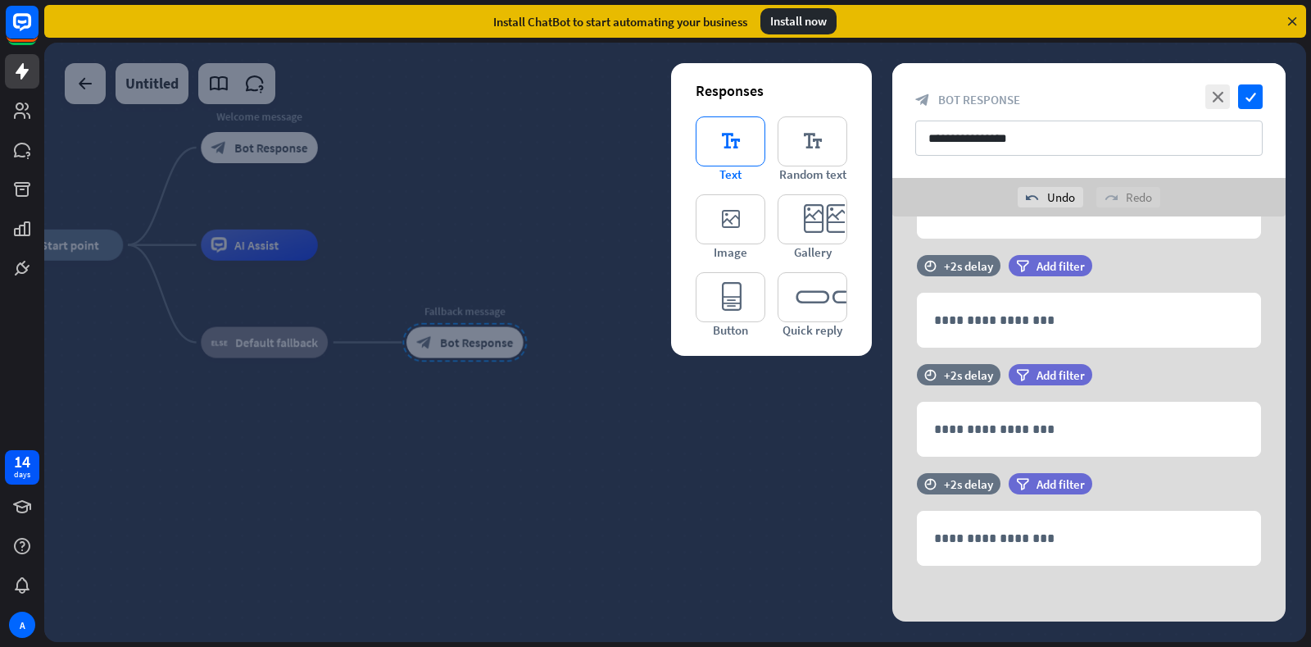
scroll to position [435, 0]
click at [720, 142] on icon "editor_text" at bounding box center [731, 141] width 70 height 50
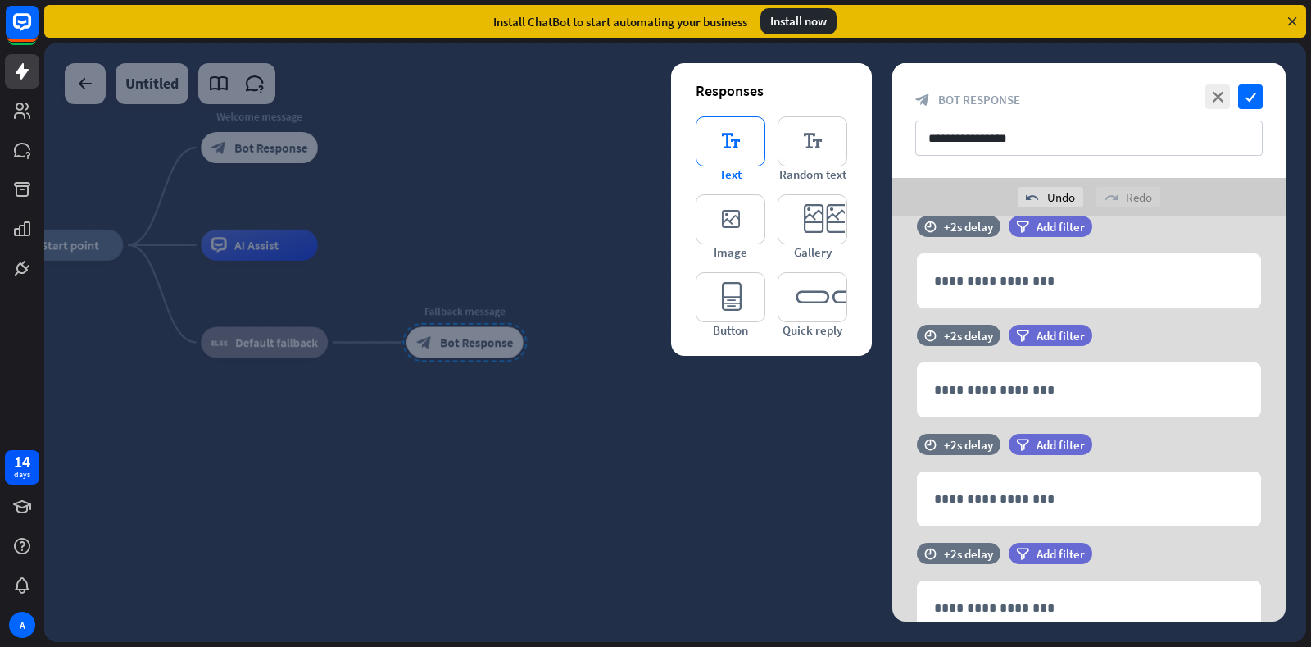
click at [720, 142] on icon "editor_text" at bounding box center [731, 141] width 70 height 50
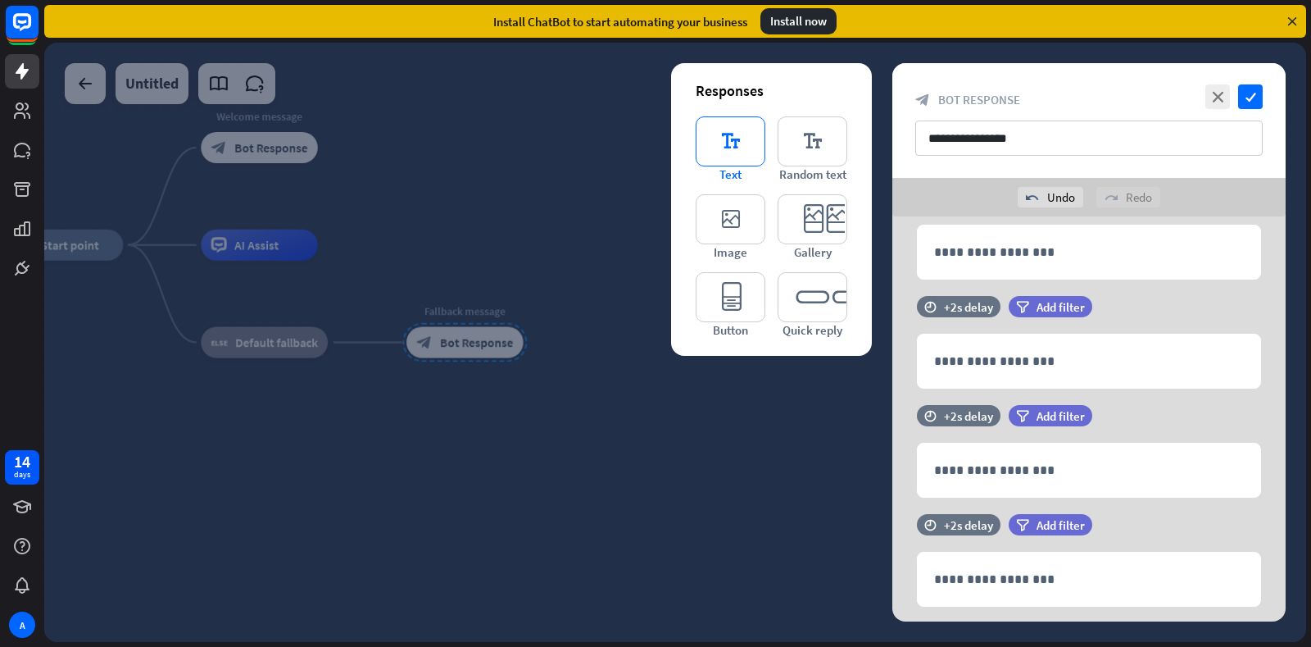
click at [720, 142] on icon "editor_text" at bounding box center [731, 141] width 70 height 50
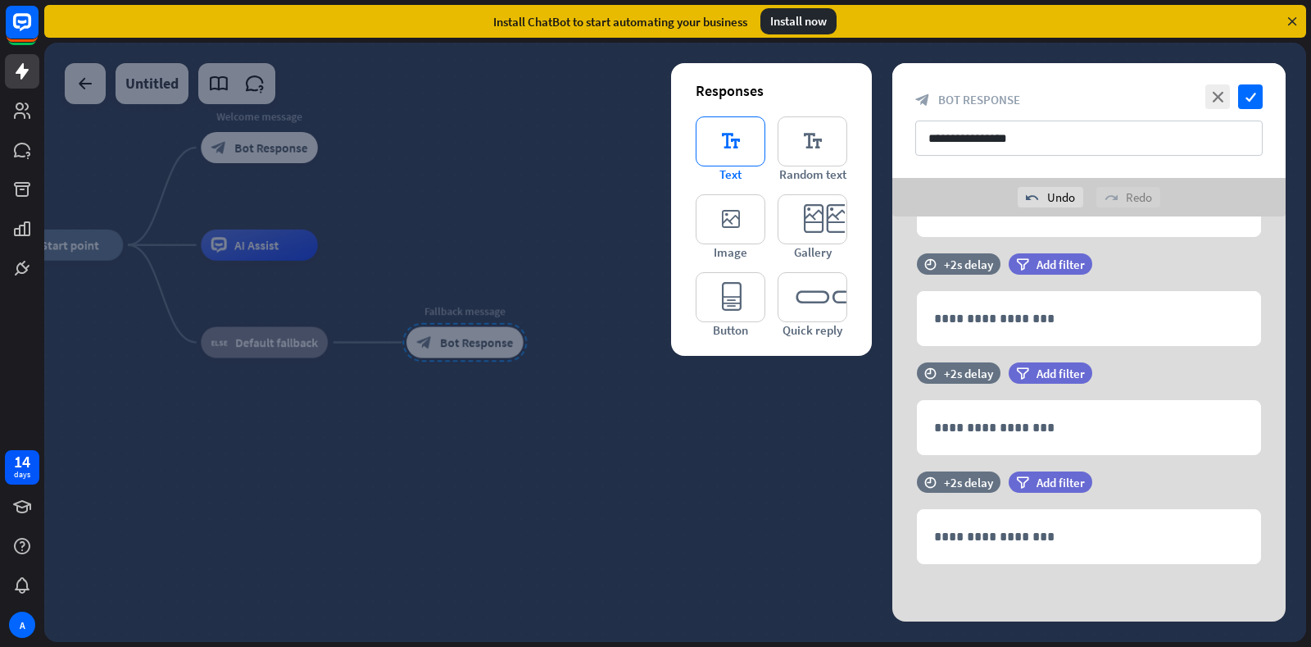
click at [720, 142] on icon "editor_text" at bounding box center [731, 141] width 70 height 50
click at [803, 155] on icon "editor_text" at bounding box center [813, 141] width 70 height 50
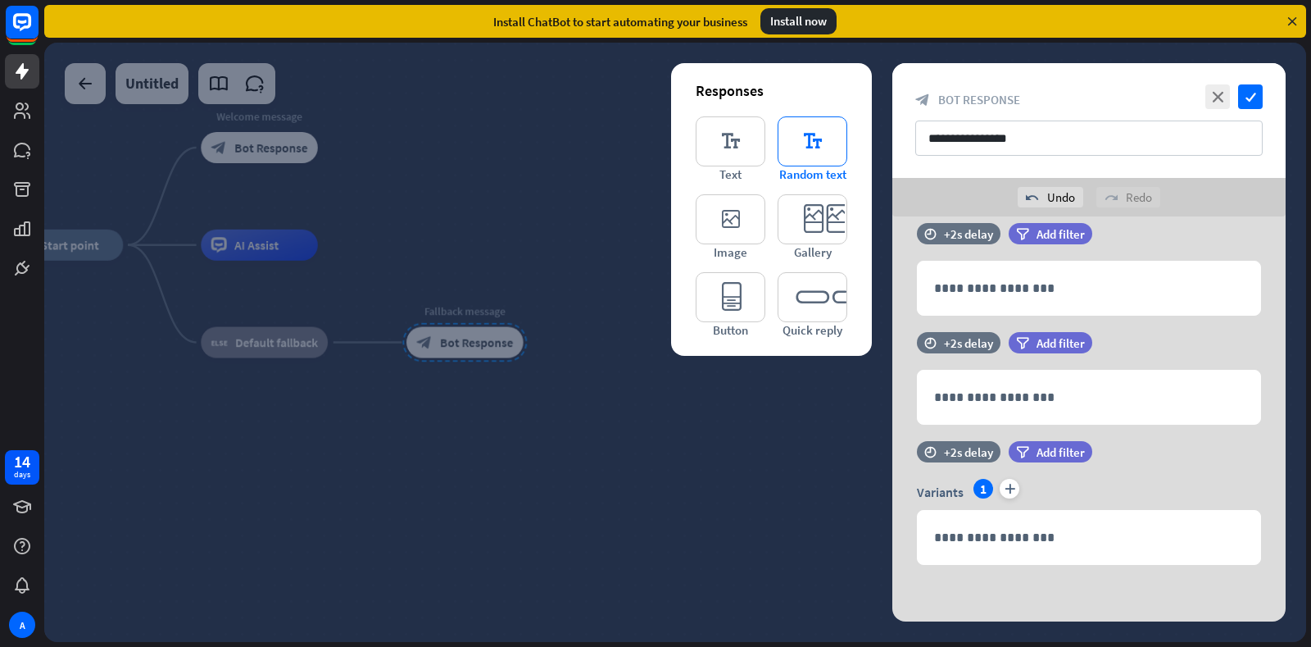
scroll to position [1011, 0]
click at [803, 155] on icon "editor_text" at bounding box center [813, 141] width 70 height 50
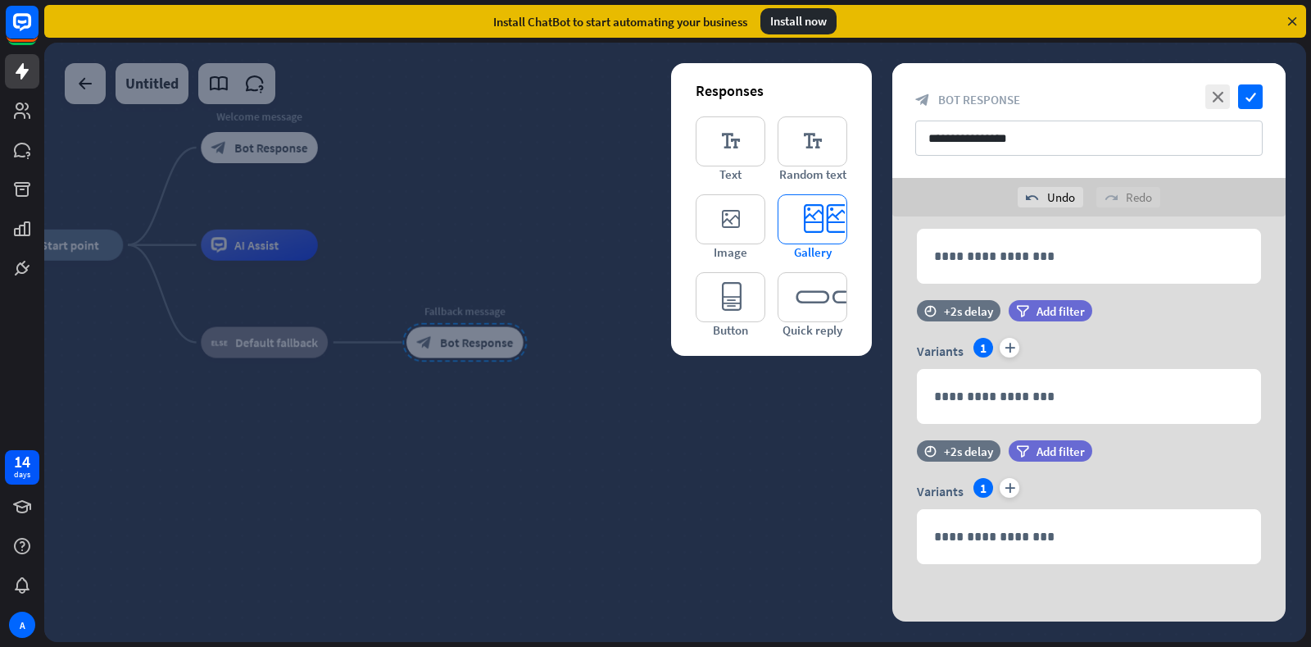
click at [822, 222] on icon "editor_card" at bounding box center [813, 219] width 70 height 50
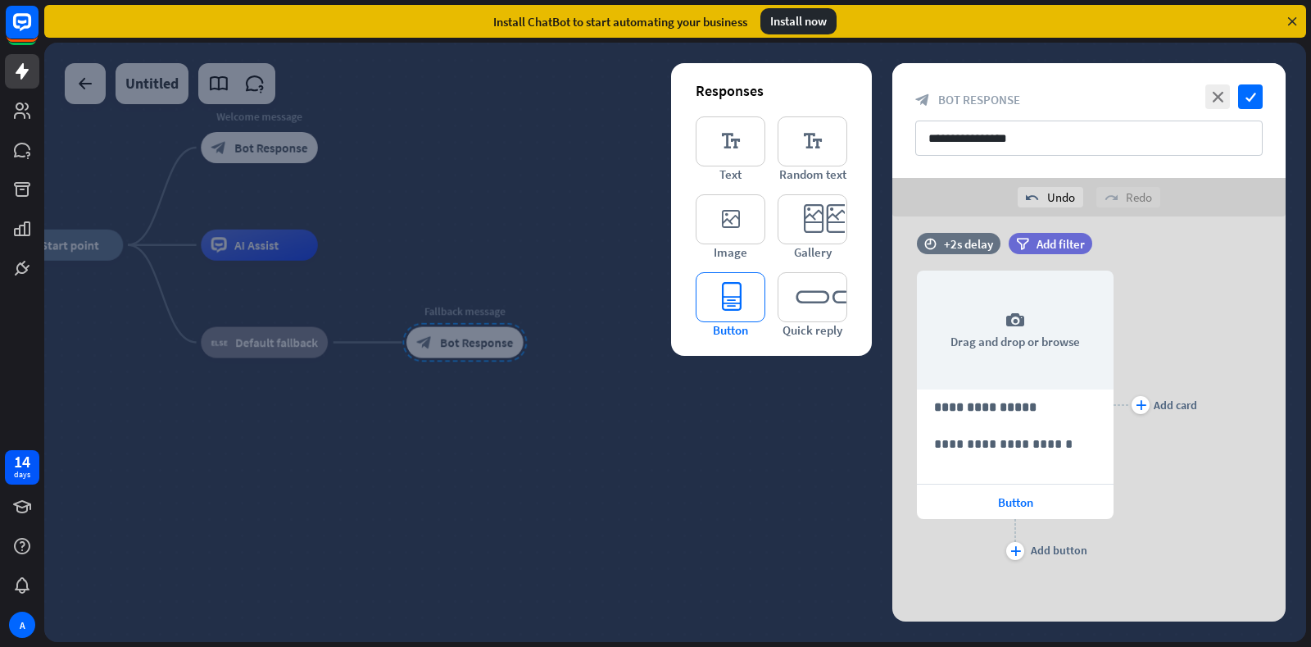
click at [727, 320] on icon "editor_button" at bounding box center [731, 297] width 70 height 50
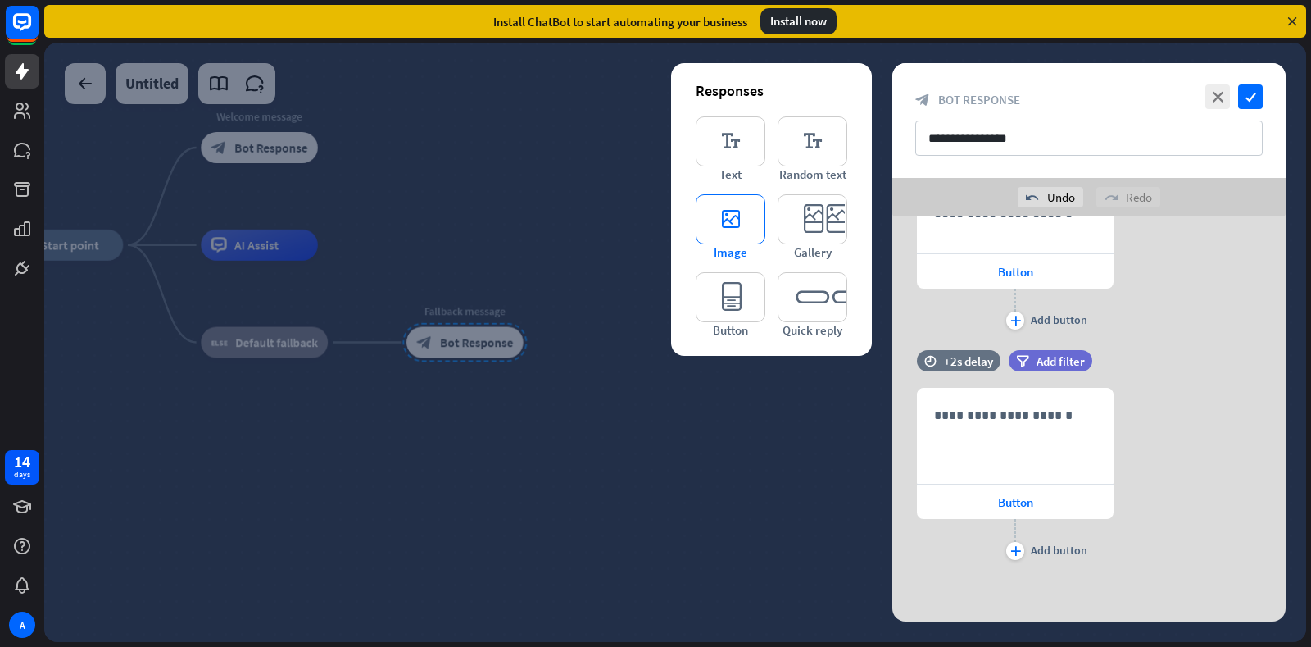
click at [738, 207] on icon "editor_image" at bounding box center [731, 219] width 70 height 50
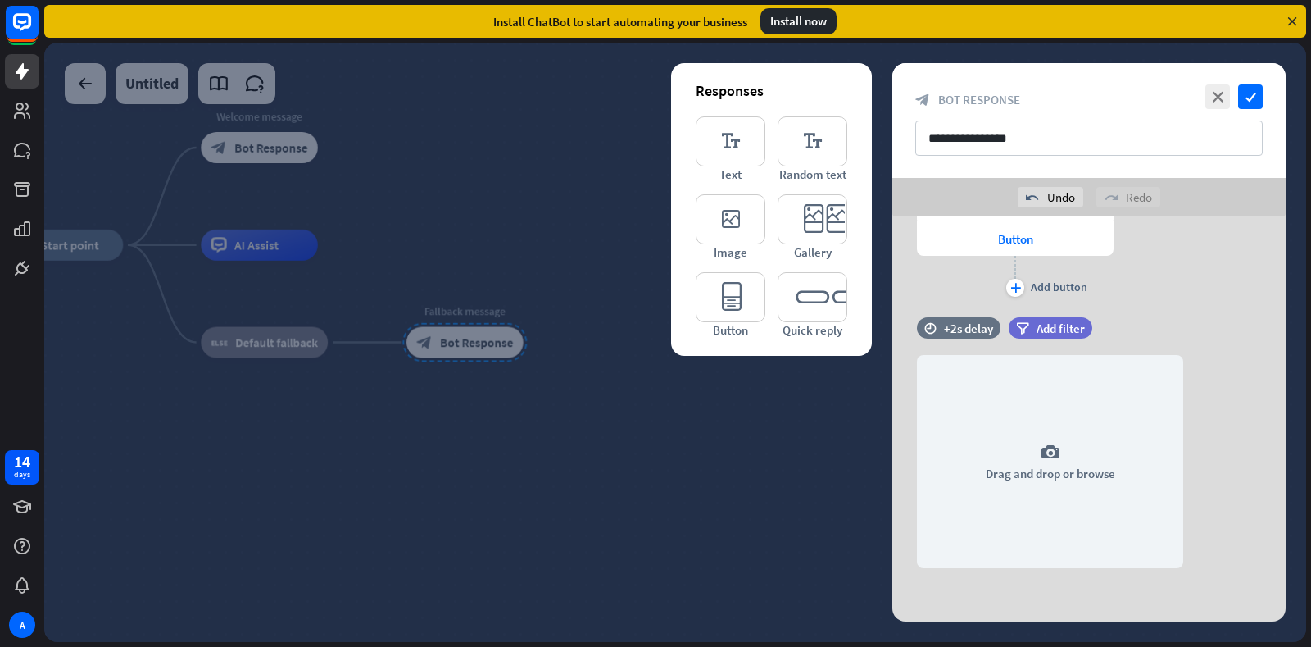
scroll to position [1997, 0]
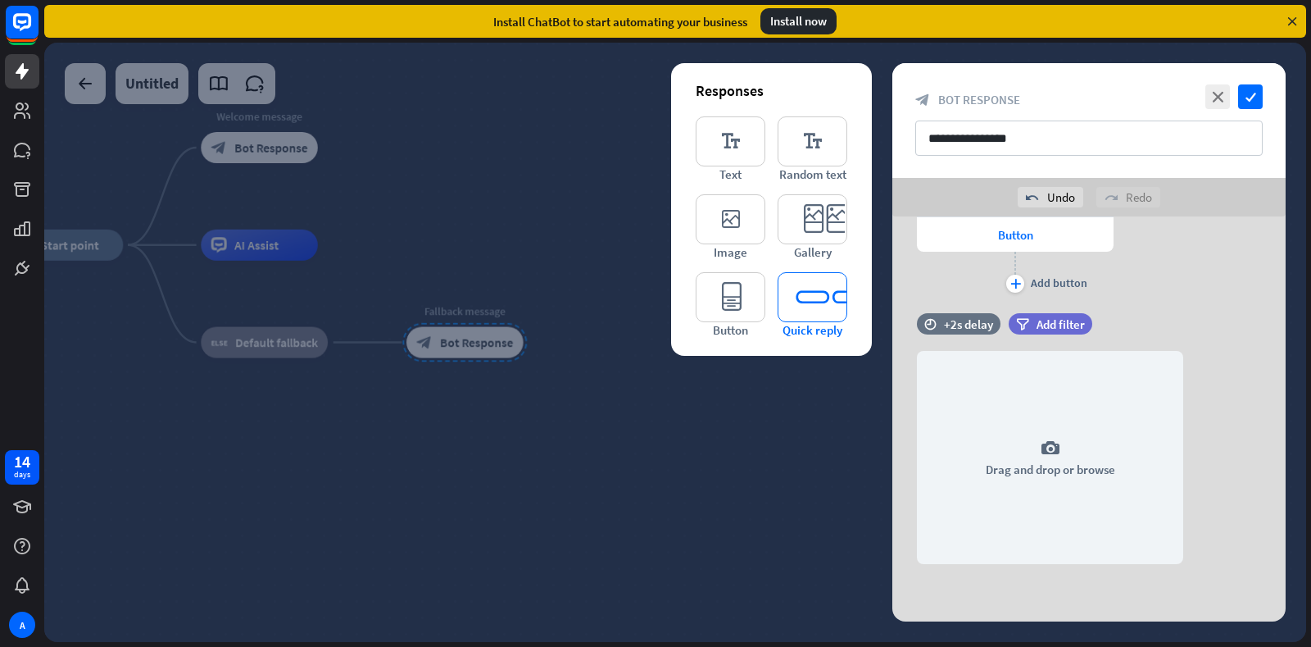
click at [842, 295] on icon "editor_quick_replies" at bounding box center [813, 297] width 70 height 50
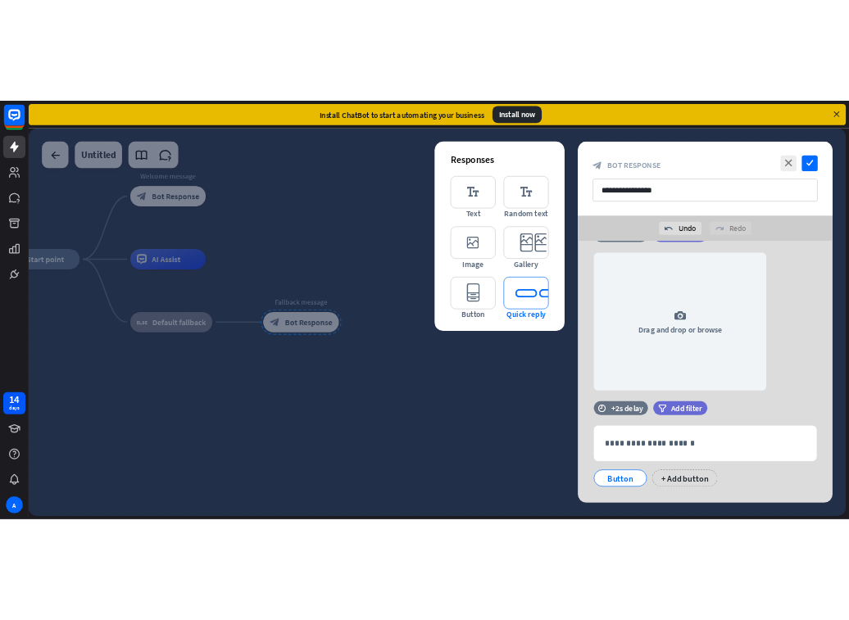
scroll to position [2145, 0]
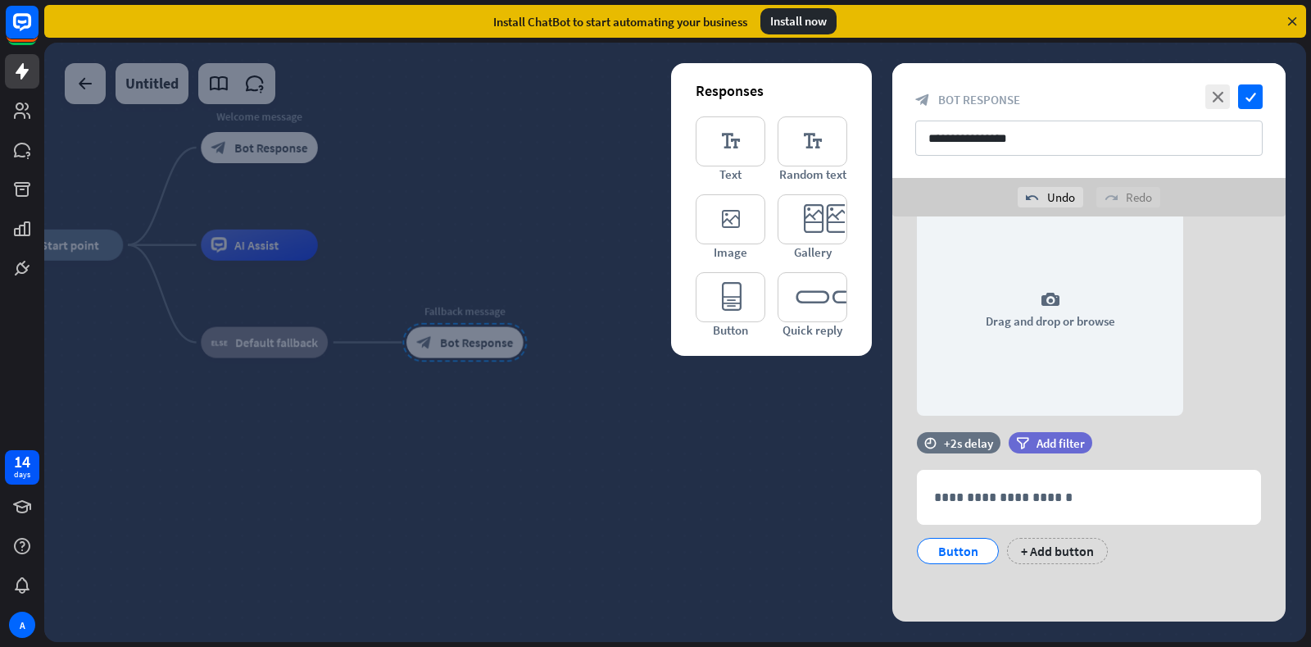
click at [460, 192] on div at bounding box center [675, 342] width 1262 height 599
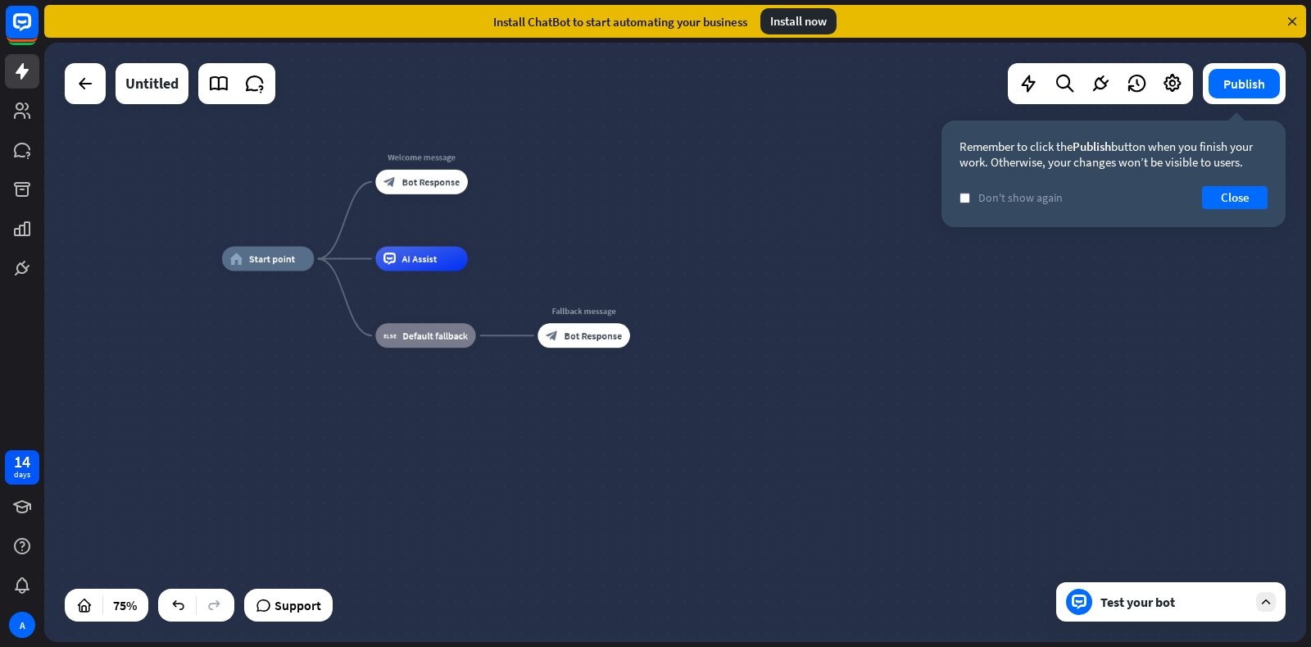
drag, startPoint x: 393, startPoint y: 360, endPoint x: 275, endPoint y: 336, distance: 119.6
click at [275, 336] on div "home_2 Start point Welcome message block_bot_response Bot Response AI Assist bl…" at bounding box center [695, 482] width 947 height 449
click at [293, 606] on span "Support" at bounding box center [298, 605] width 47 height 26
click at [848, 21] on icon at bounding box center [1292, 21] width 15 height 15
